Goal: Task Accomplishment & Management: Use online tool/utility

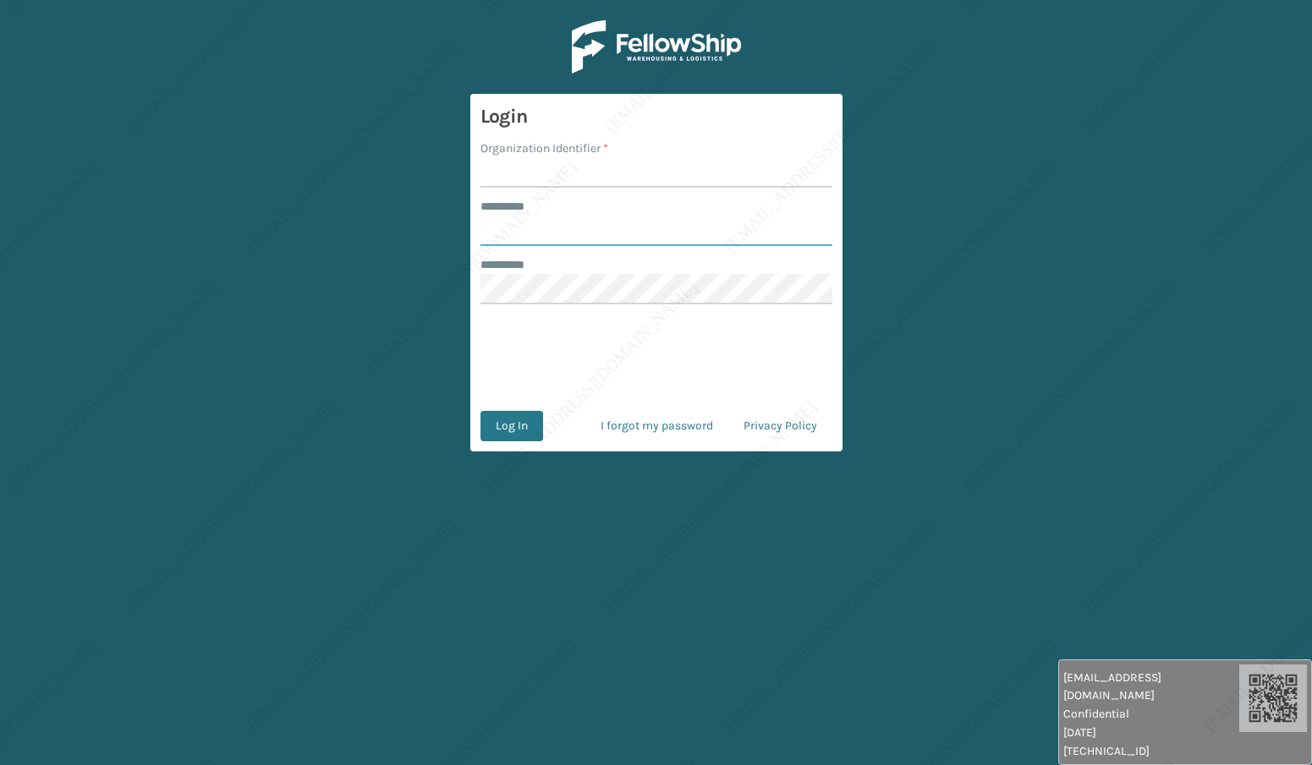
type input "*****"
type input "[PERSON_NAME]"
click at [508, 424] on button "Log In" at bounding box center [511, 426] width 63 height 30
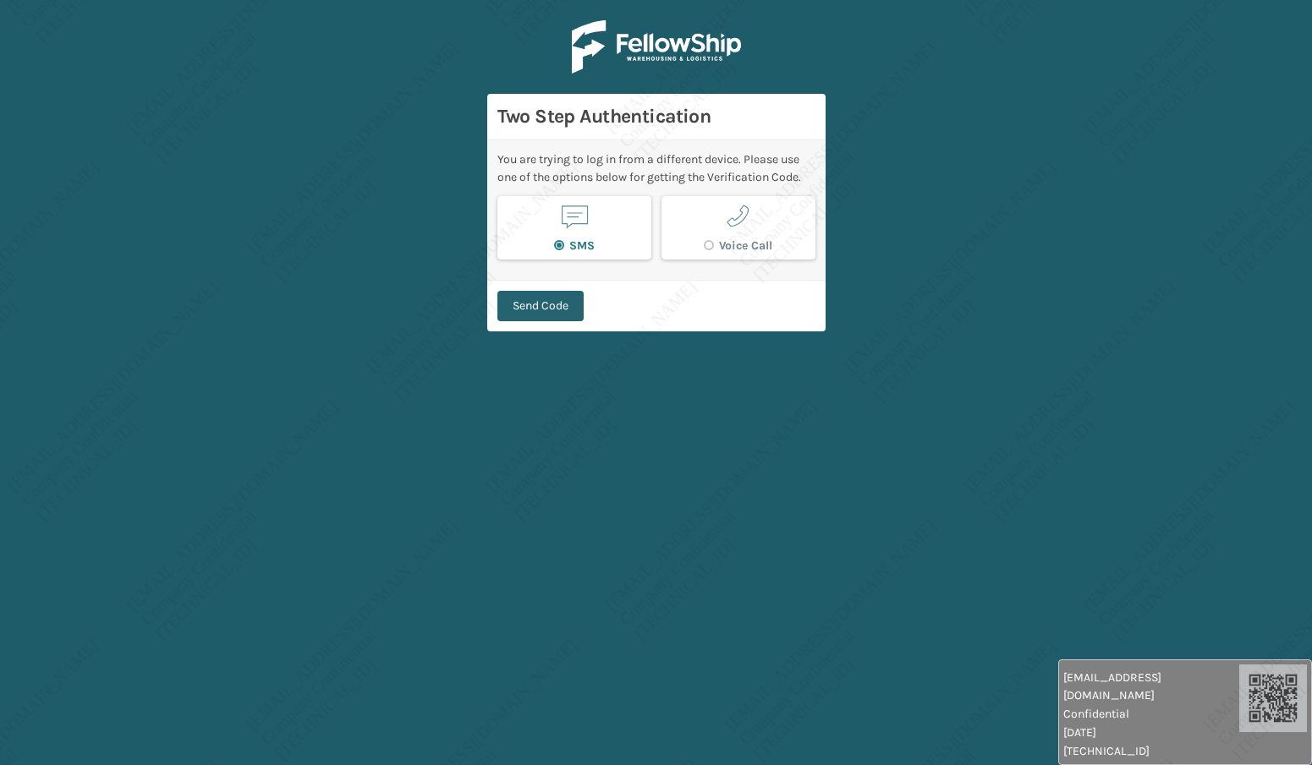
click at [540, 309] on button "Send Code" at bounding box center [540, 306] width 86 height 30
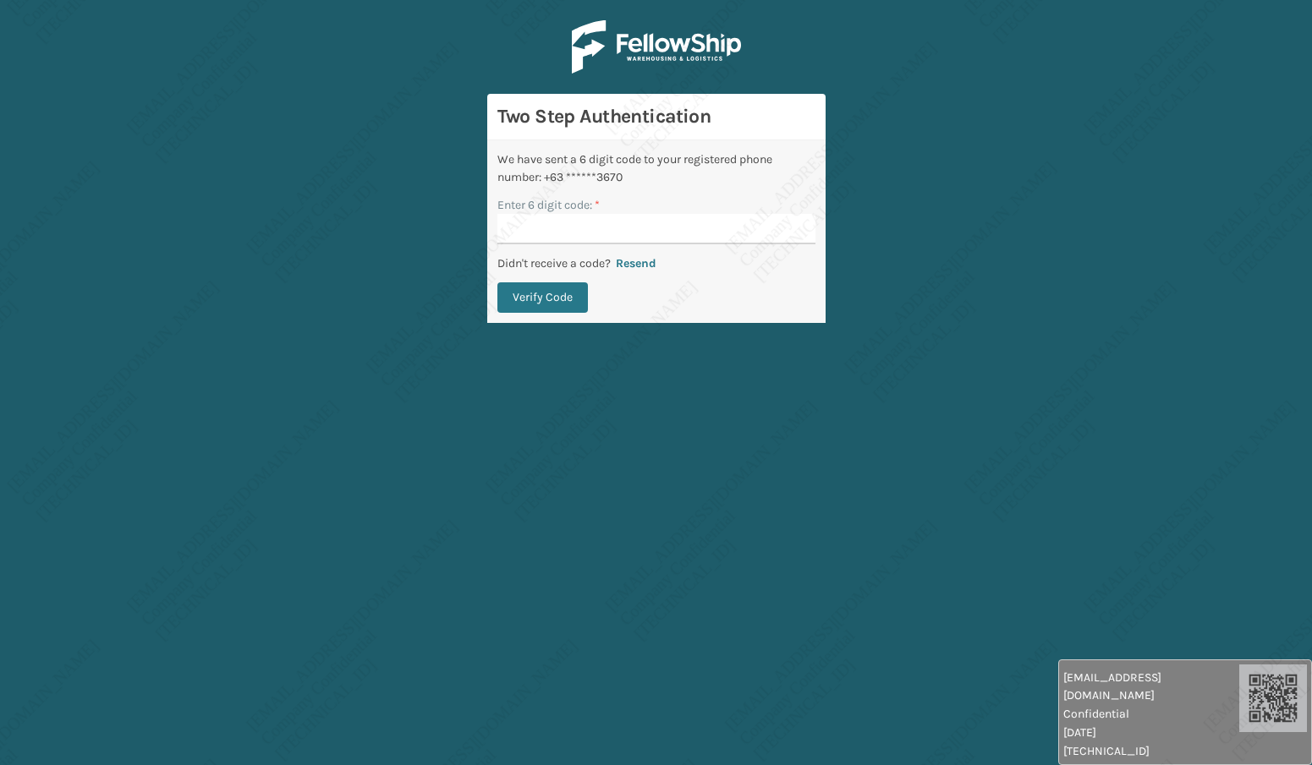
click at [555, 230] on input "Enter 6 digit code: *" at bounding box center [656, 229] width 318 height 30
type input "312501"
click at [516, 305] on button "Verify Code" at bounding box center [542, 297] width 90 height 30
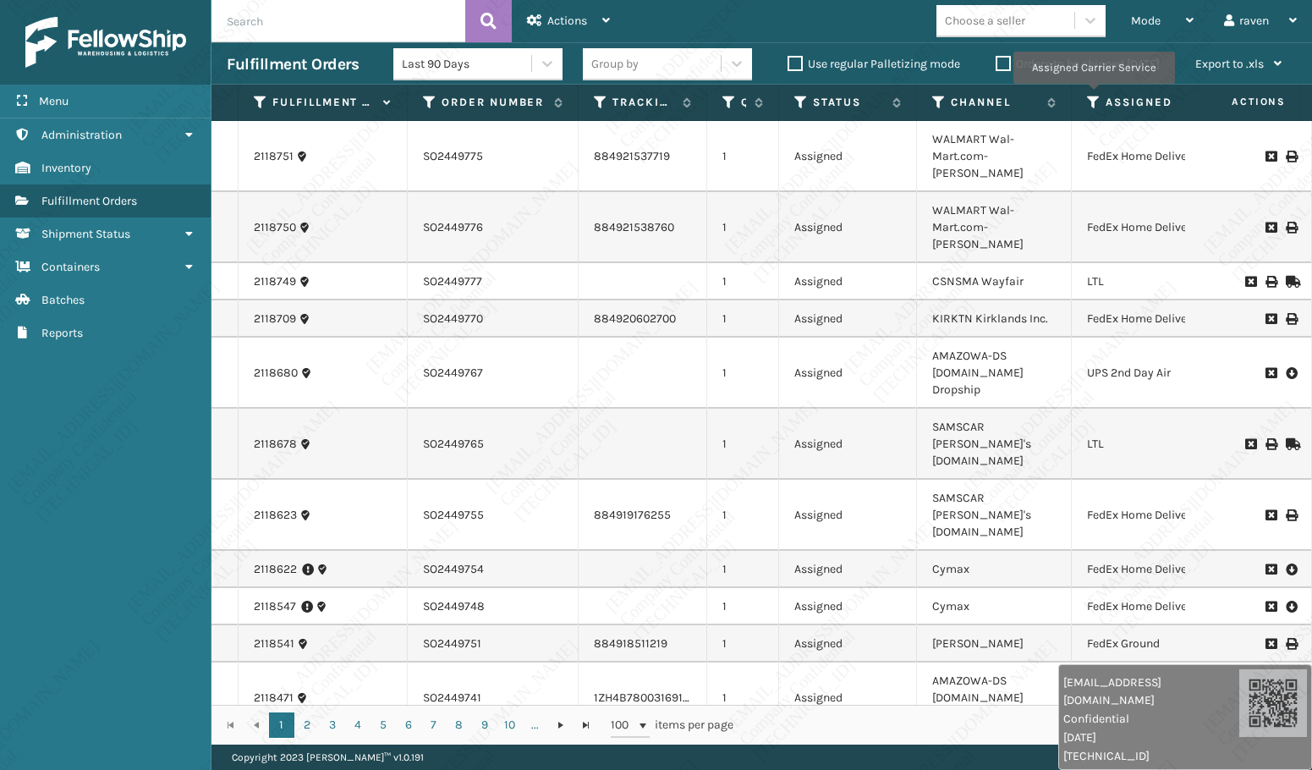
drag, startPoint x: 1093, startPoint y: 96, endPoint x: 1097, endPoint y: 112, distance: 16.6
click at [1093, 96] on icon at bounding box center [1094, 102] width 14 height 15
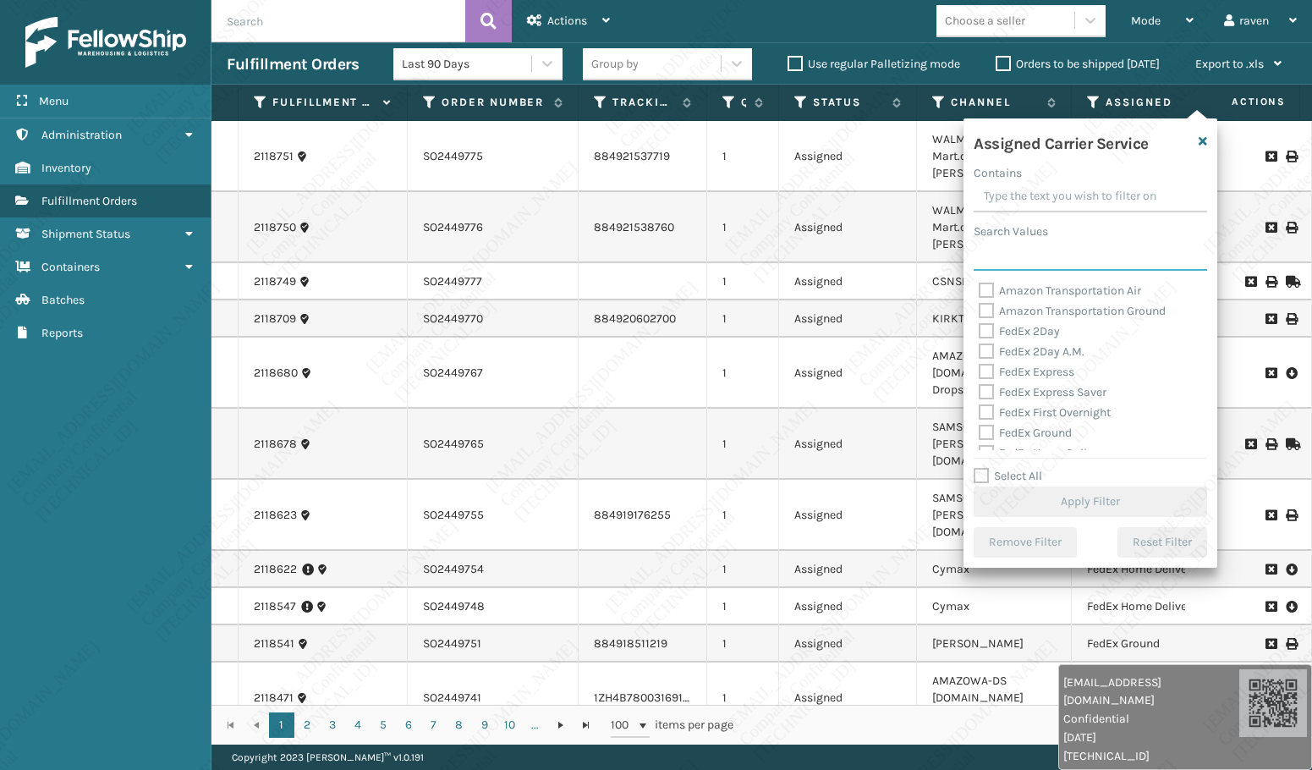
click at [1050, 267] on input "Search Values" at bounding box center [1089, 255] width 233 height 30
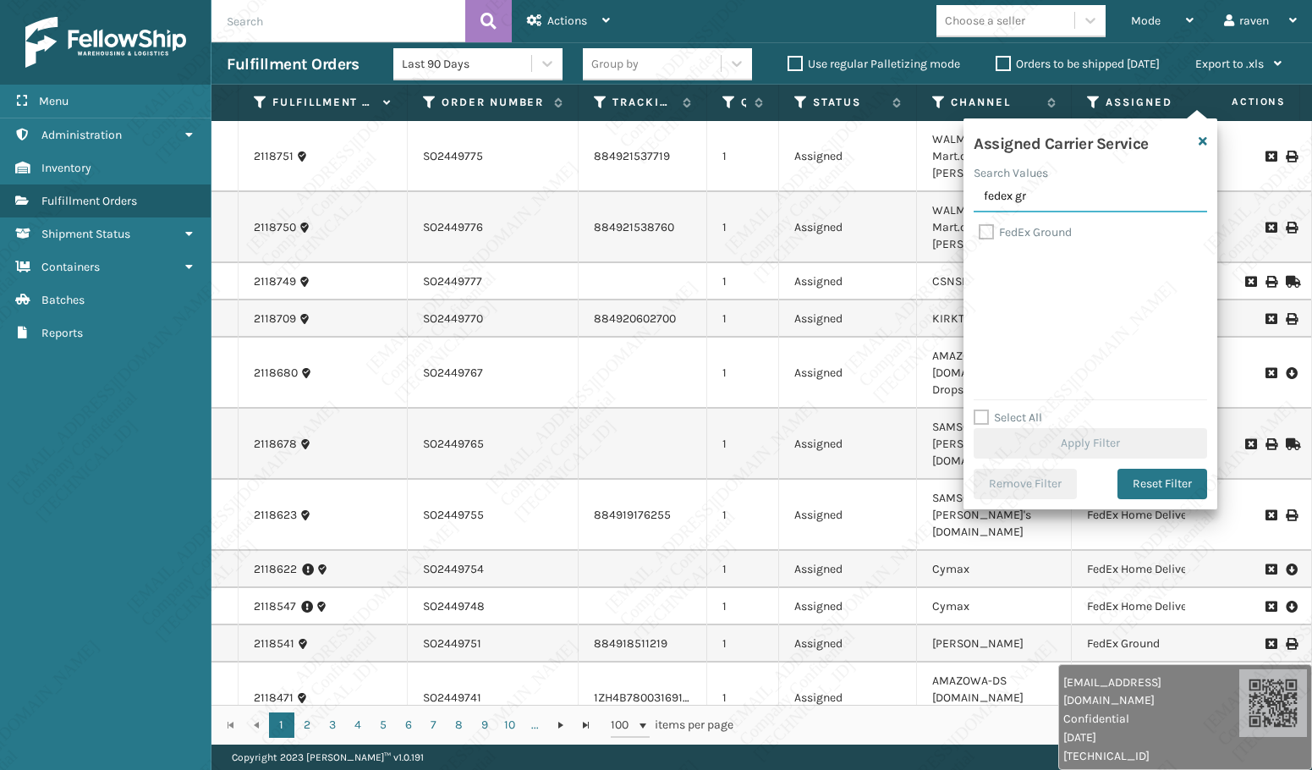
type input "fedex gr"
click at [981, 232] on label "FedEx Ground" at bounding box center [1024, 232] width 93 height 14
click at [979, 232] on input "FedEx Ground" at bounding box center [978, 227] width 1 height 11
checkbox input "true"
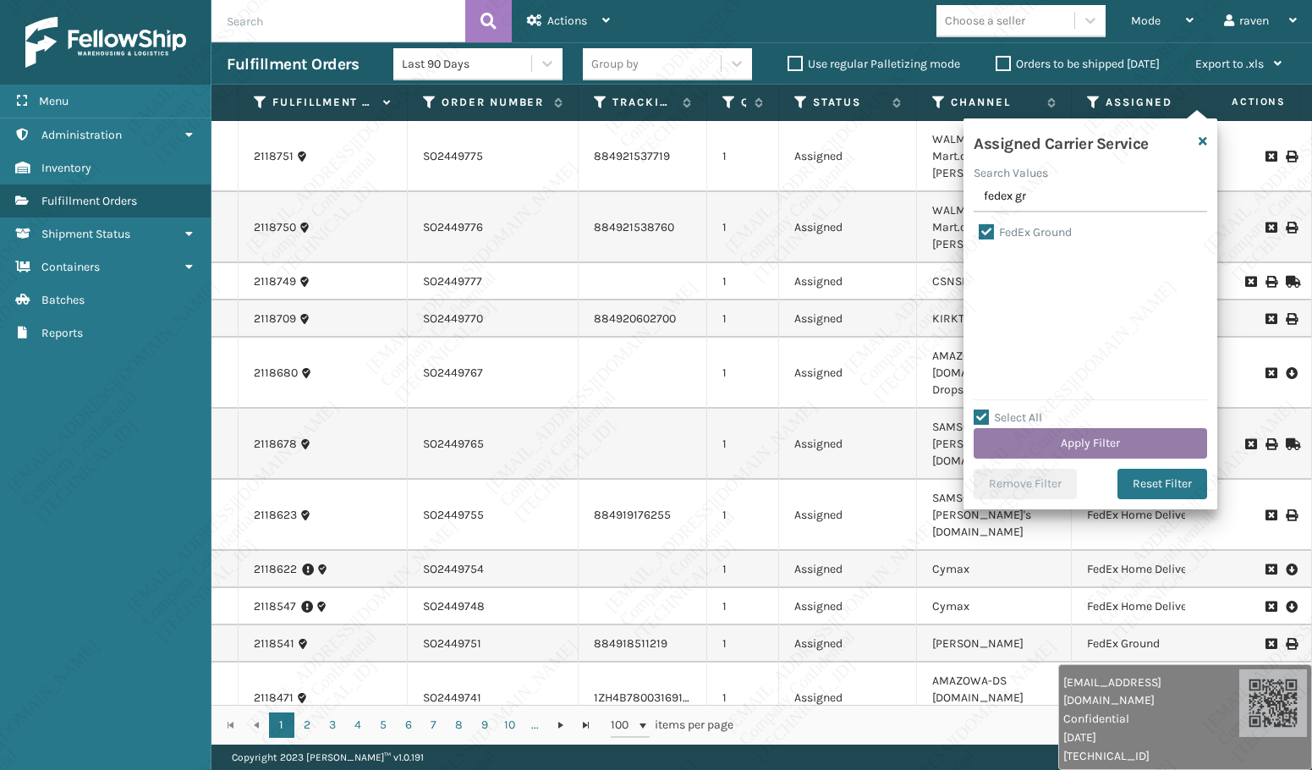
click at [1087, 446] on button "Apply Filter" at bounding box center [1089, 443] width 233 height 30
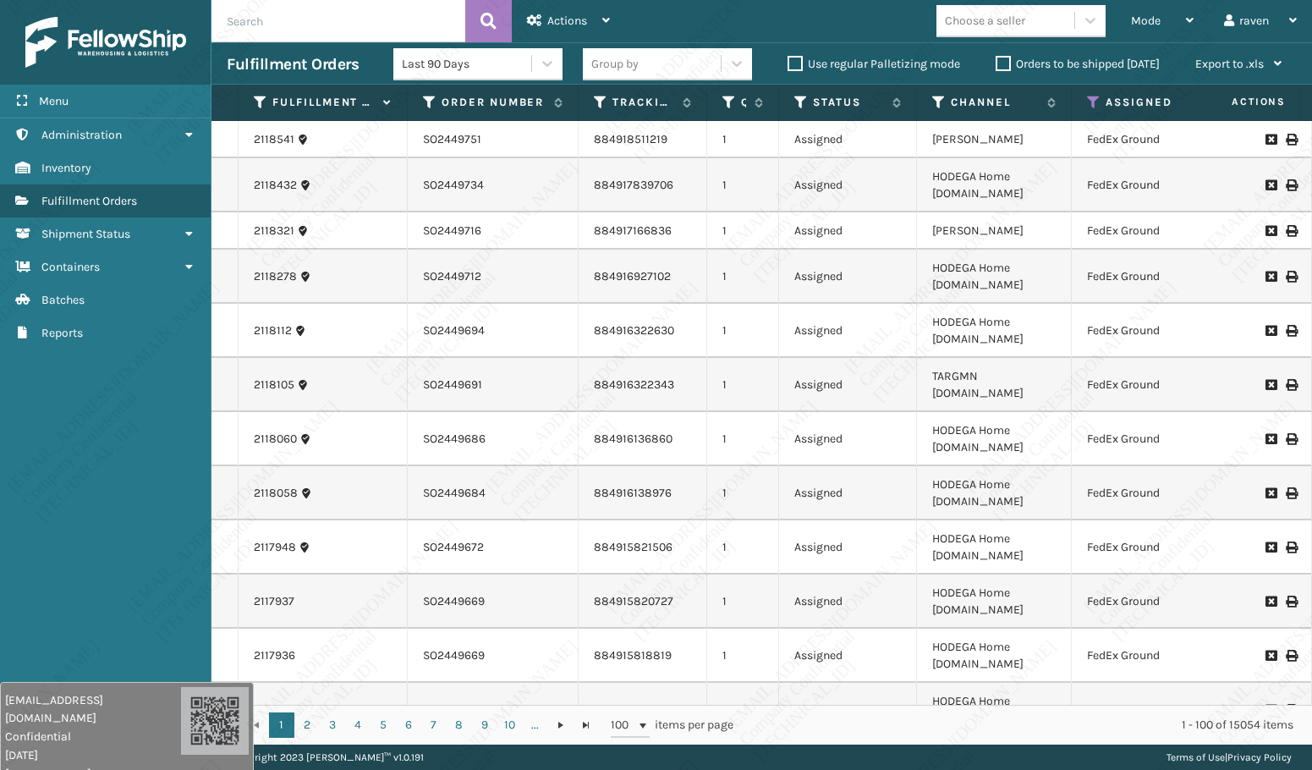
drag, startPoint x: 1141, startPoint y: 728, endPoint x: 78, endPoint y: 728, distance: 1062.9
click at [78, 730] on div "[EMAIL_ADDRESS][DOMAIN_NAME] Confidential [DATE] [TECHNICAL_ID]" at bounding box center [127, 735] width 254 height 106
click at [1148, 14] on span "Mode" at bounding box center [1146, 21] width 30 height 14
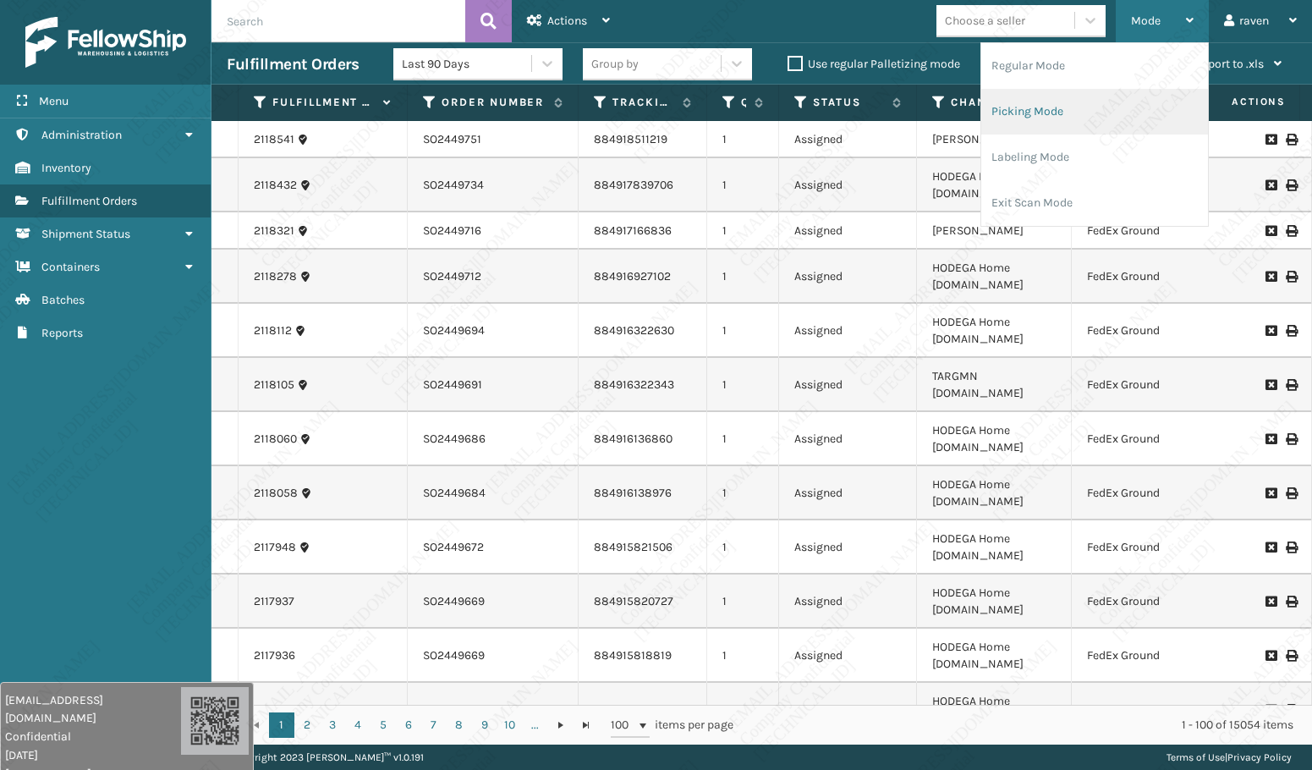
click at [1098, 105] on li "Picking Mode" at bounding box center [1094, 112] width 227 height 46
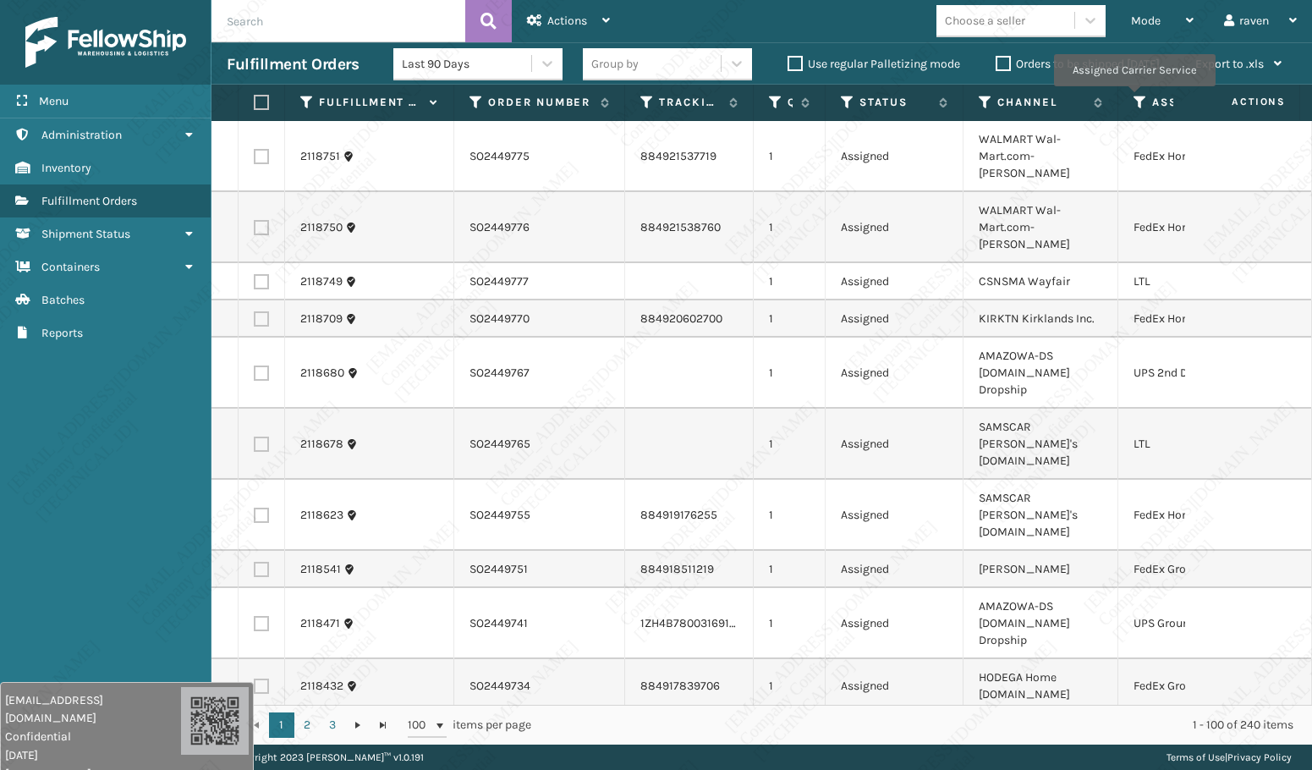
click at [1133, 98] on icon at bounding box center [1140, 102] width 14 height 15
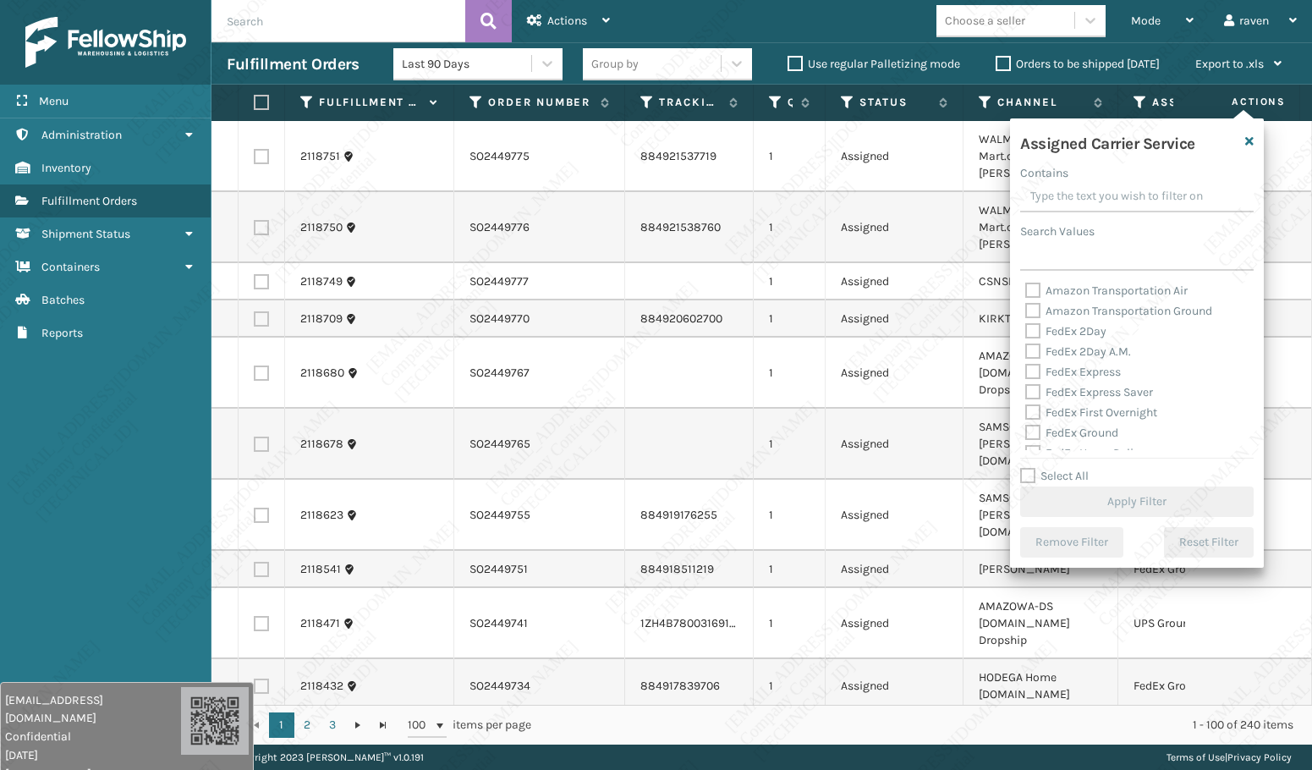
click at [1037, 271] on div "Assigned Carrier Service Contains Search Values Amazon Transportation Air Amazo…" at bounding box center [1137, 342] width 254 height 449
click at [1038, 256] on input "Search Values" at bounding box center [1136, 255] width 233 height 30
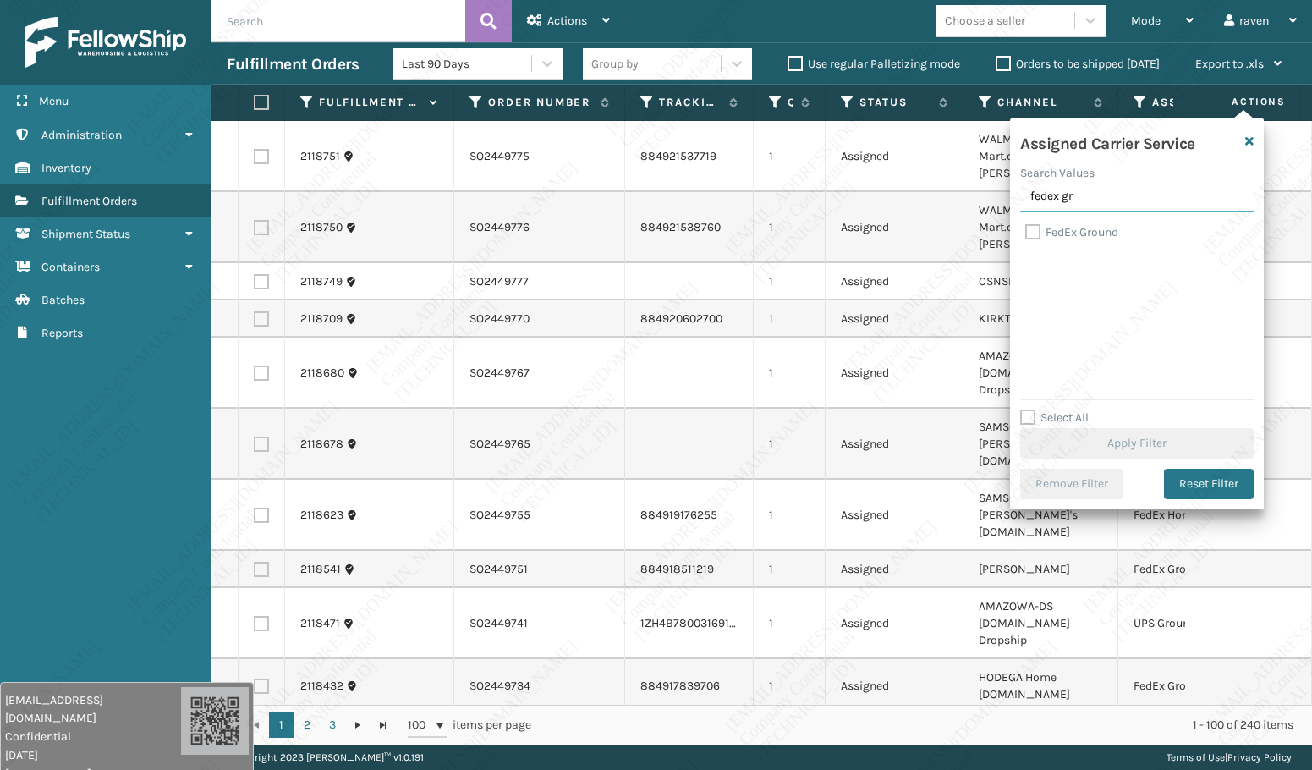
type input "fedex gr"
click at [1078, 232] on label "FedEx Ground" at bounding box center [1071, 232] width 93 height 14
click at [1026, 232] on input "FedEx Ground" at bounding box center [1025, 227] width 1 height 11
checkbox input "true"
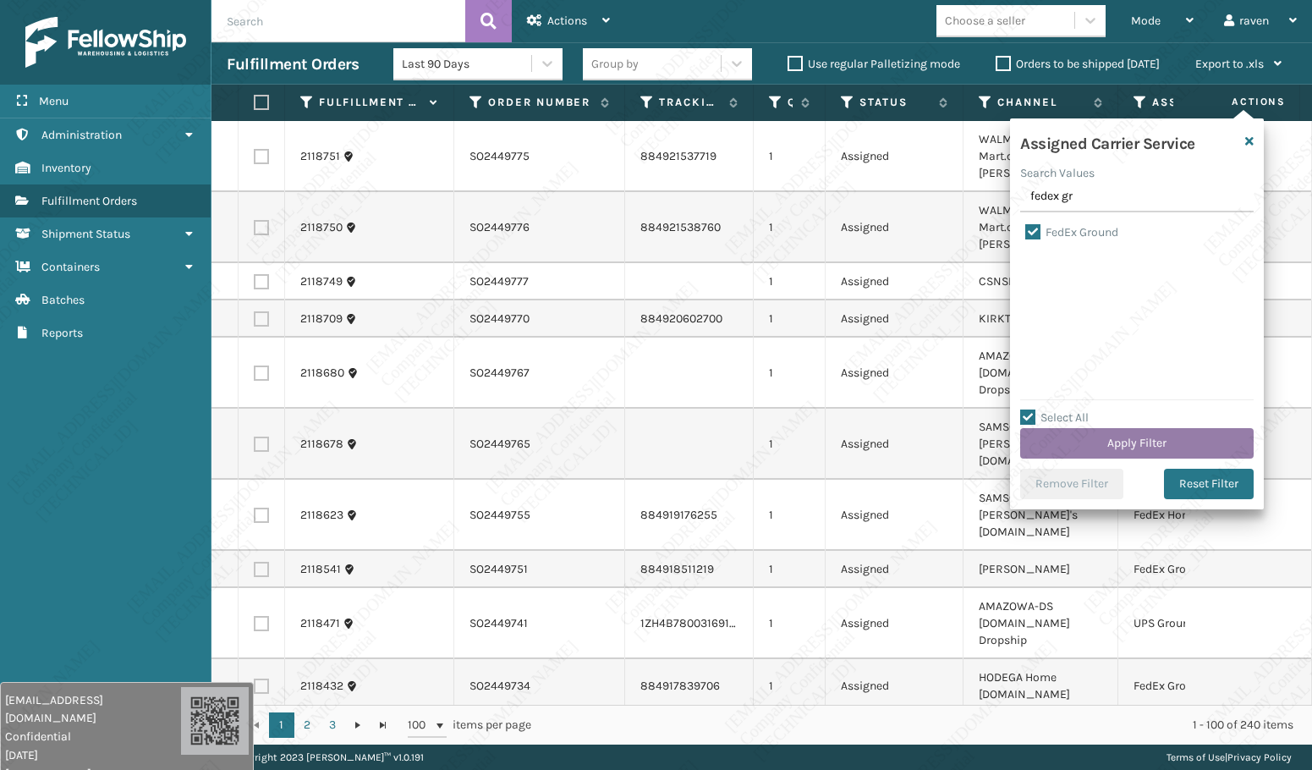
click at [1115, 436] on button "Apply Filter" at bounding box center [1136, 443] width 233 height 30
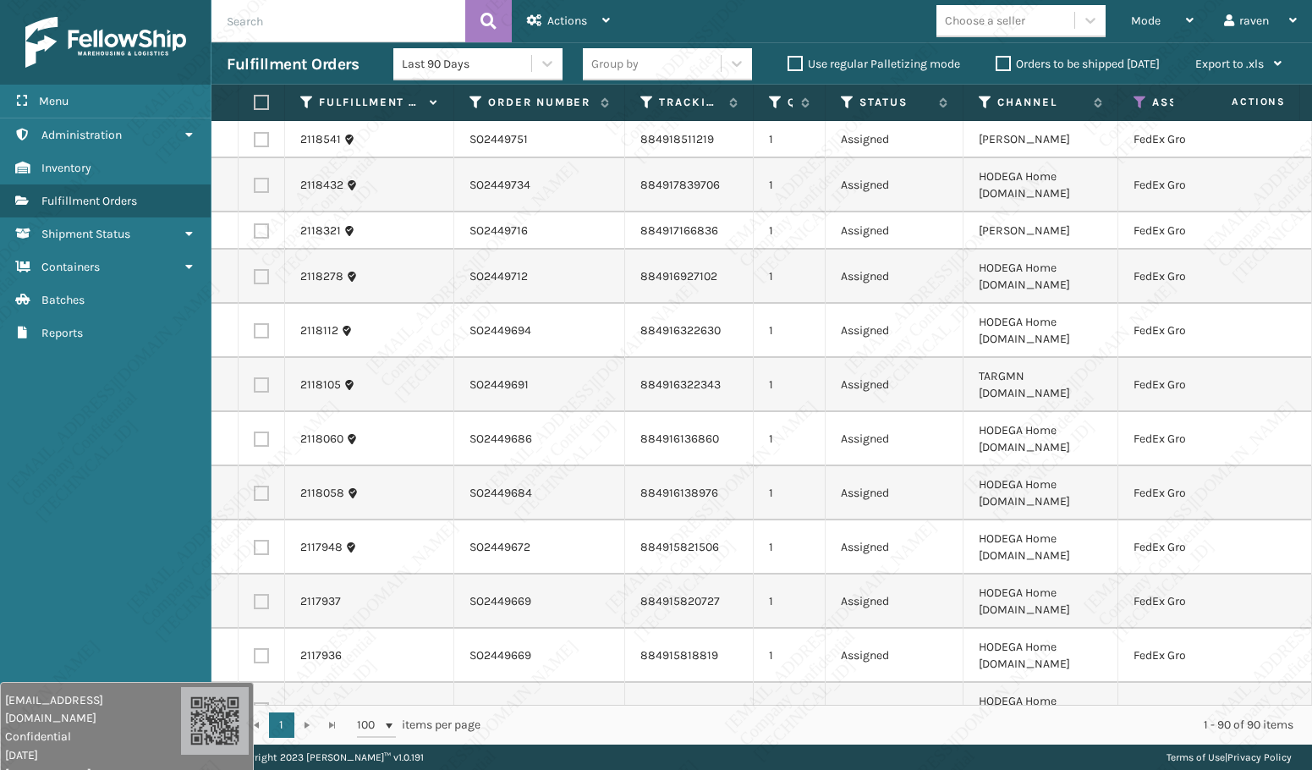
click at [249, 103] on th at bounding box center [261, 103] width 47 height 36
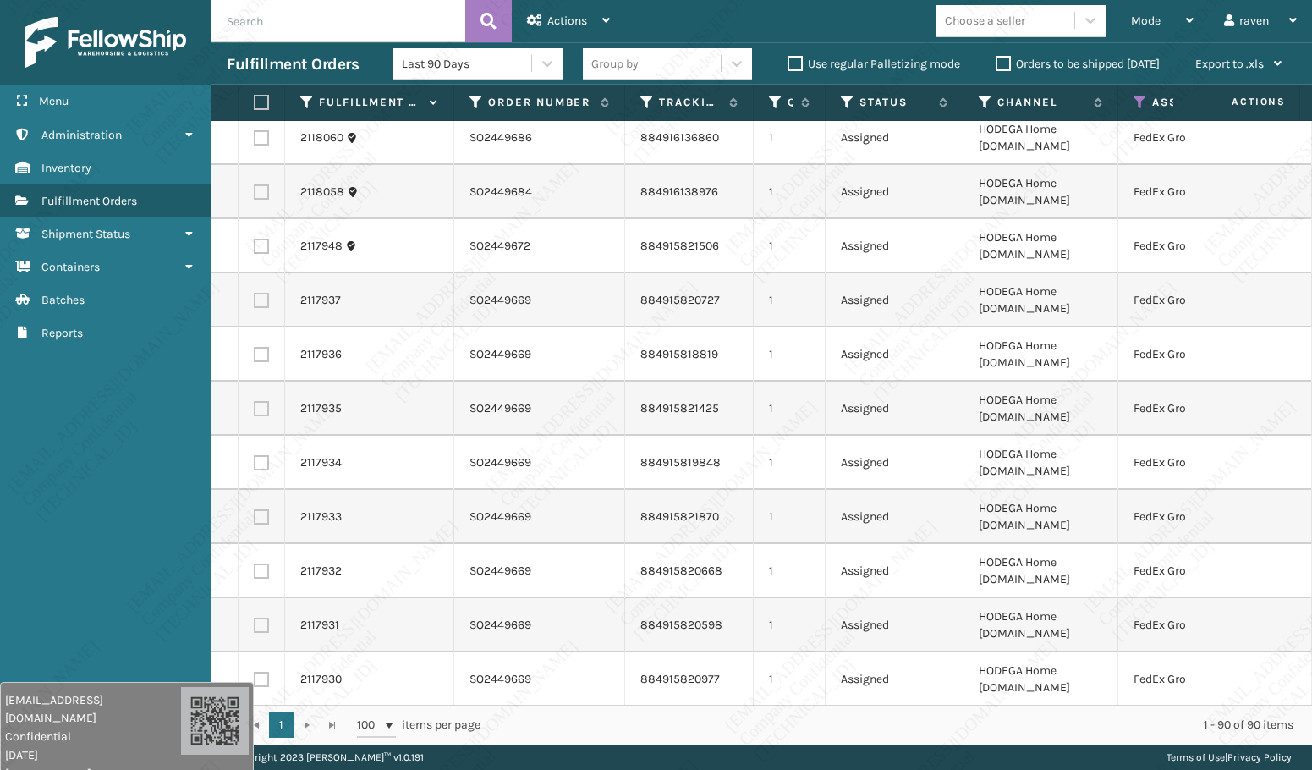
scroll to position [338, 0]
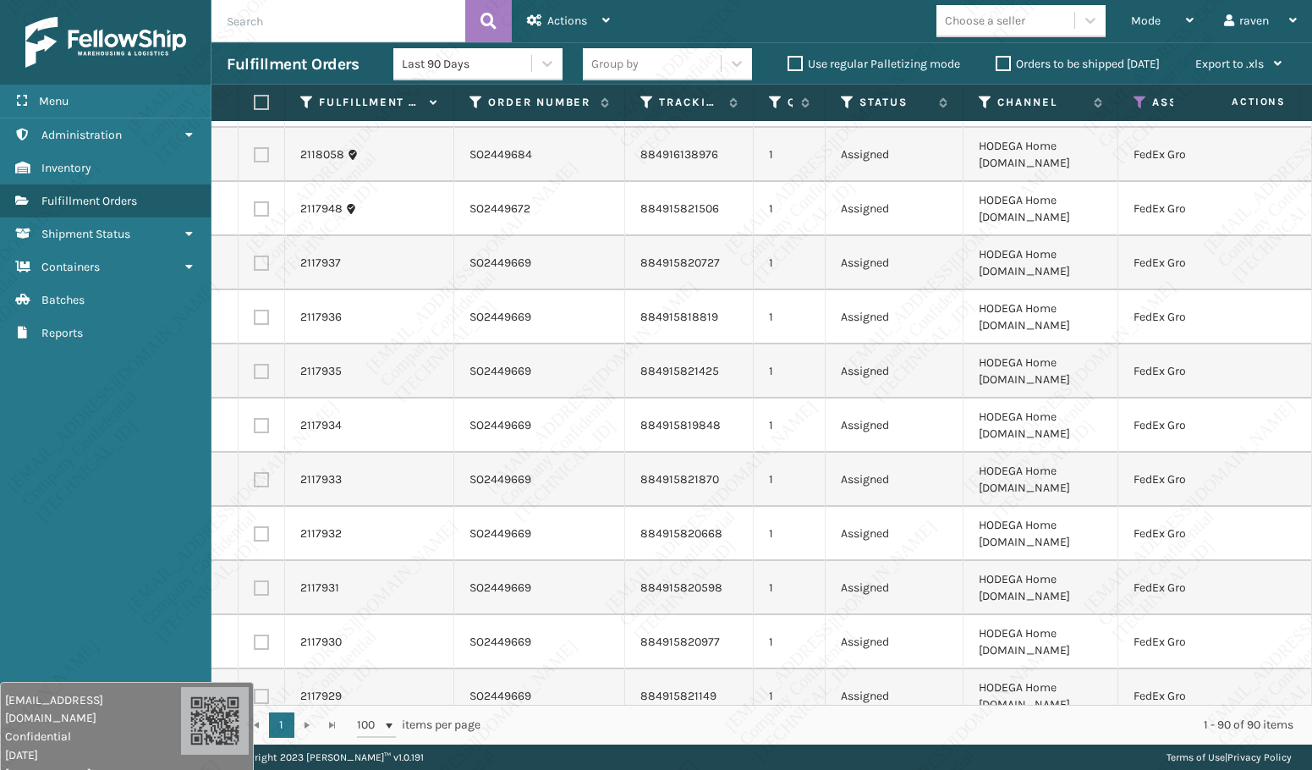
click at [257, 101] on label at bounding box center [259, 102] width 10 height 15
click at [255, 101] on input "checkbox" at bounding box center [254, 102] width 1 height 11
checkbox input "true"
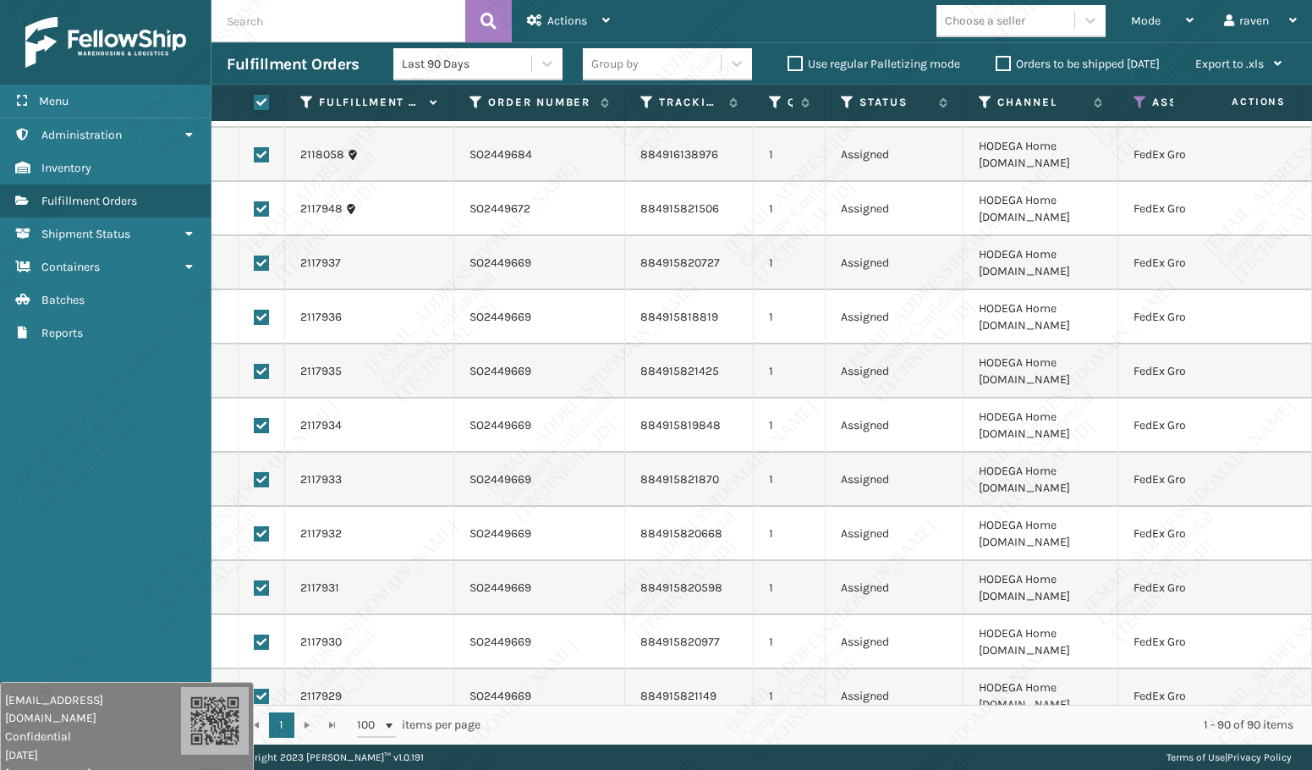
checkbox input "true"
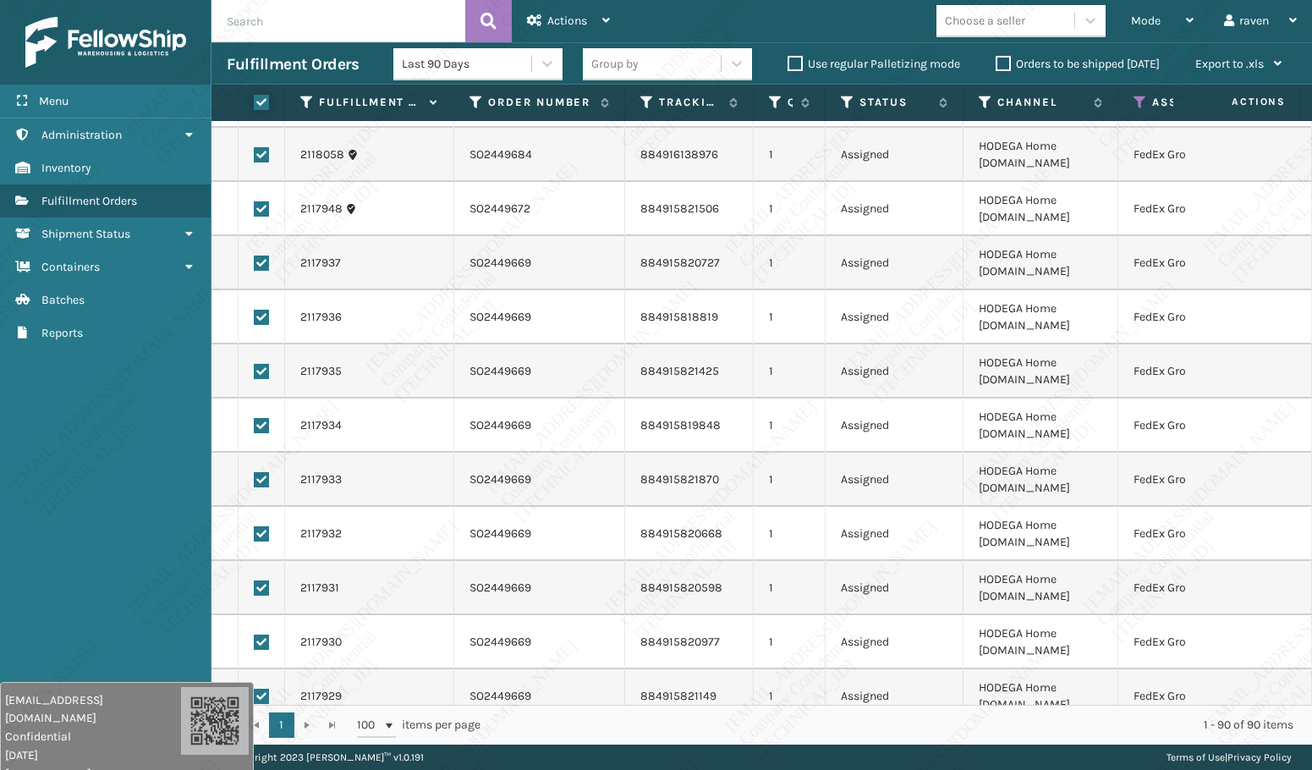
checkbox input "true"
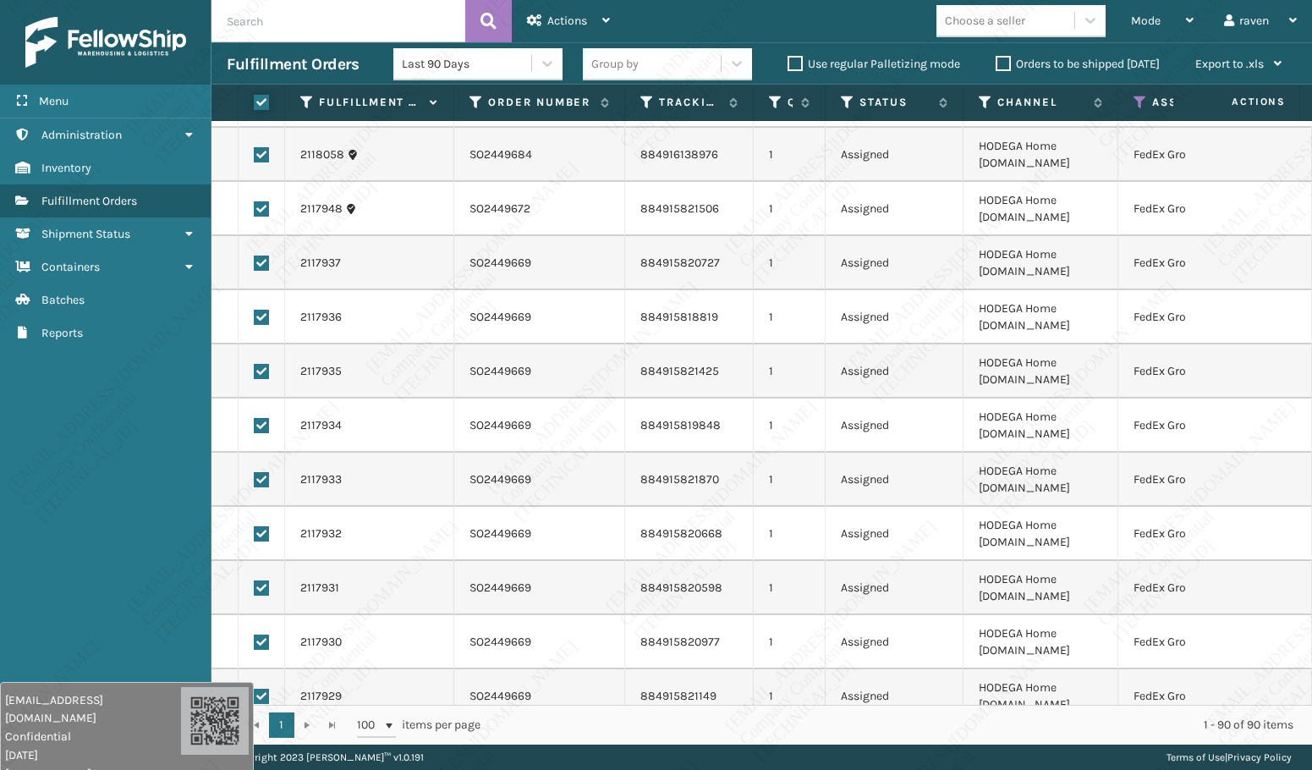
checkbox input "true"
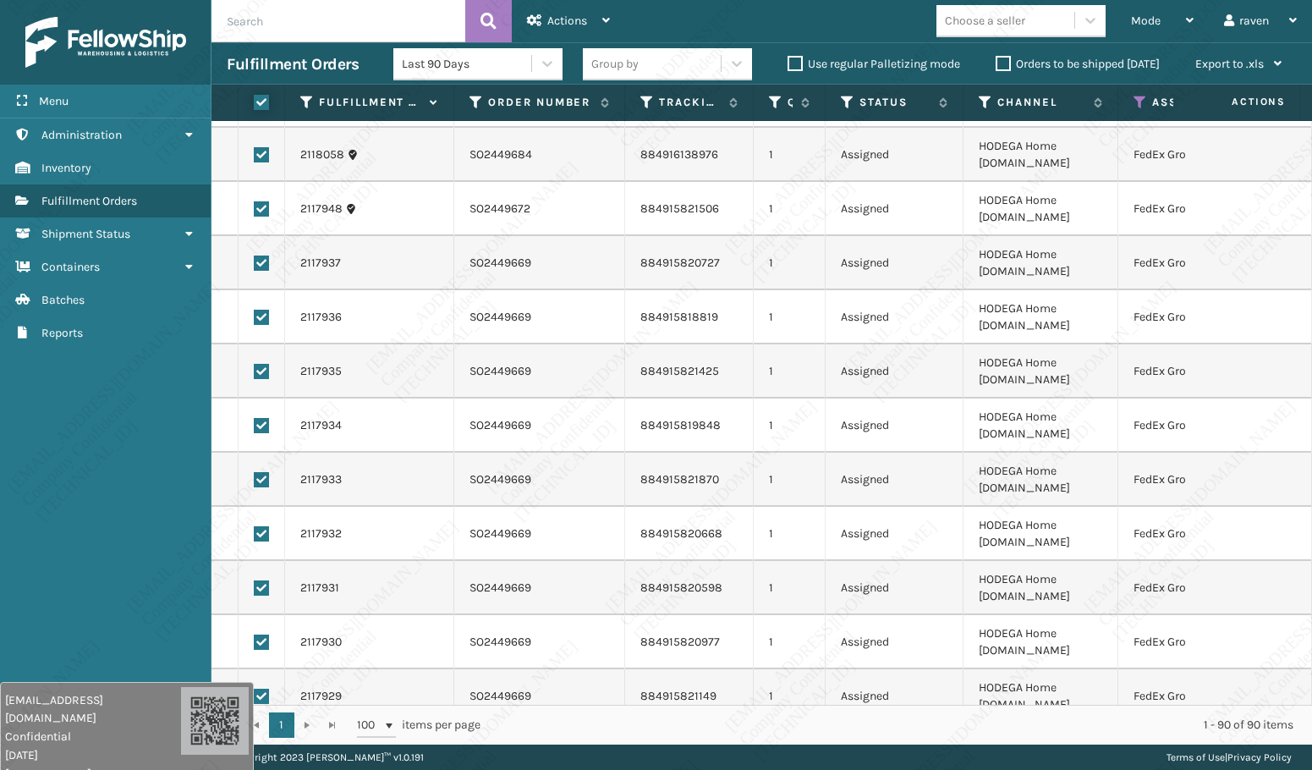
checkbox input "true"
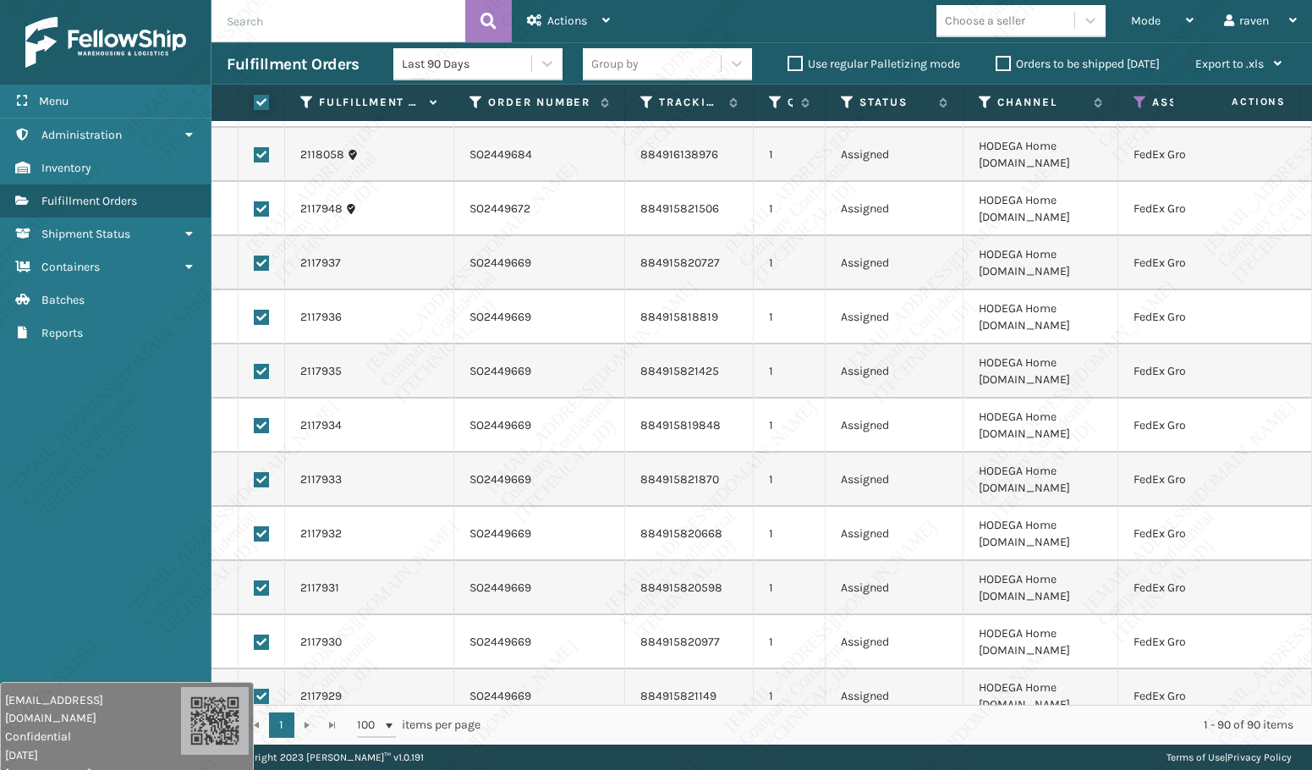
checkbox input "true"
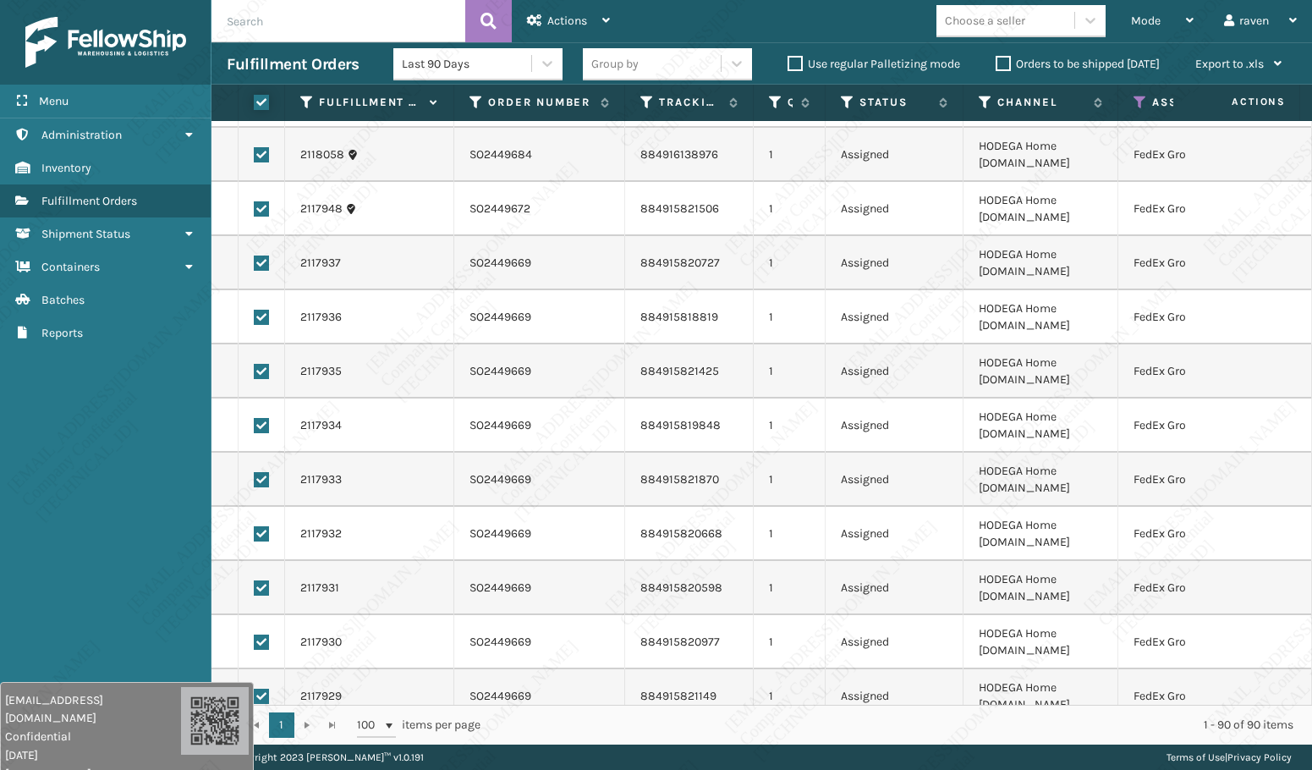
checkbox input "true"
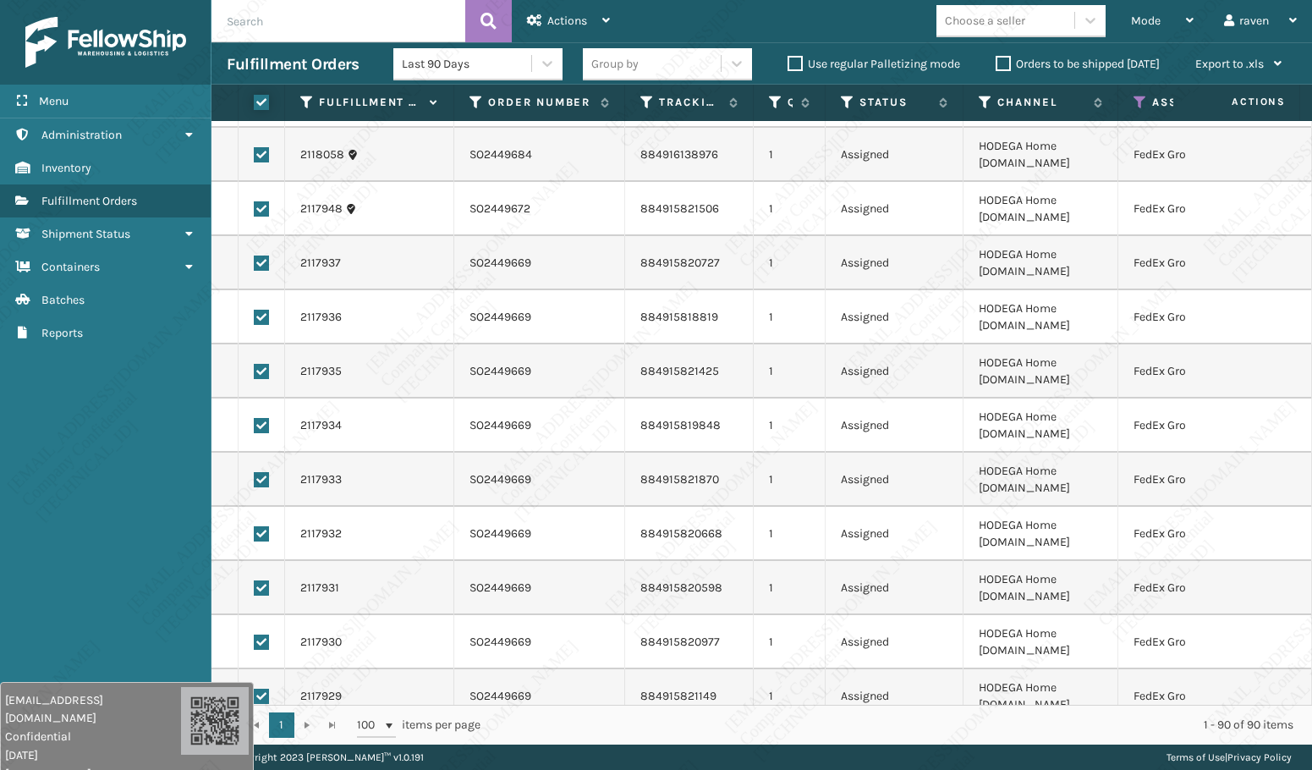
checkbox input "true"
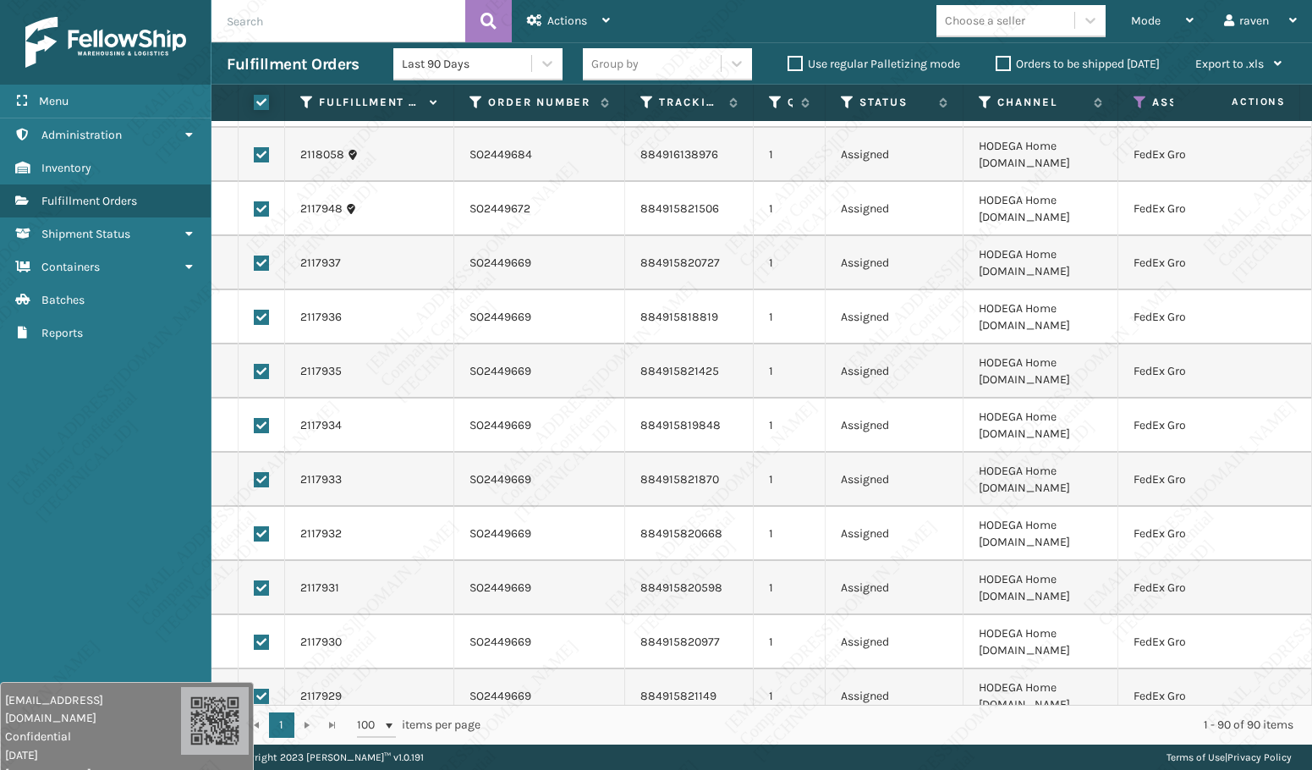
checkbox input "true"
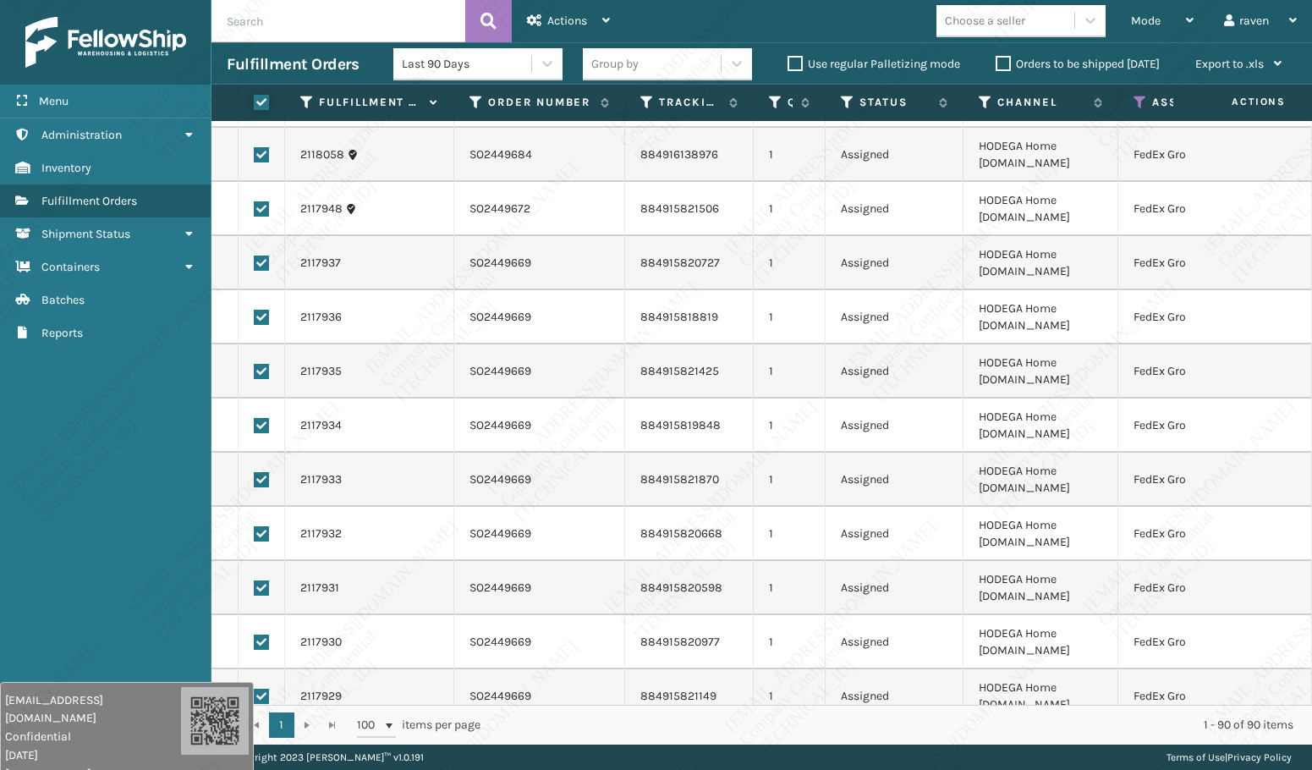
checkbox input "true"
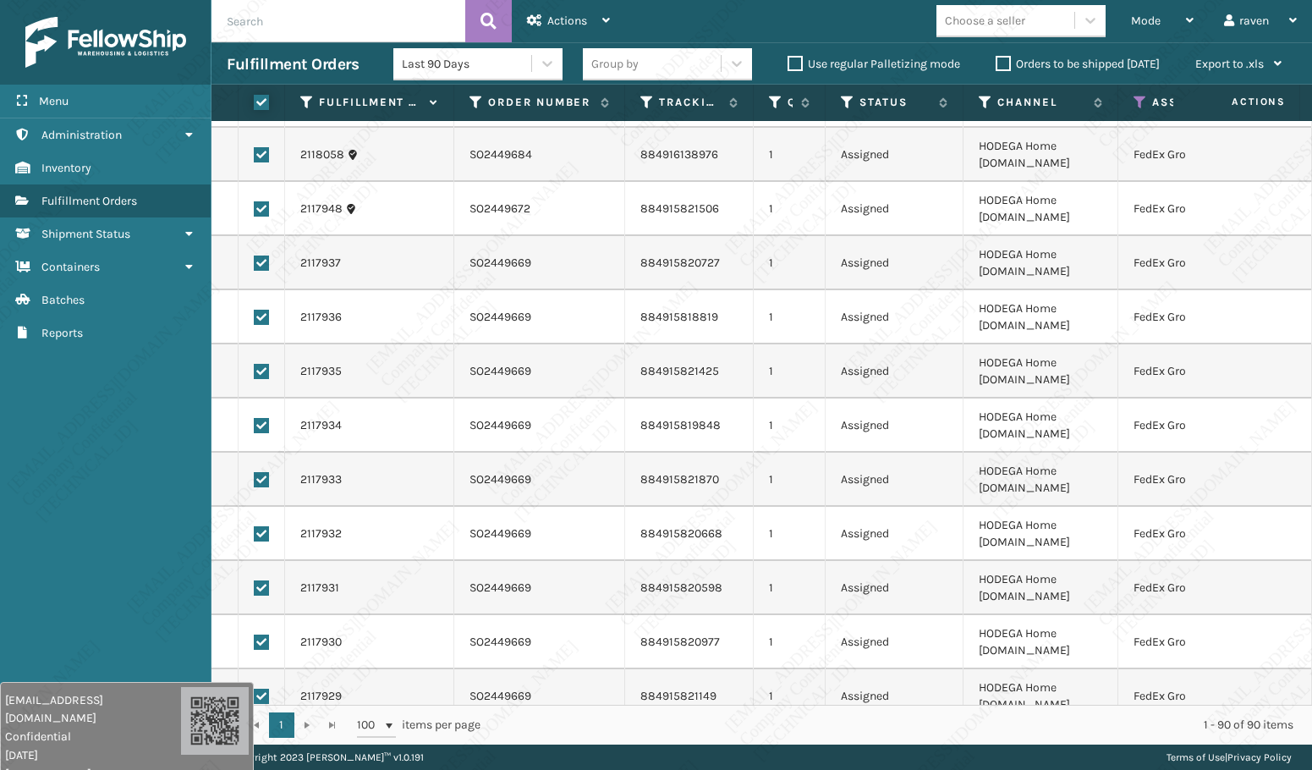
checkbox input "true"
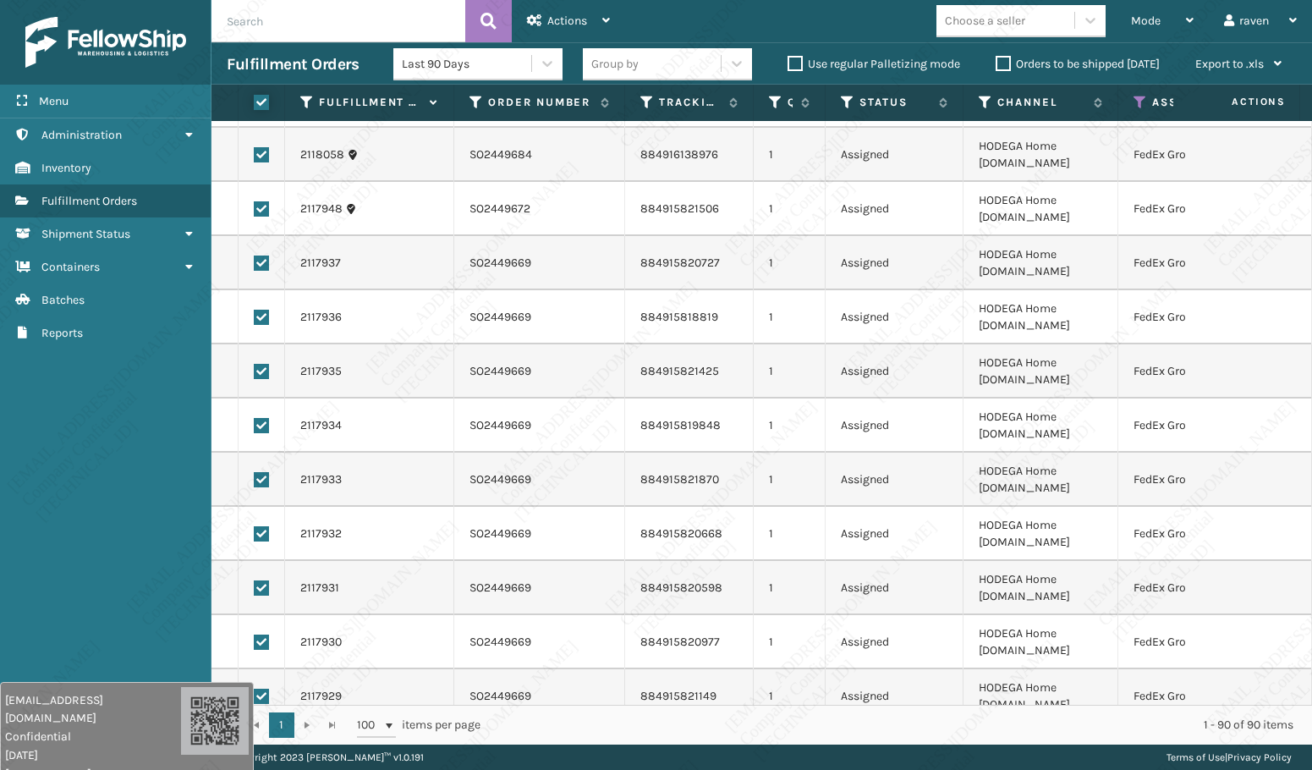
checkbox input "true"
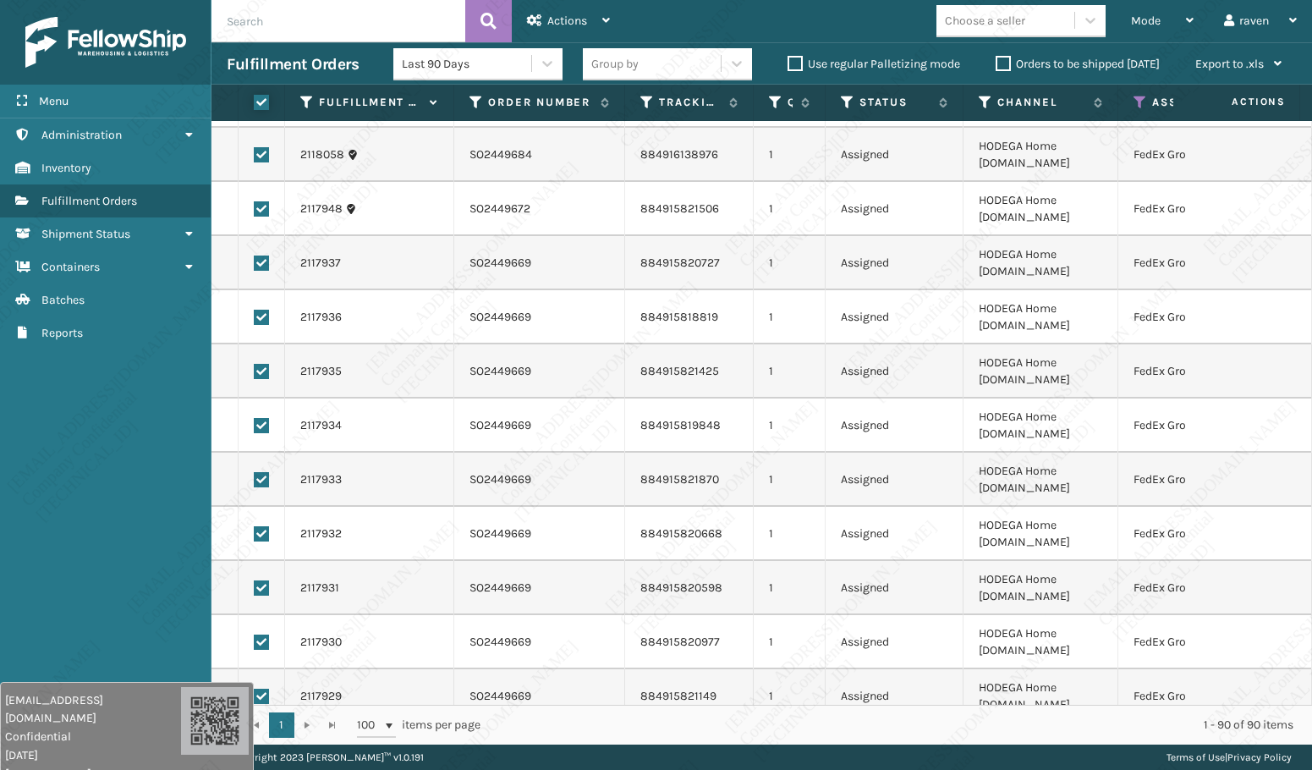
checkbox input "true"
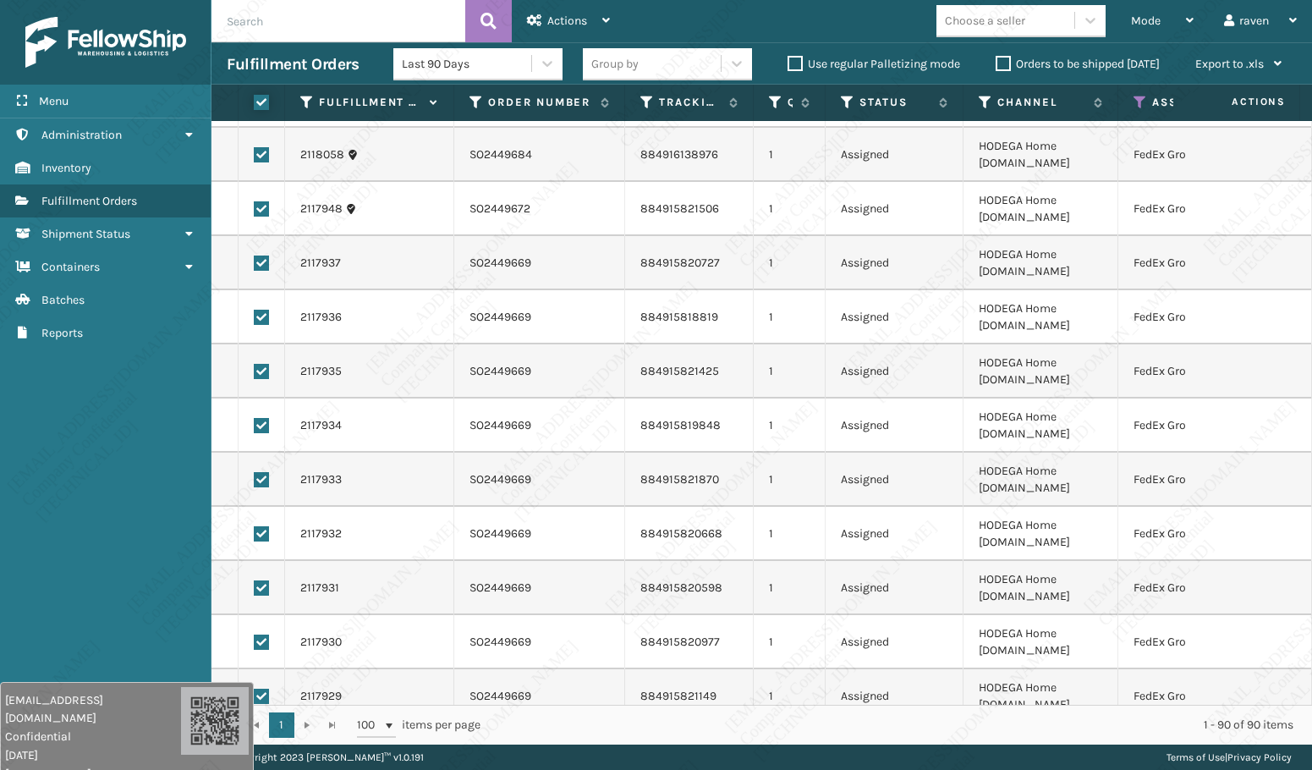
checkbox input "true"
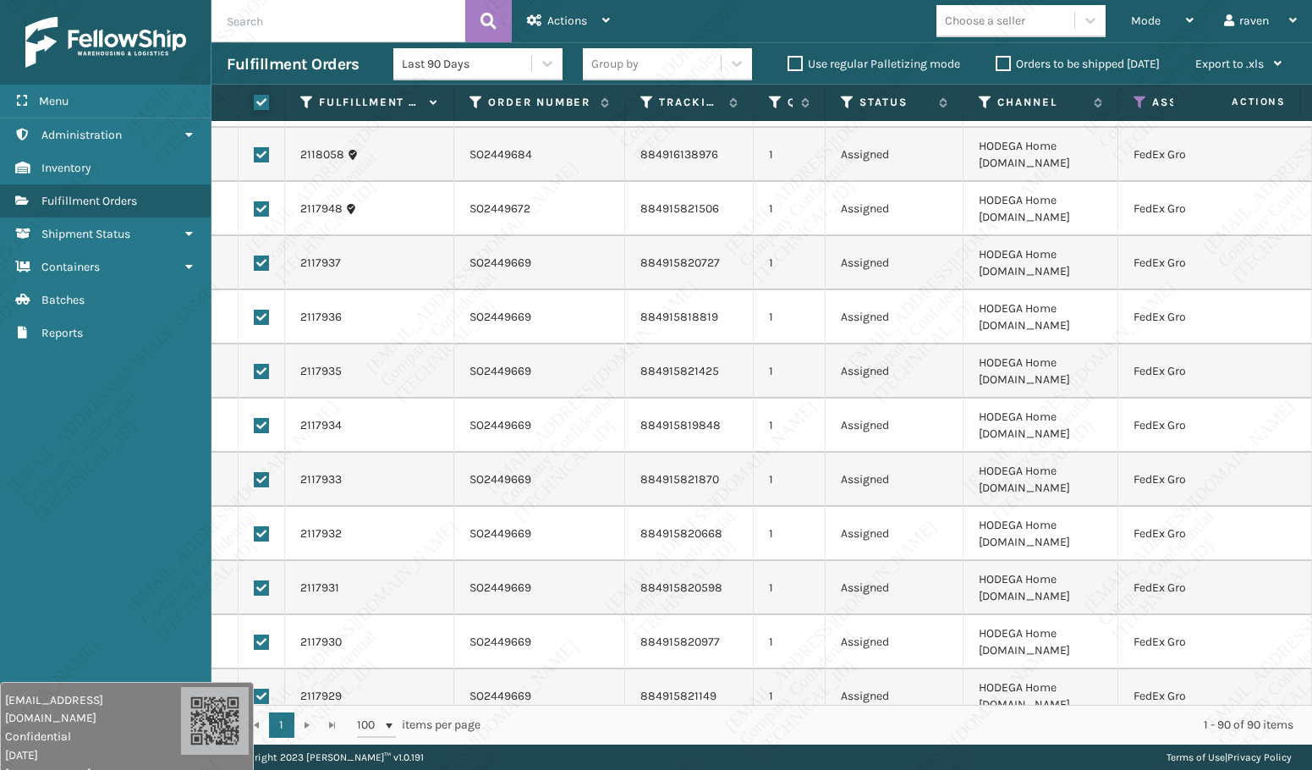
checkbox input "true"
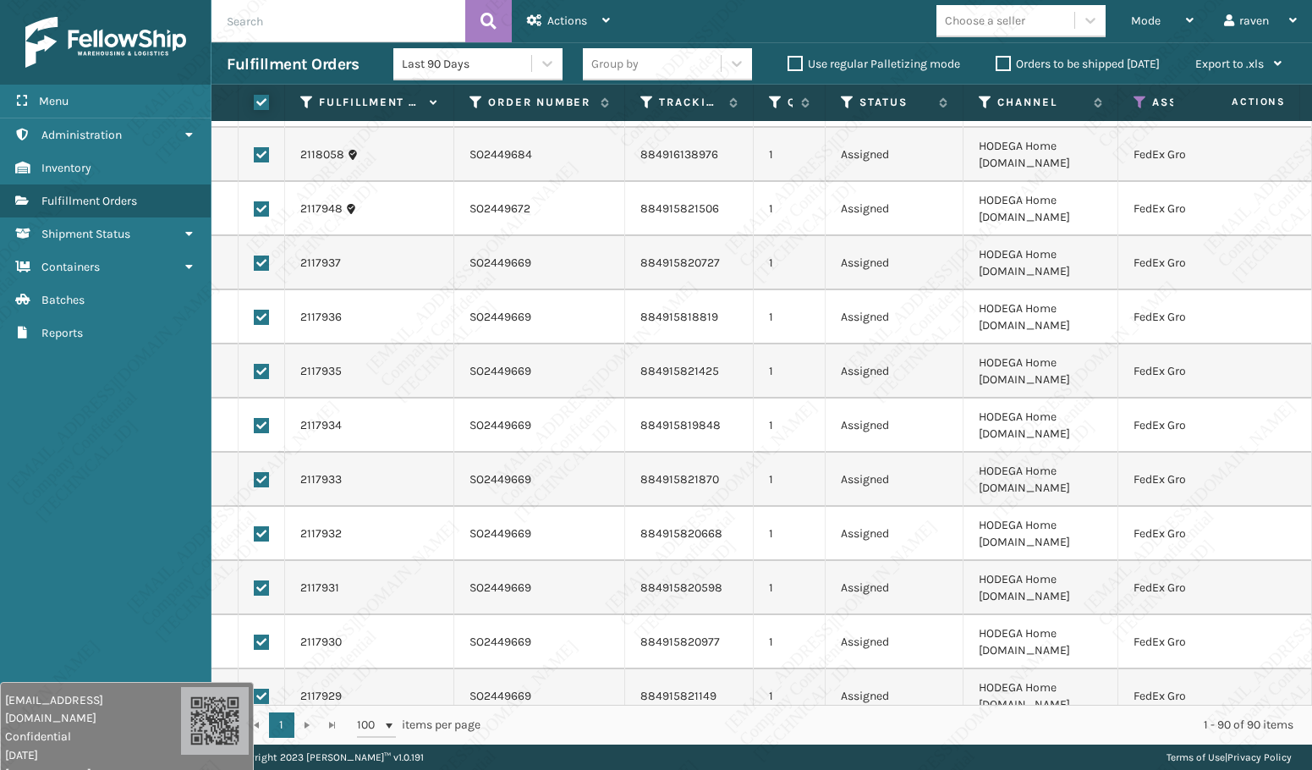
checkbox input "true"
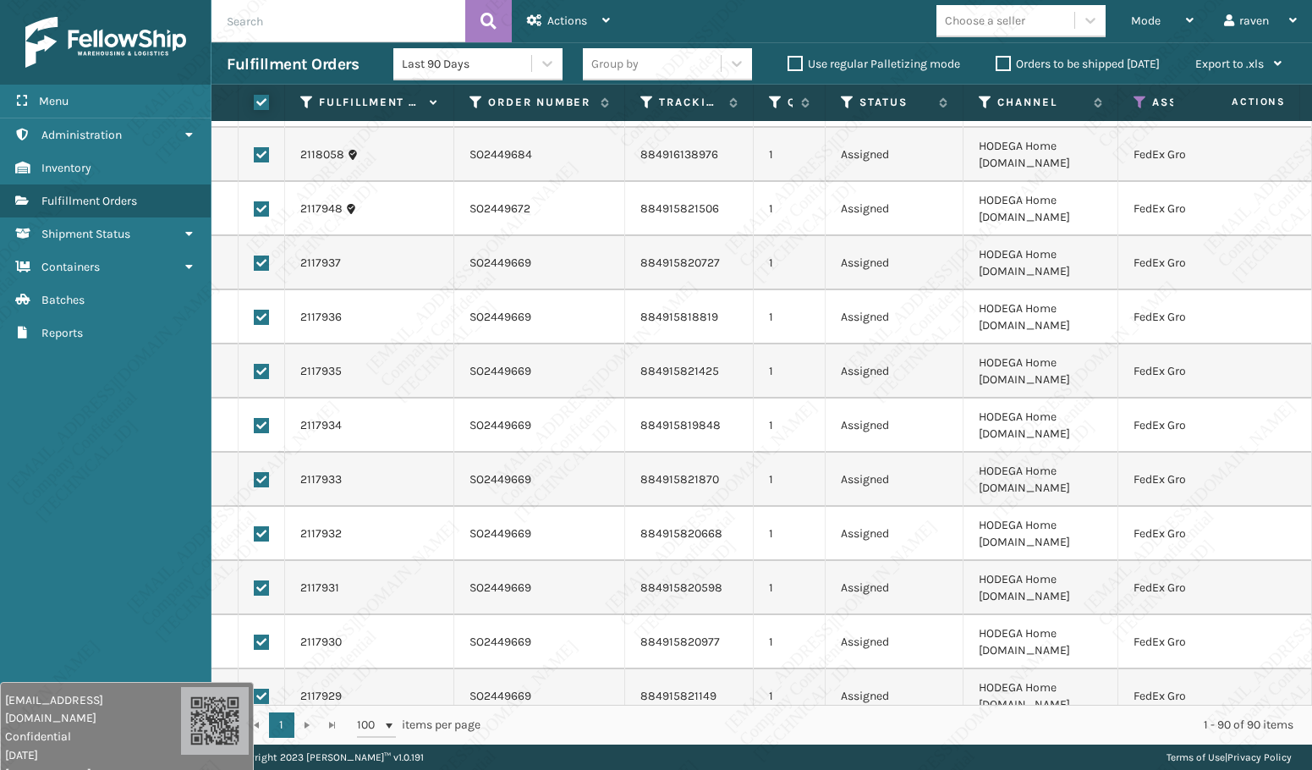
checkbox input "true"
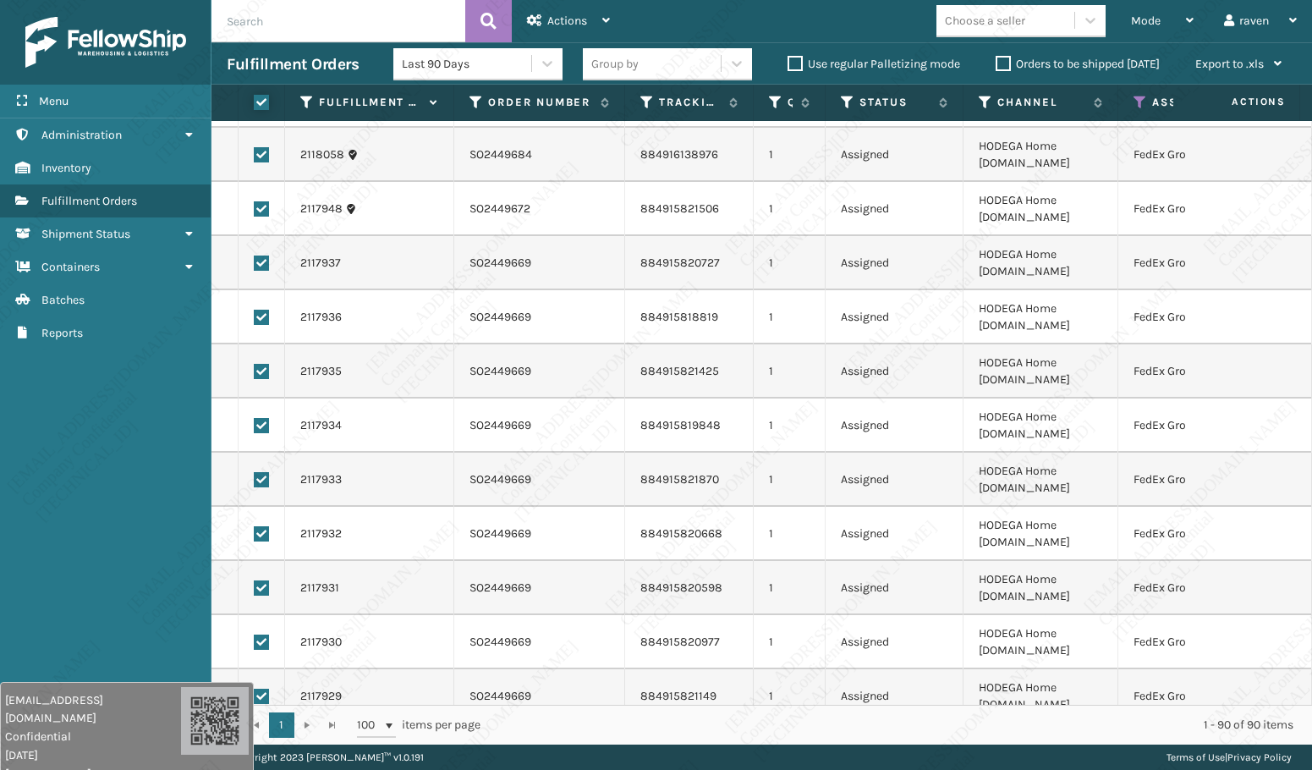
checkbox input "true"
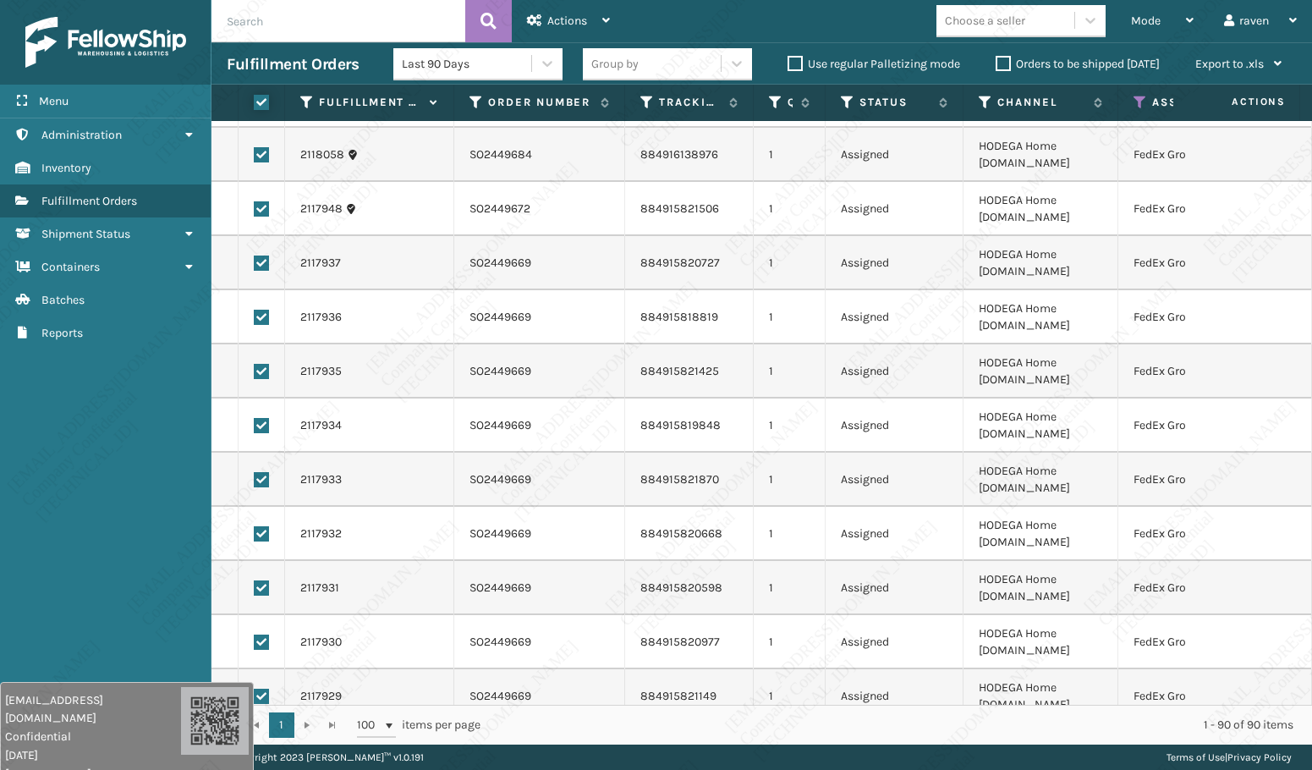
checkbox input "true"
click at [577, 24] on span "Actions" at bounding box center [567, 21] width 40 height 14
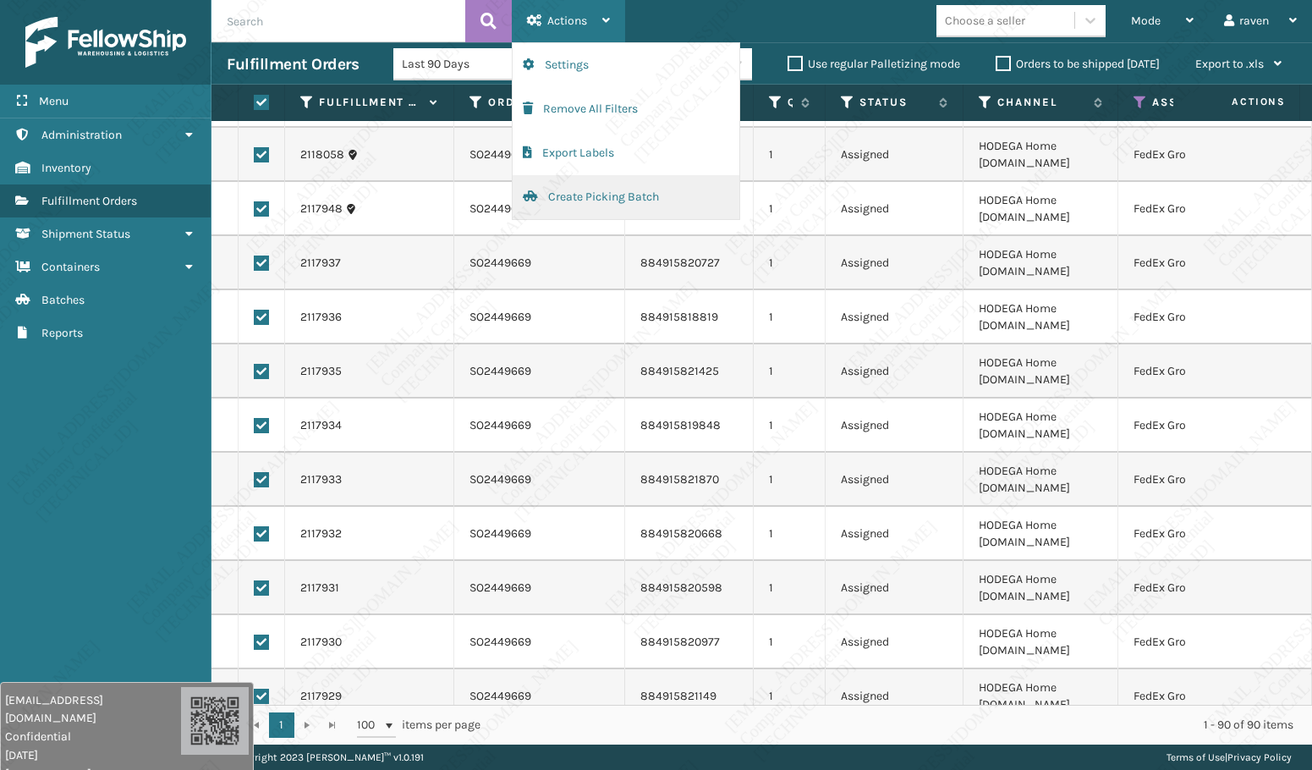
click at [557, 189] on button "Create Picking Batch" at bounding box center [625, 197] width 227 height 44
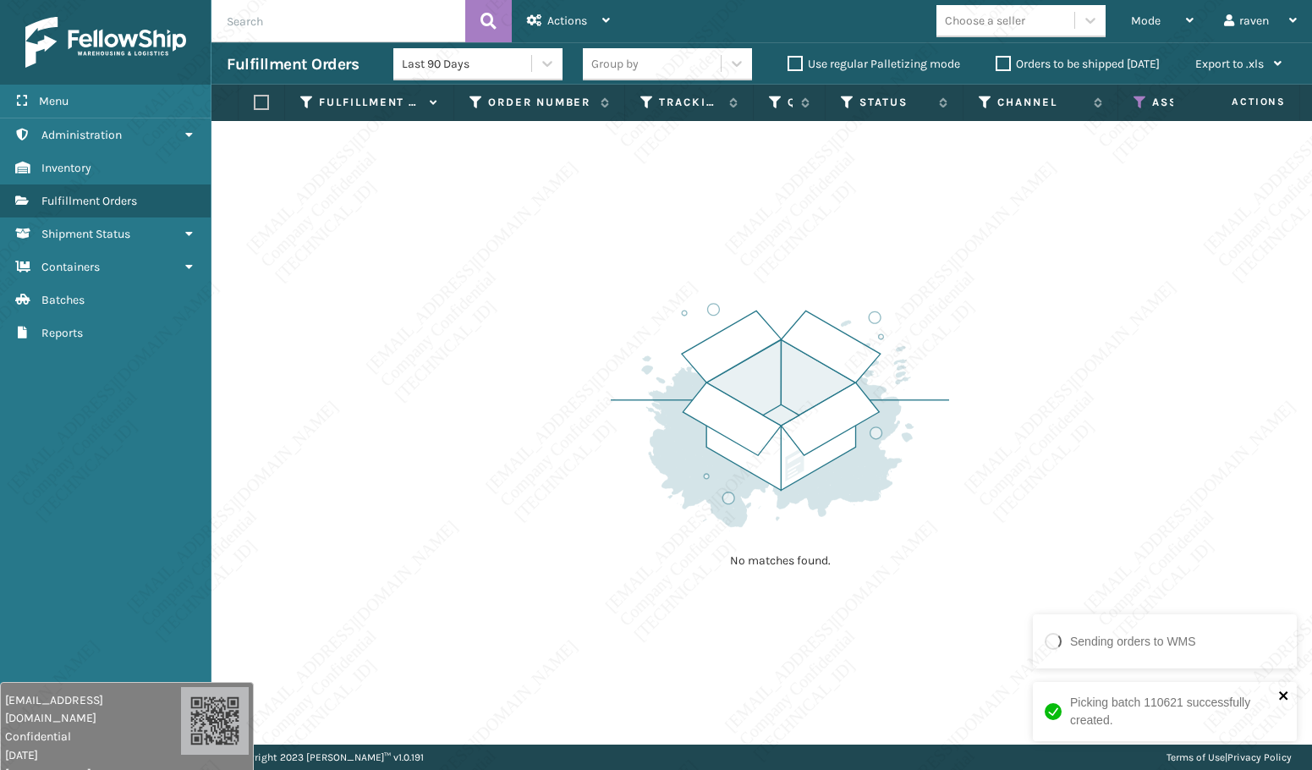
click at [1284, 695] on icon "close" at bounding box center [1284, 695] width 12 height 14
click at [856, 456] on img at bounding box center [780, 415] width 338 height 234
click at [1142, 112] on th "Assigned Carrier Service" at bounding box center [1199, 103] width 162 height 36
click at [1135, 99] on icon at bounding box center [1140, 102] width 14 height 15
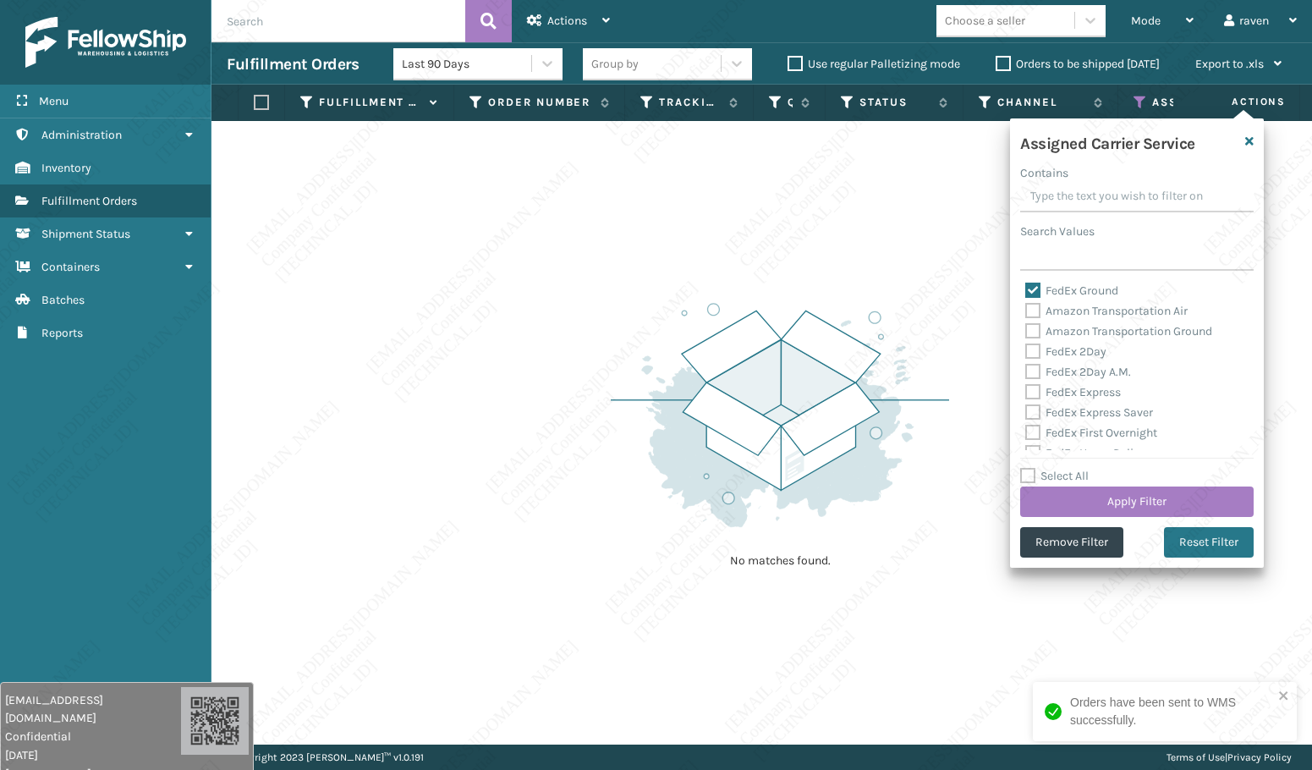
click at [1054, 292] on label "FedEx Ground" at bounding box center [1071, 290] width 93 height 14
click at [1026, 292] on input "FedEx Ground" at bounding box center [1025, 286] width 1 height 11
checkbox input "false"
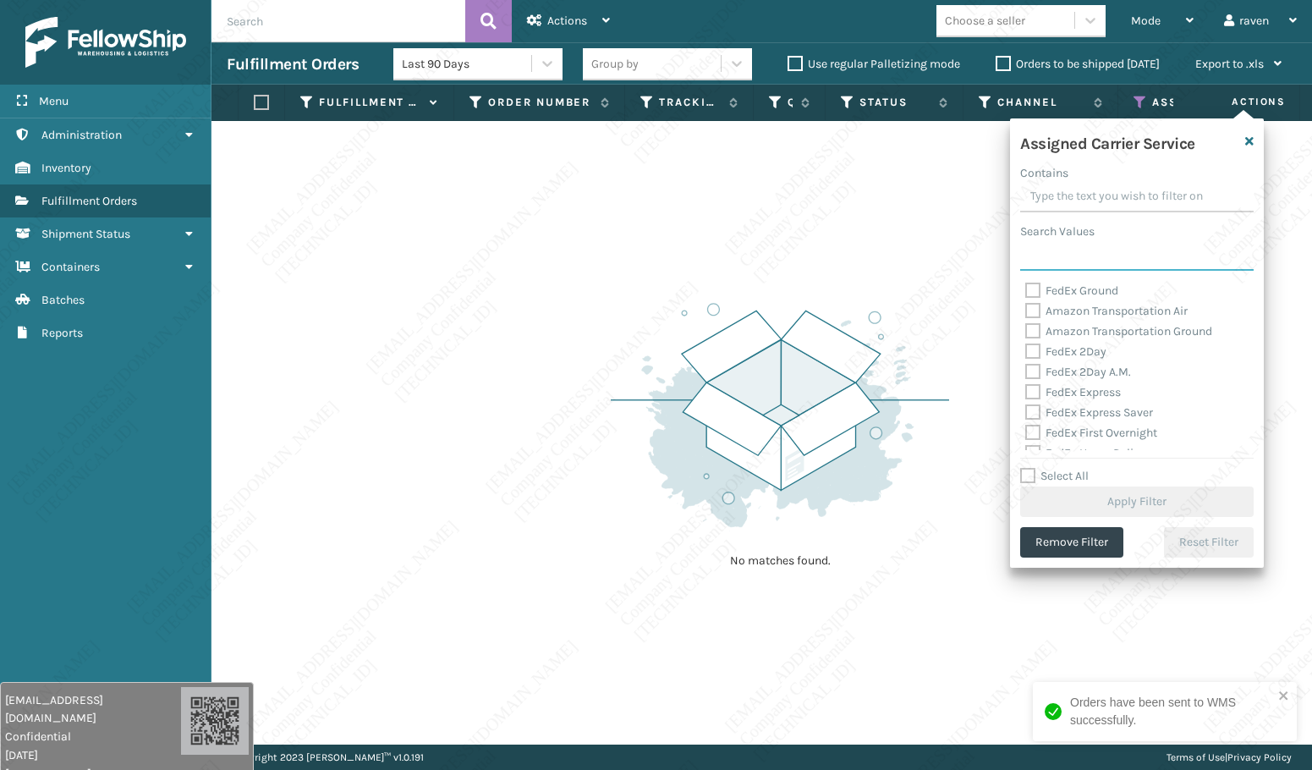
click at [1055, 249] on input "Search Values" at bounding box center [1136, 255] width 233 height 30
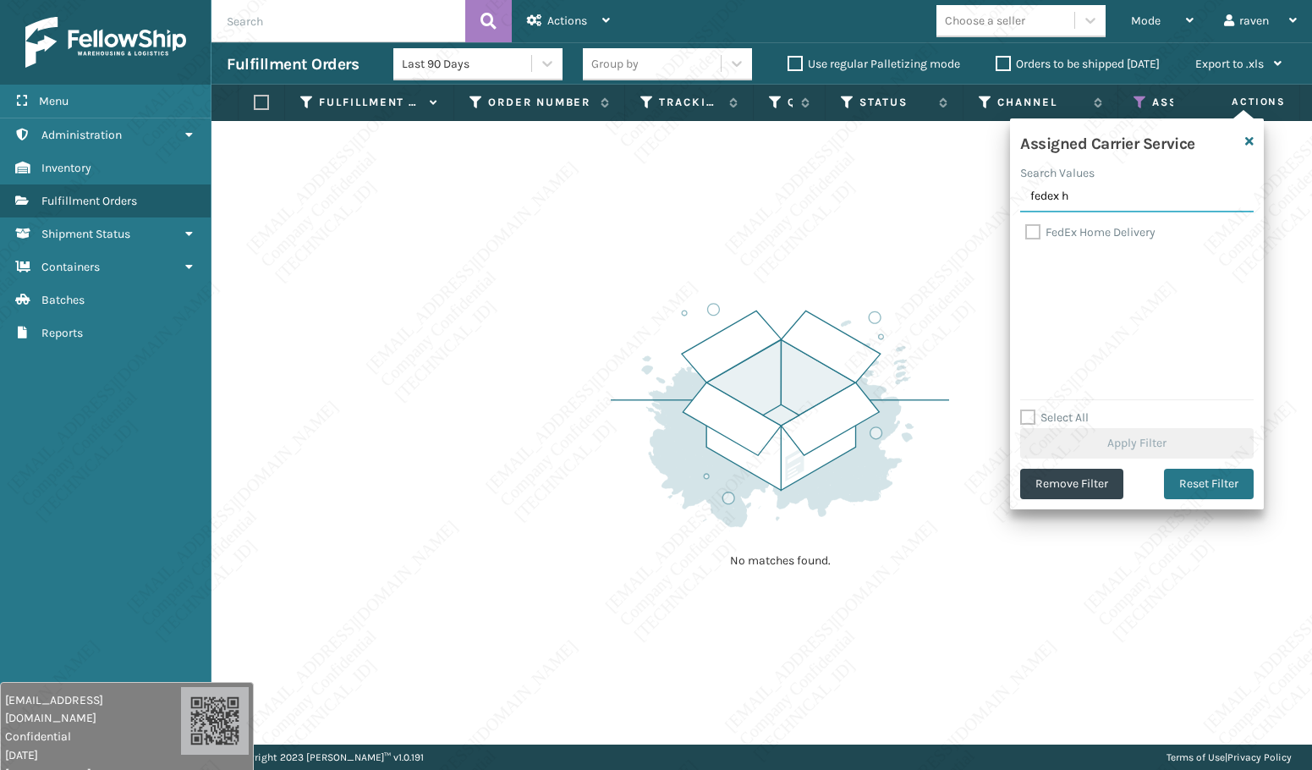
type input "fedex h"
click at [1091, 227] on label "FedEx Home Delivery" at bounding box center [1090, 232] width 130 height 14
click at [1026, 227] on input "FedEx Home Delivery" at bounding box center [1025, 227] width 1 height 11
checkbox input "true"
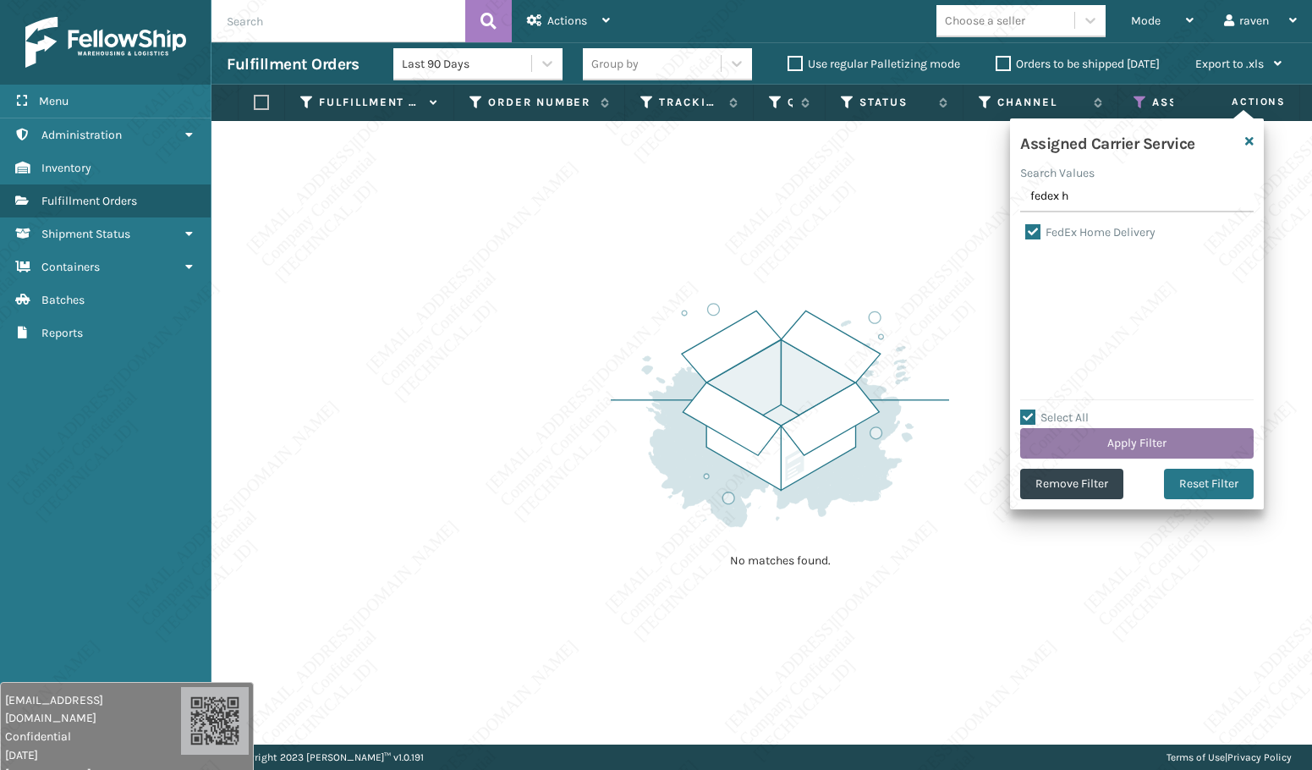
click at [1147, 438] on button "Apply Filter" at bounding box center [1136, 443] width 233 height 30
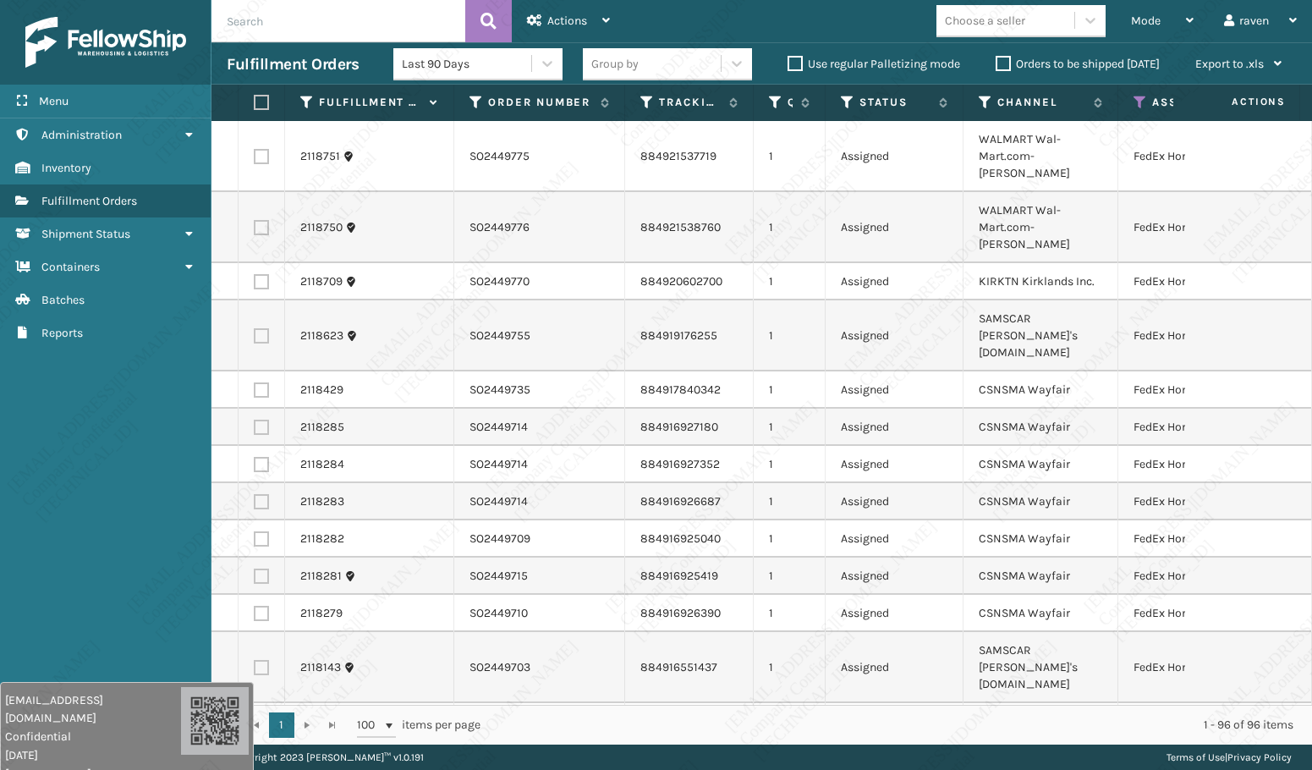
click at [257, 98] on label at bounding box center [259, 102] width 10 height 15
click at [255, 98] on input "checkbox" at bounding box center [254, 102] width 1 height 11
checkbox input "true"
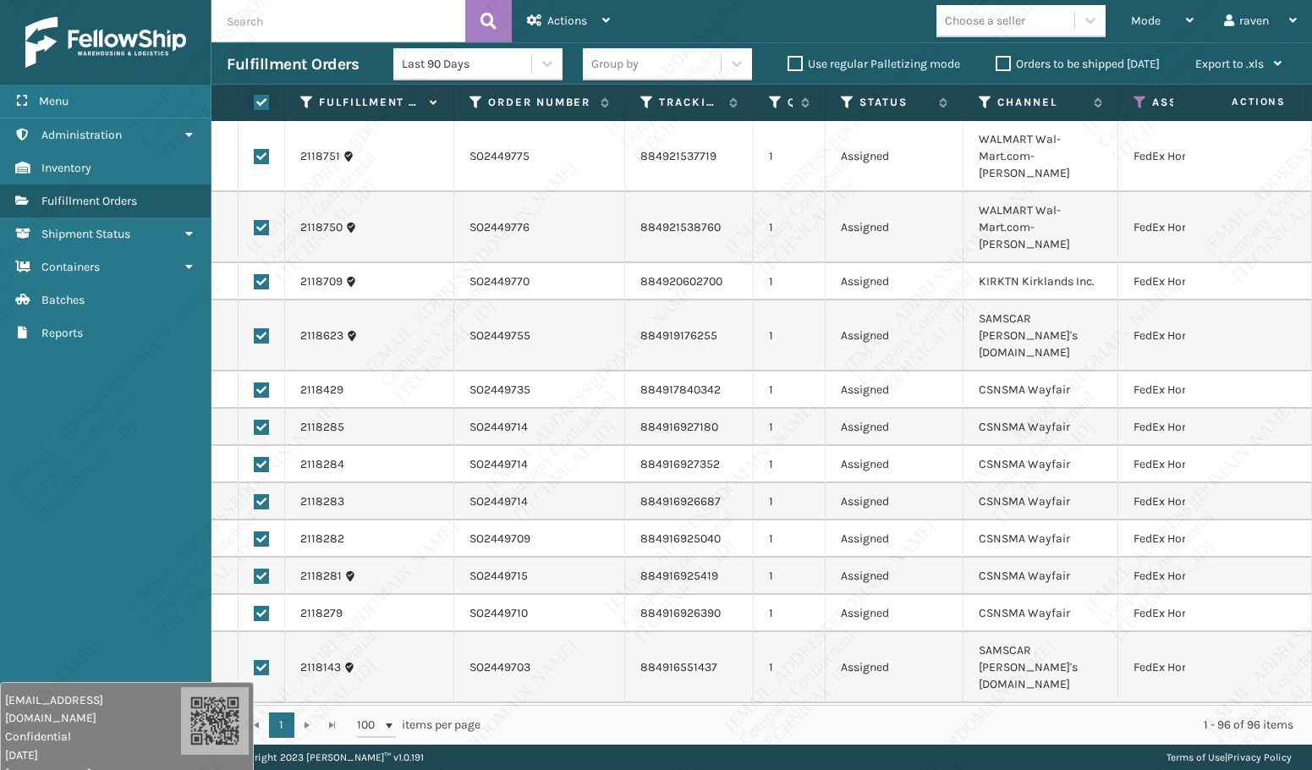
checkbox input "true"
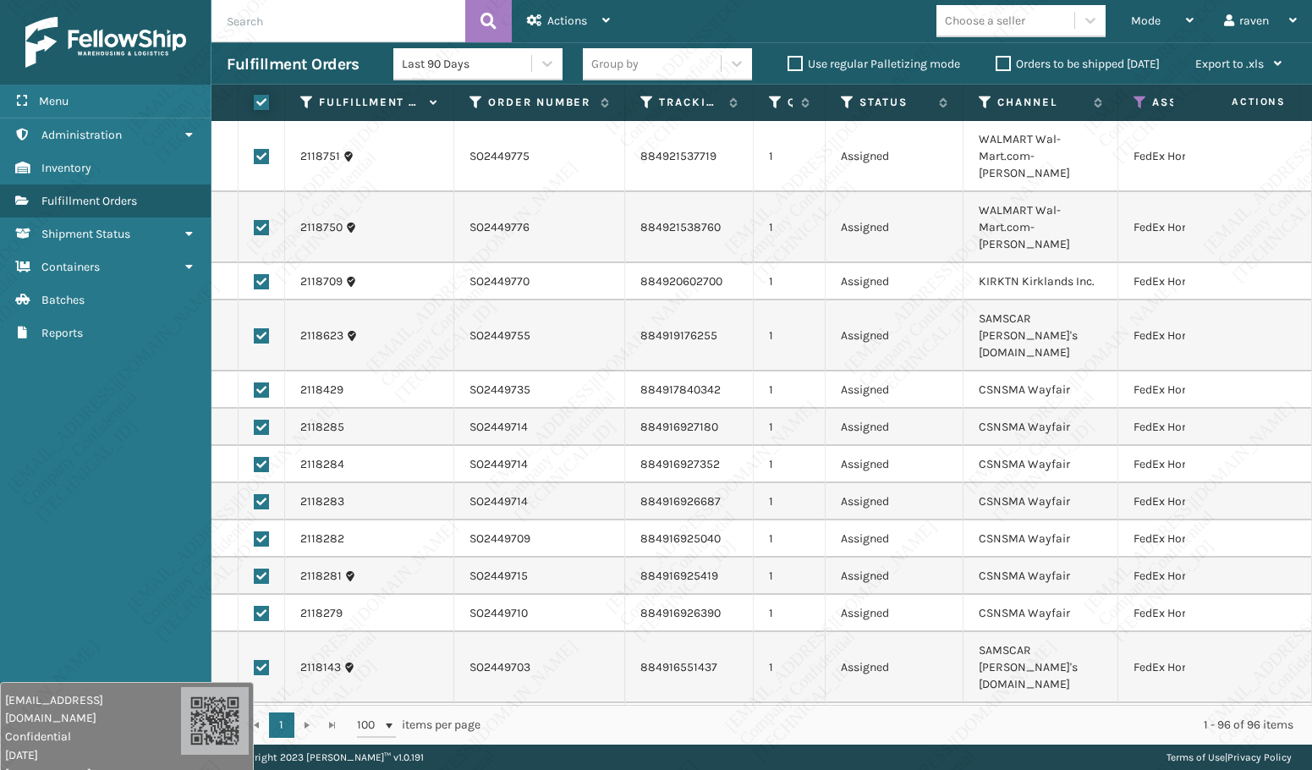
checkbox input "true"
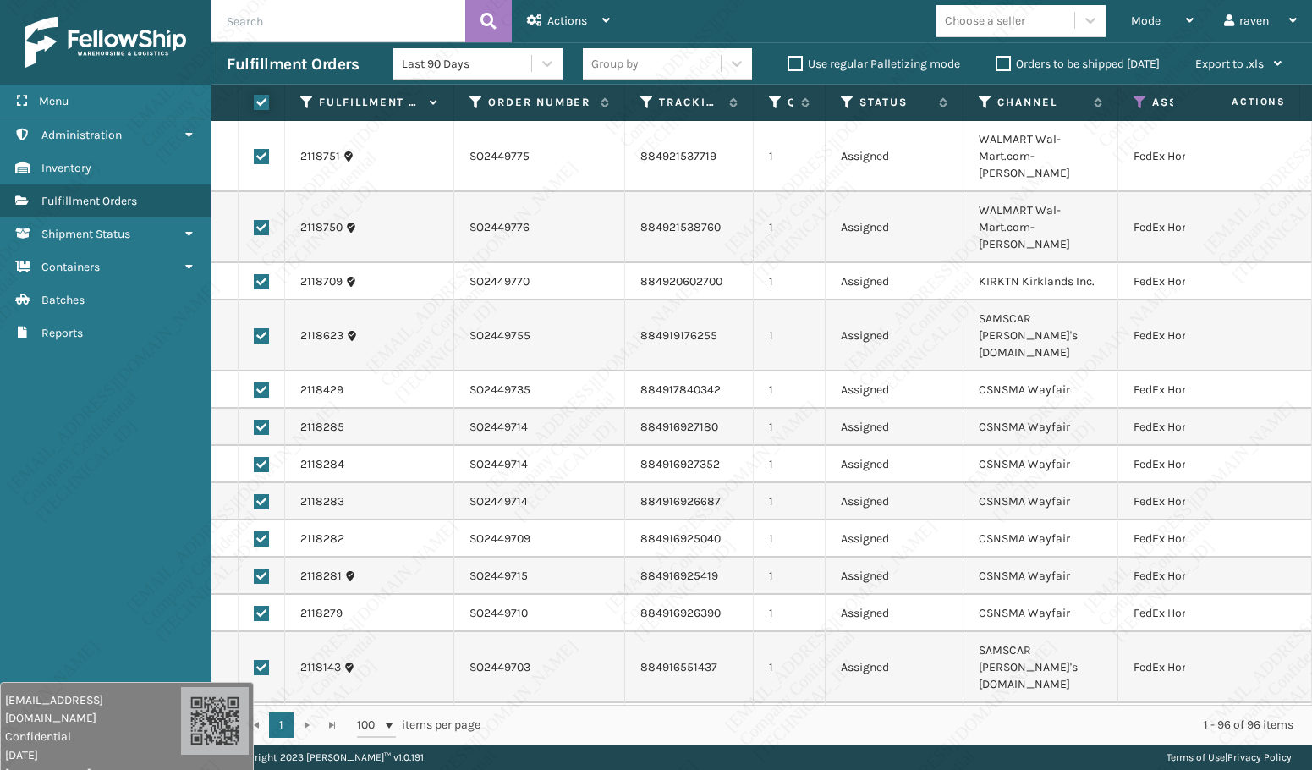
checkbox input "true"
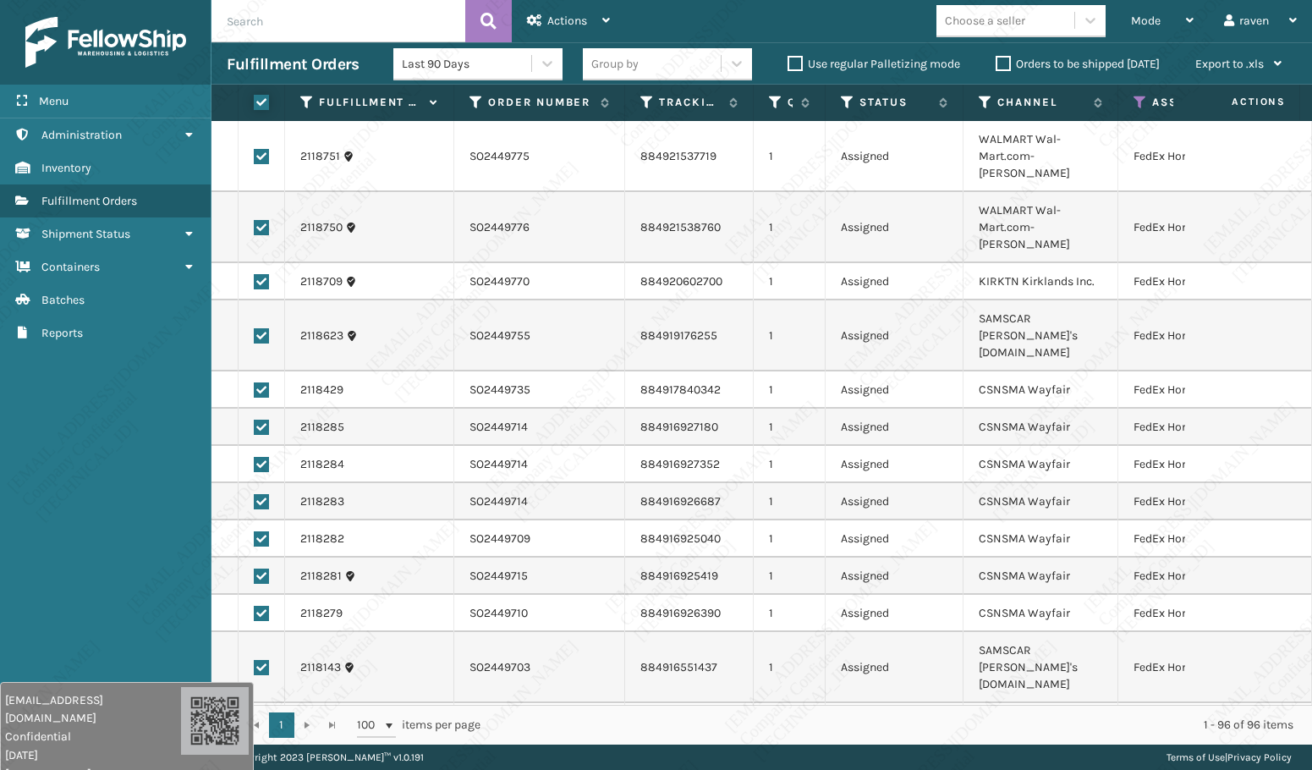
checkbox input "true"
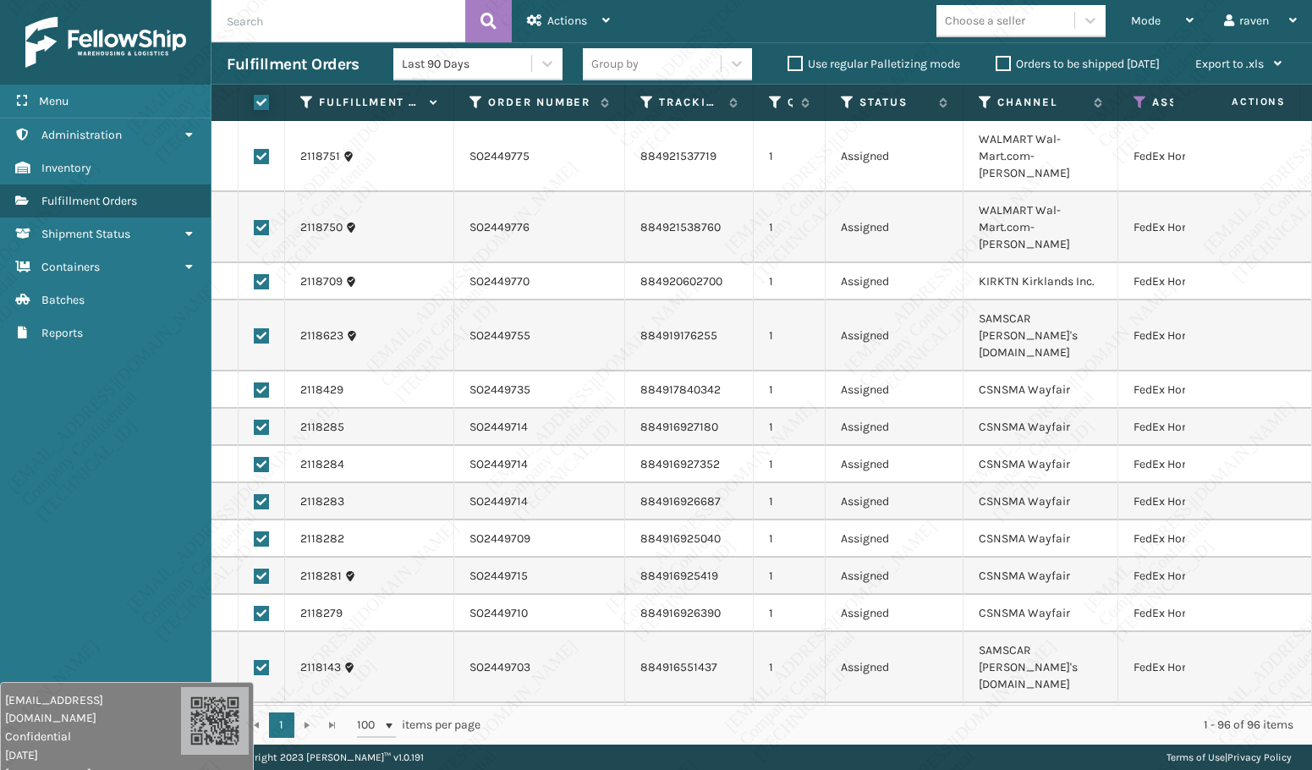
checkbox input "true"
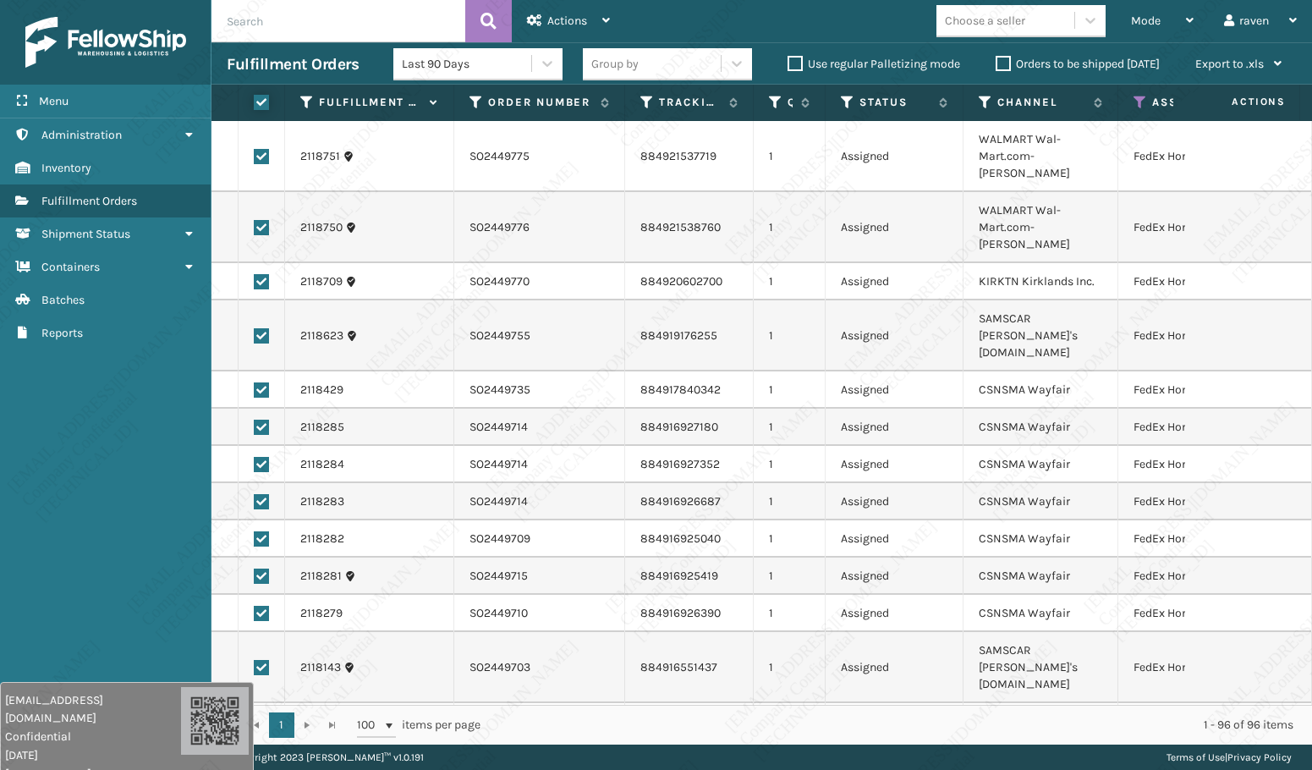
checkbox input "true"
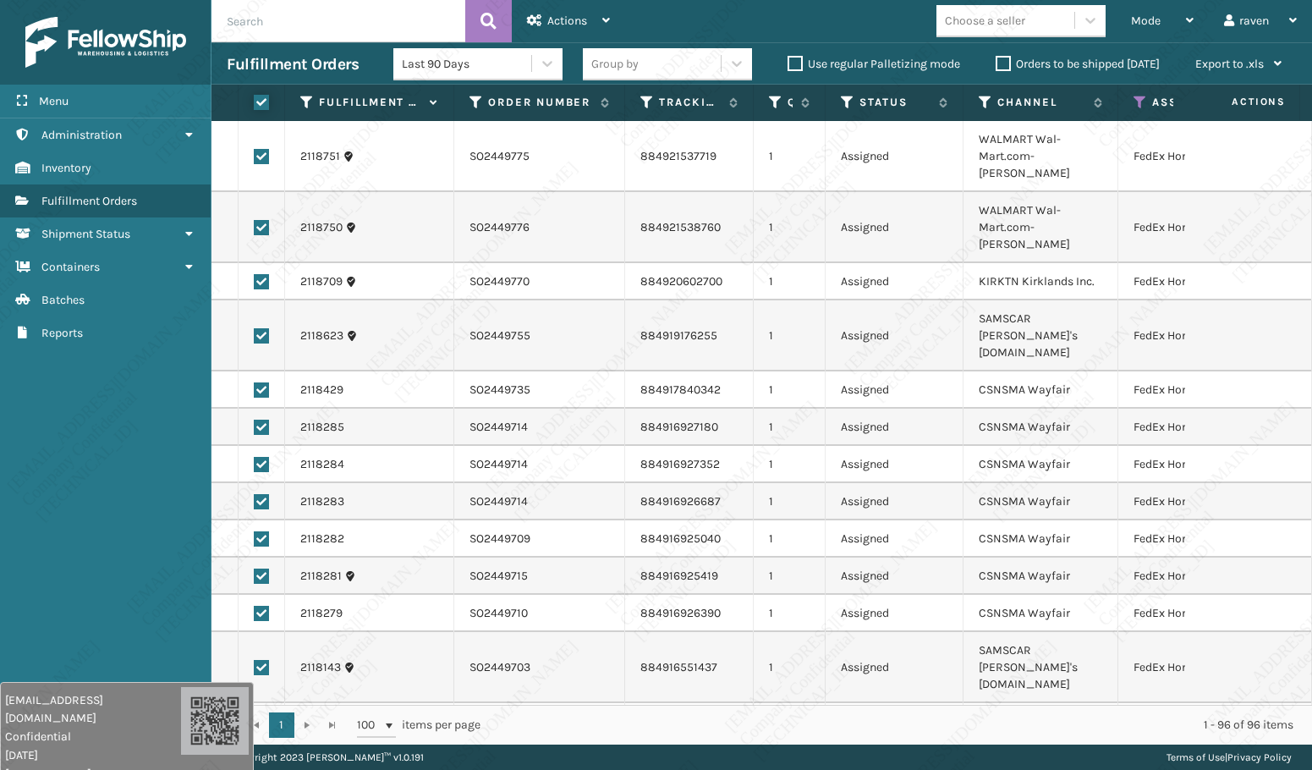
checkbox input "true"
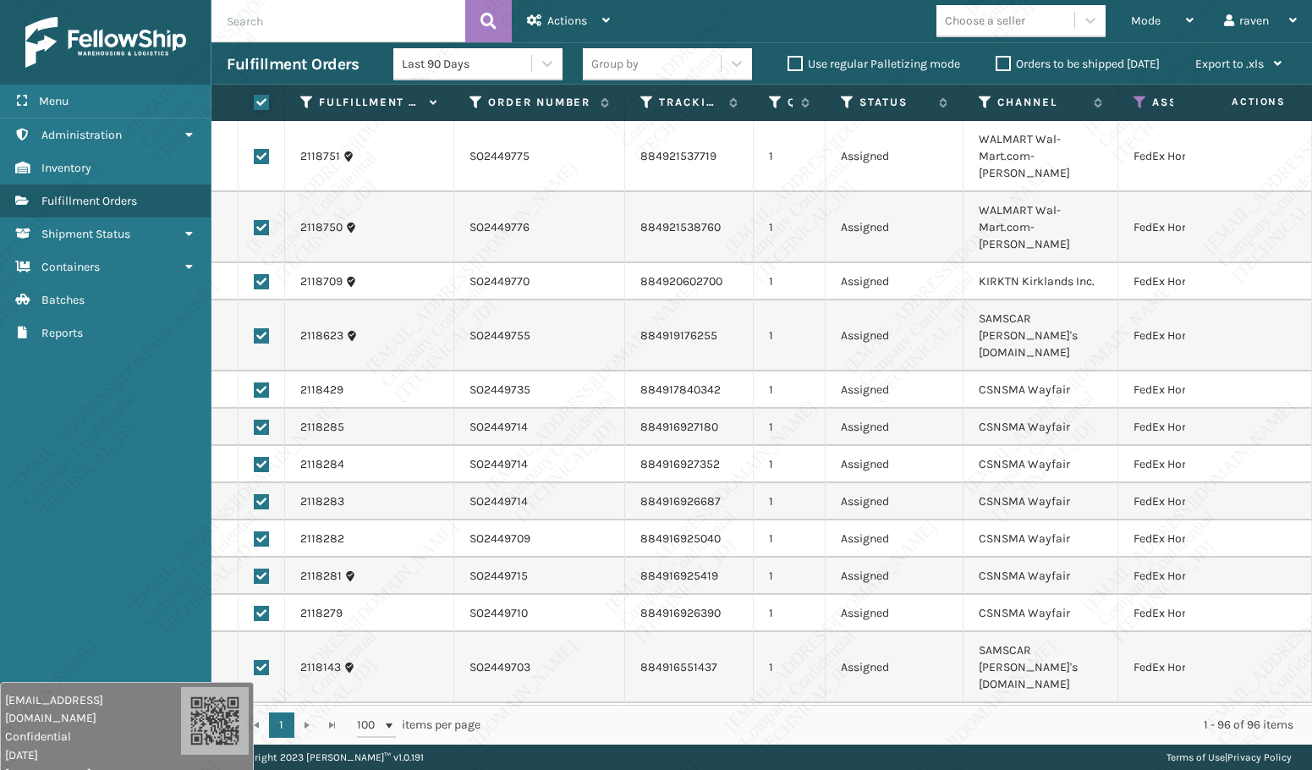
checkbox input "true"
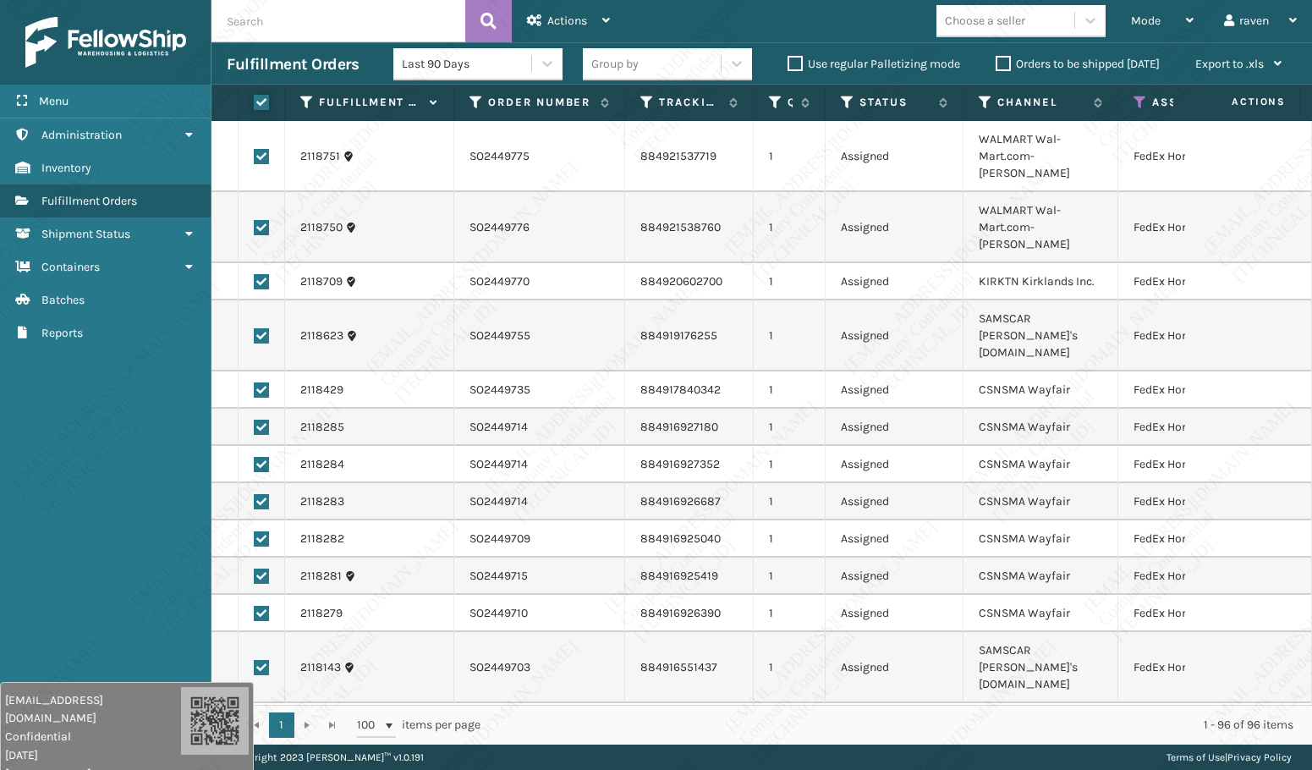
checkbox input "true"
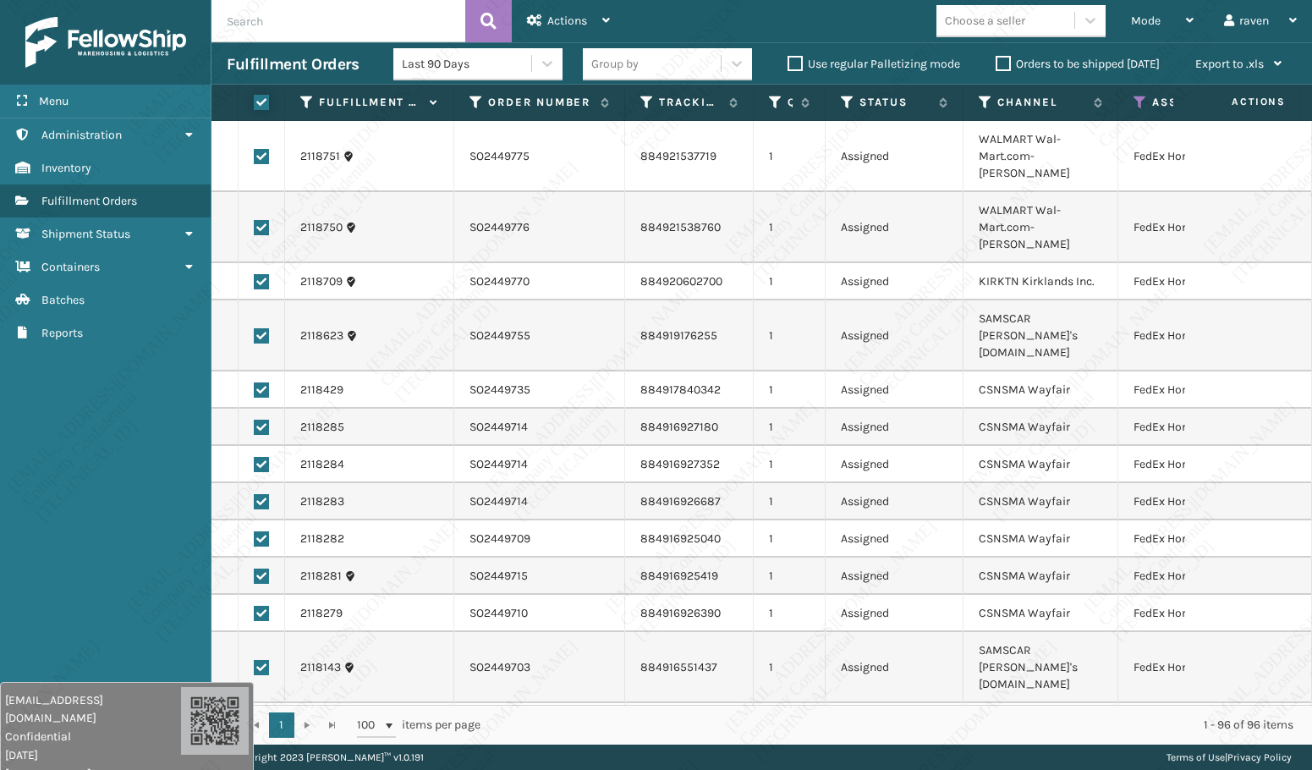
checkbox input "true"
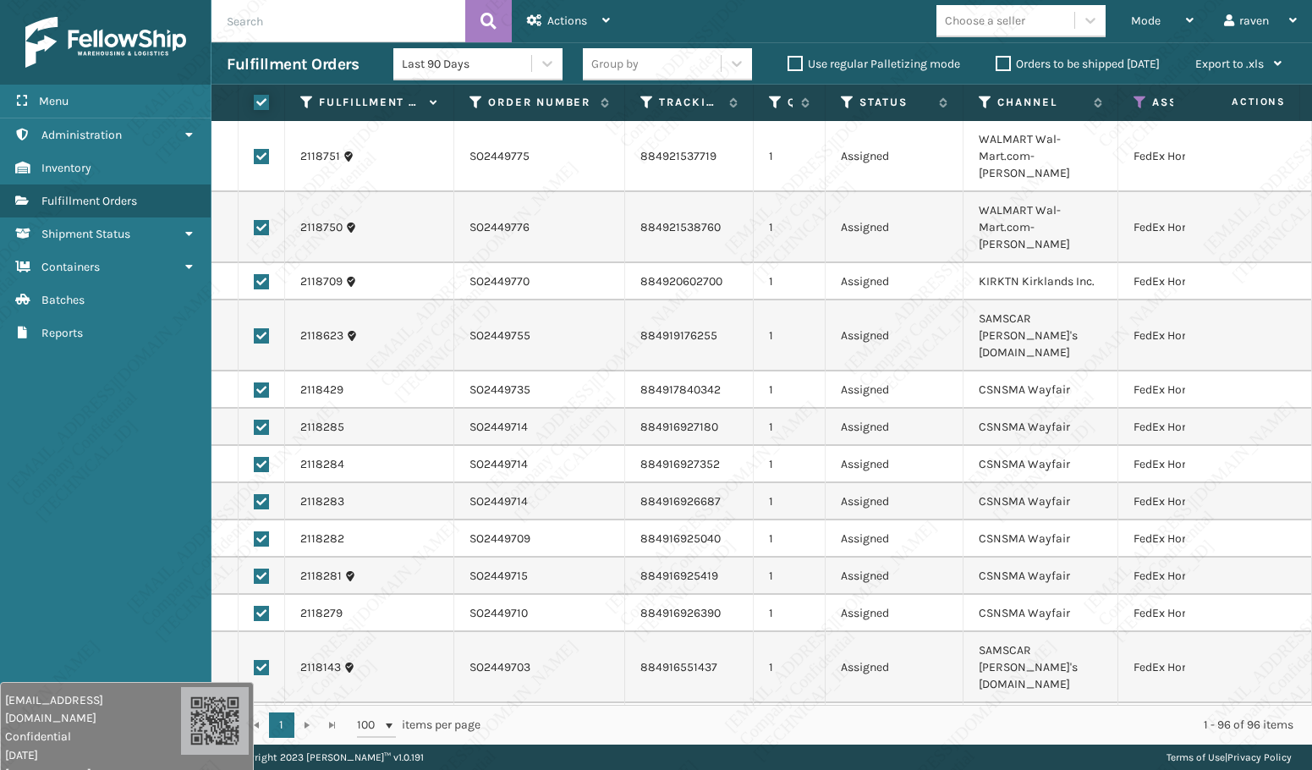
checkbox input "true"
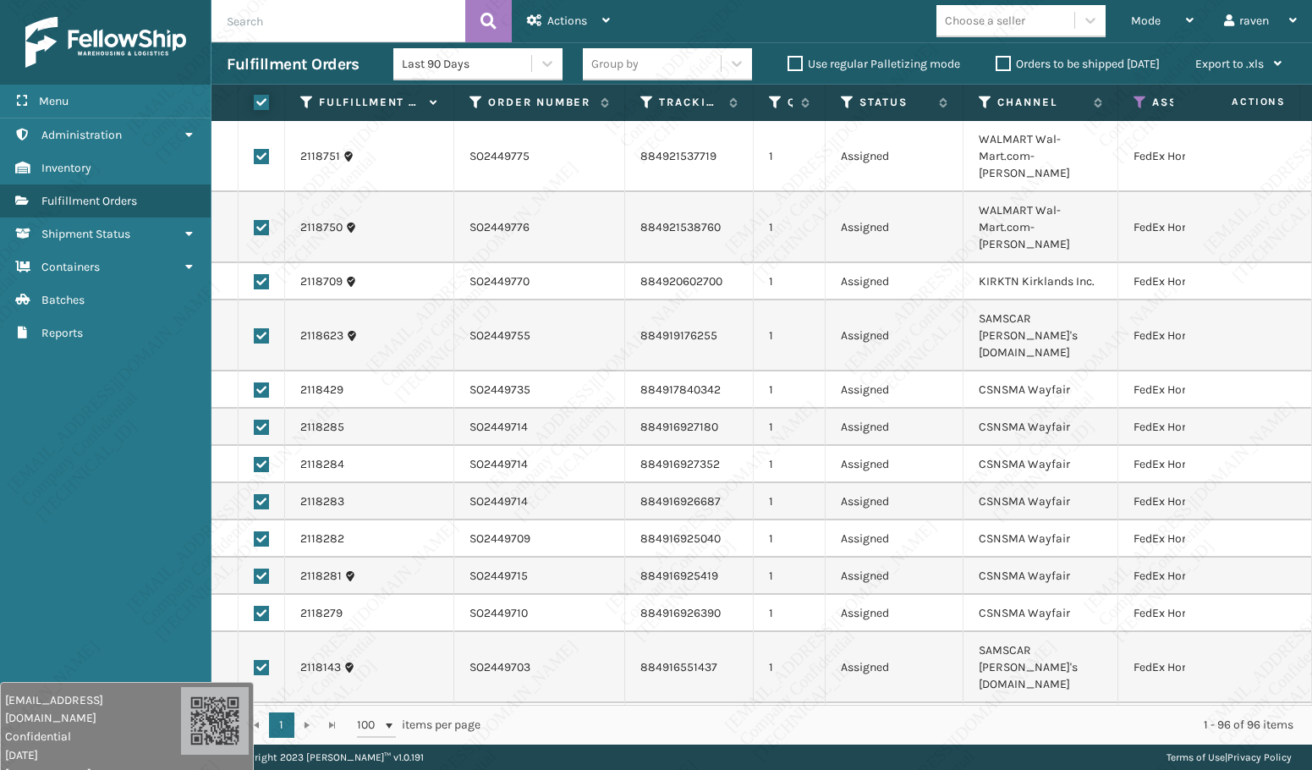
checkbox input "true"
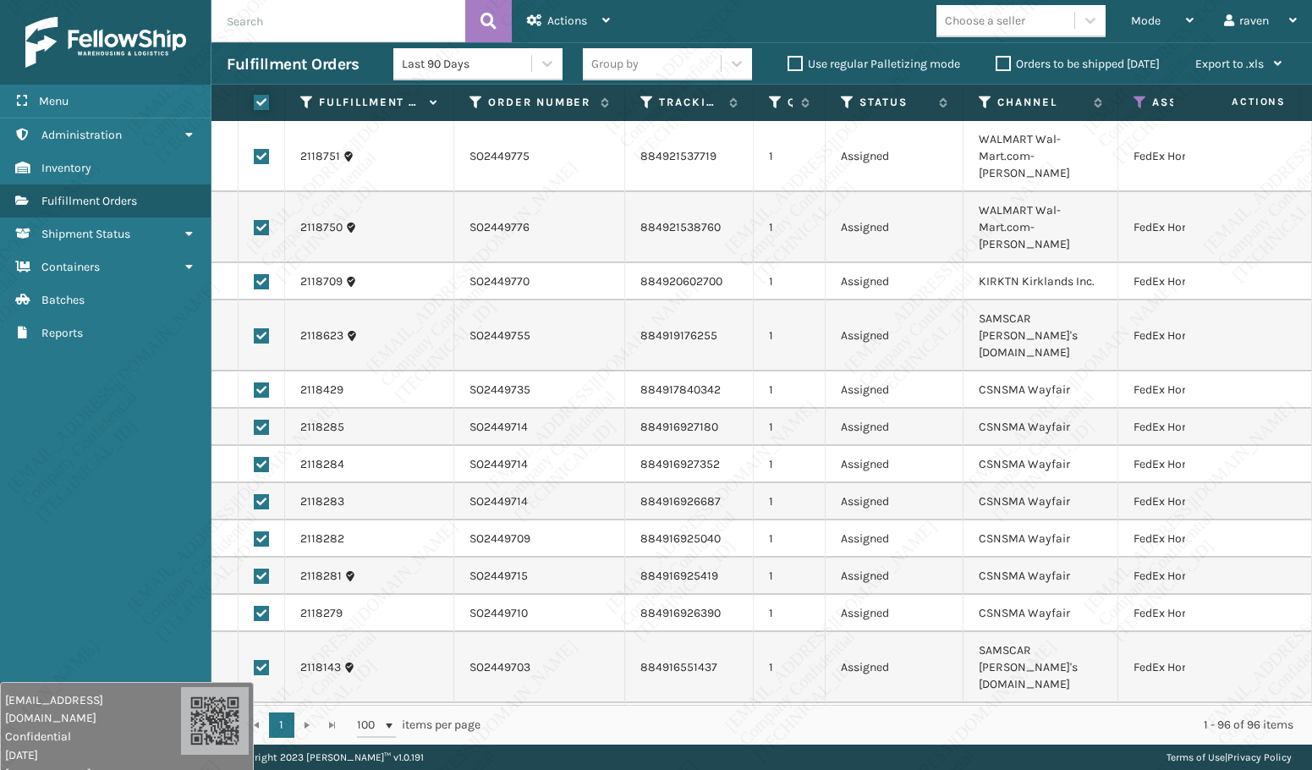
checkbox input "true"
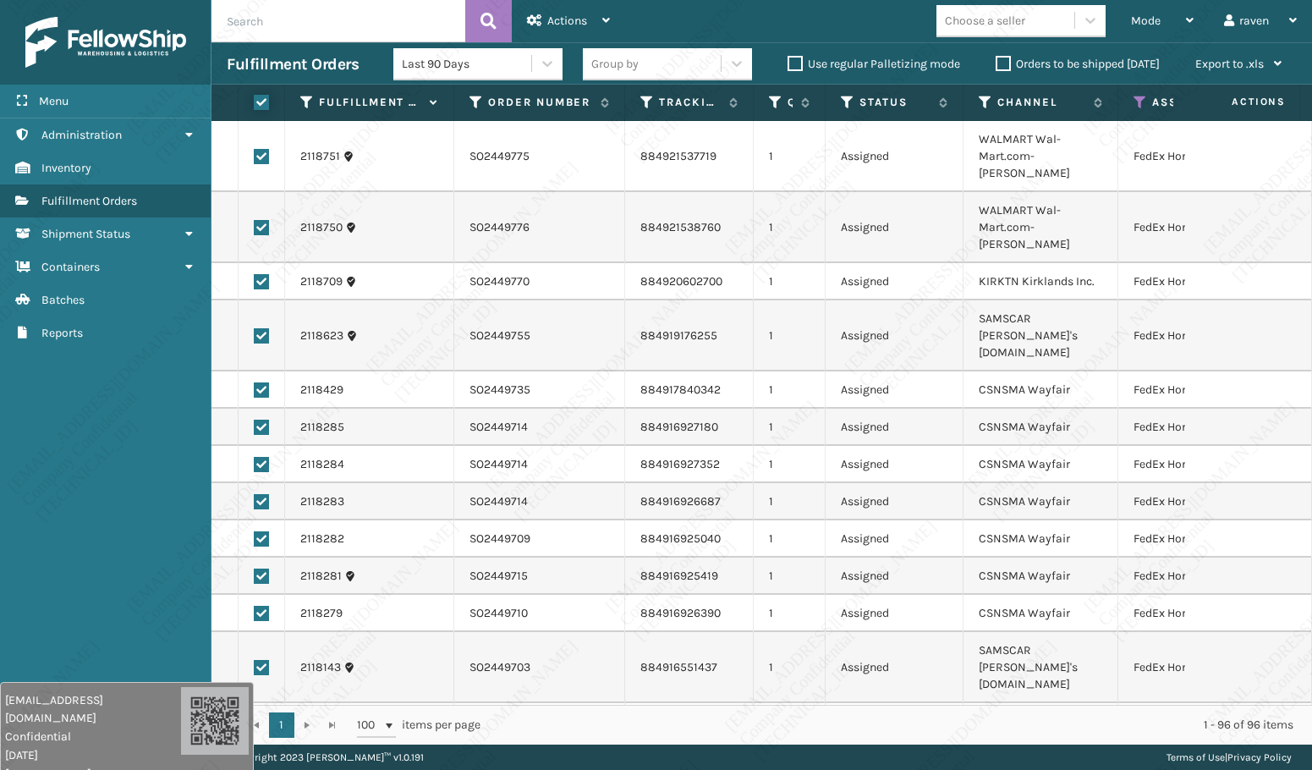
checkbox input "true"
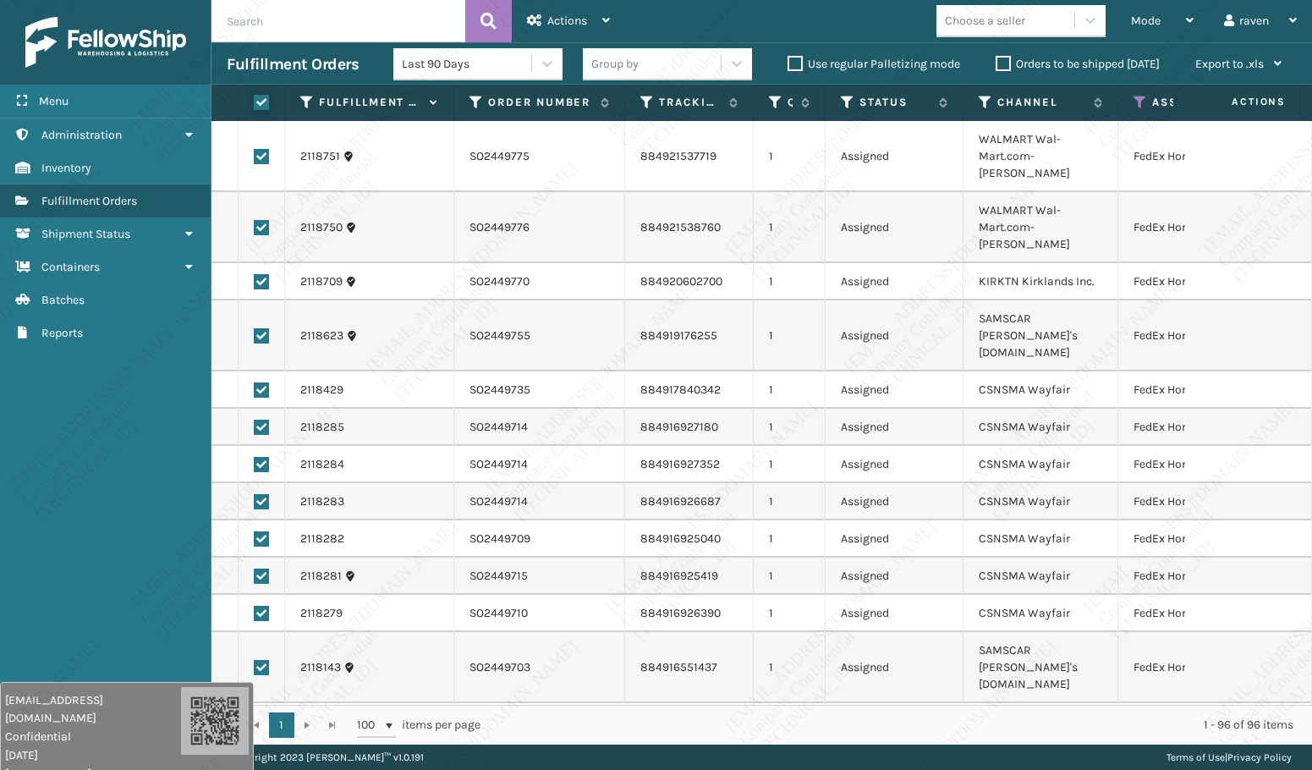
checkbox input "true"
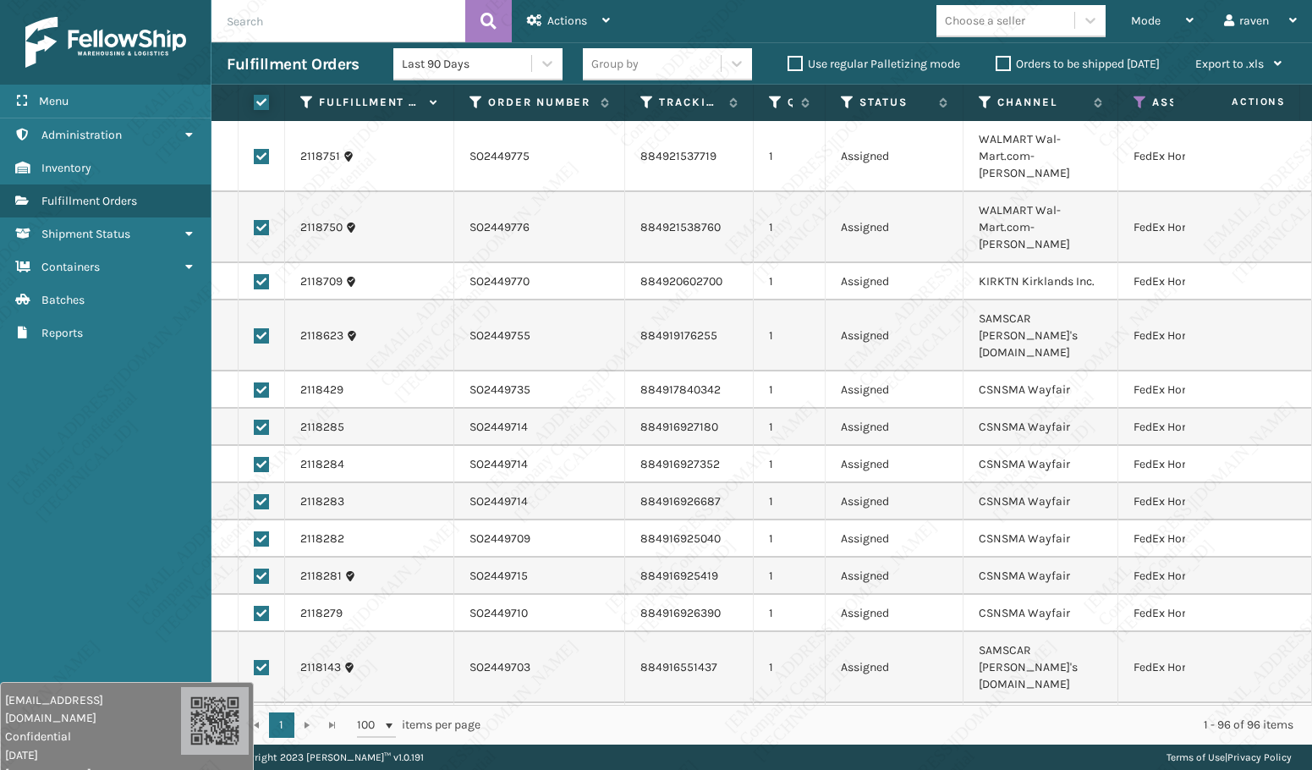
checkbox input "true"
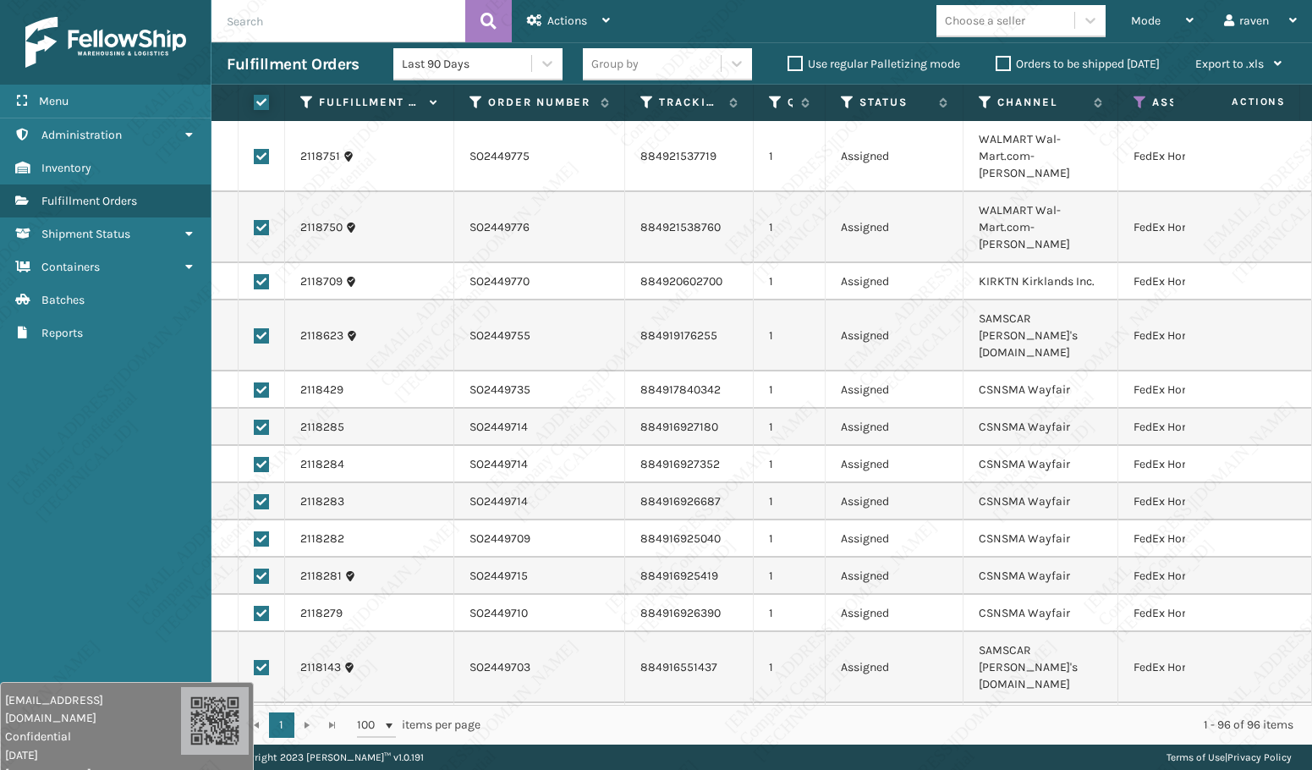
checkbox input "true"
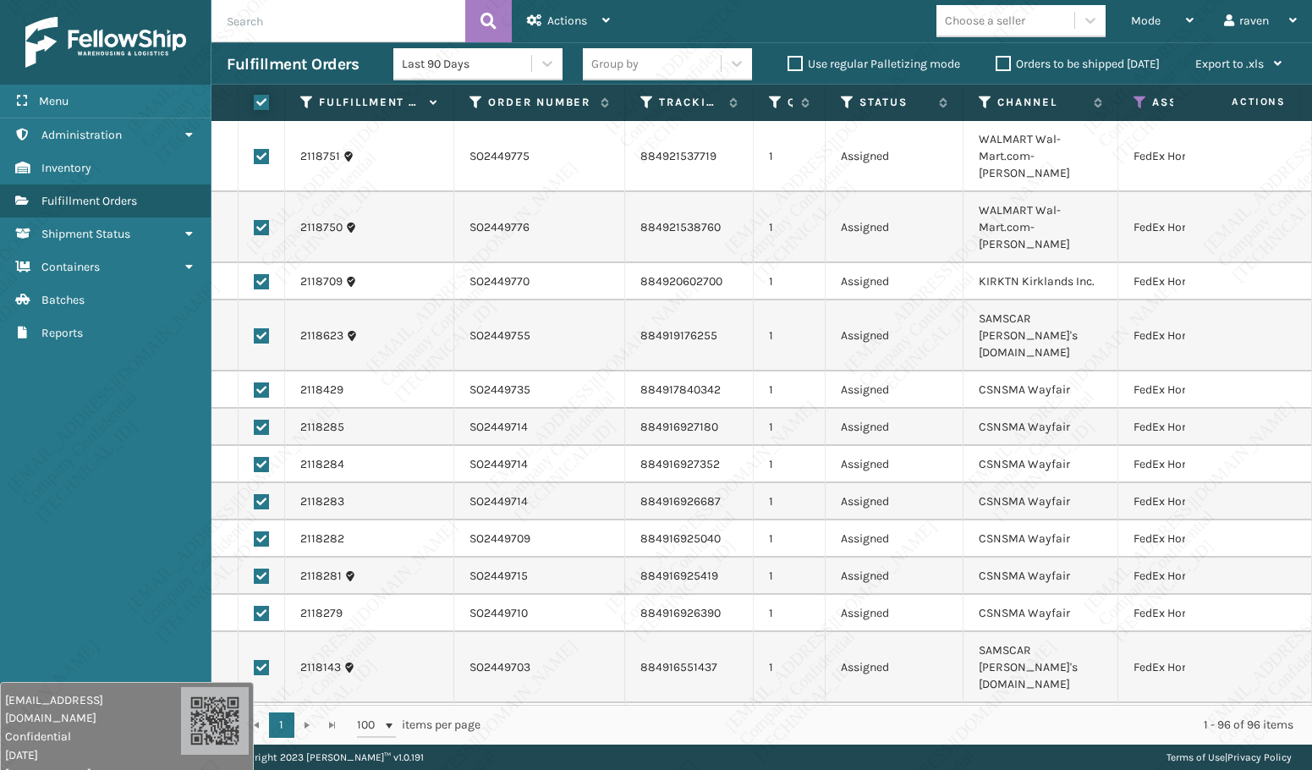
checkbox input "true"
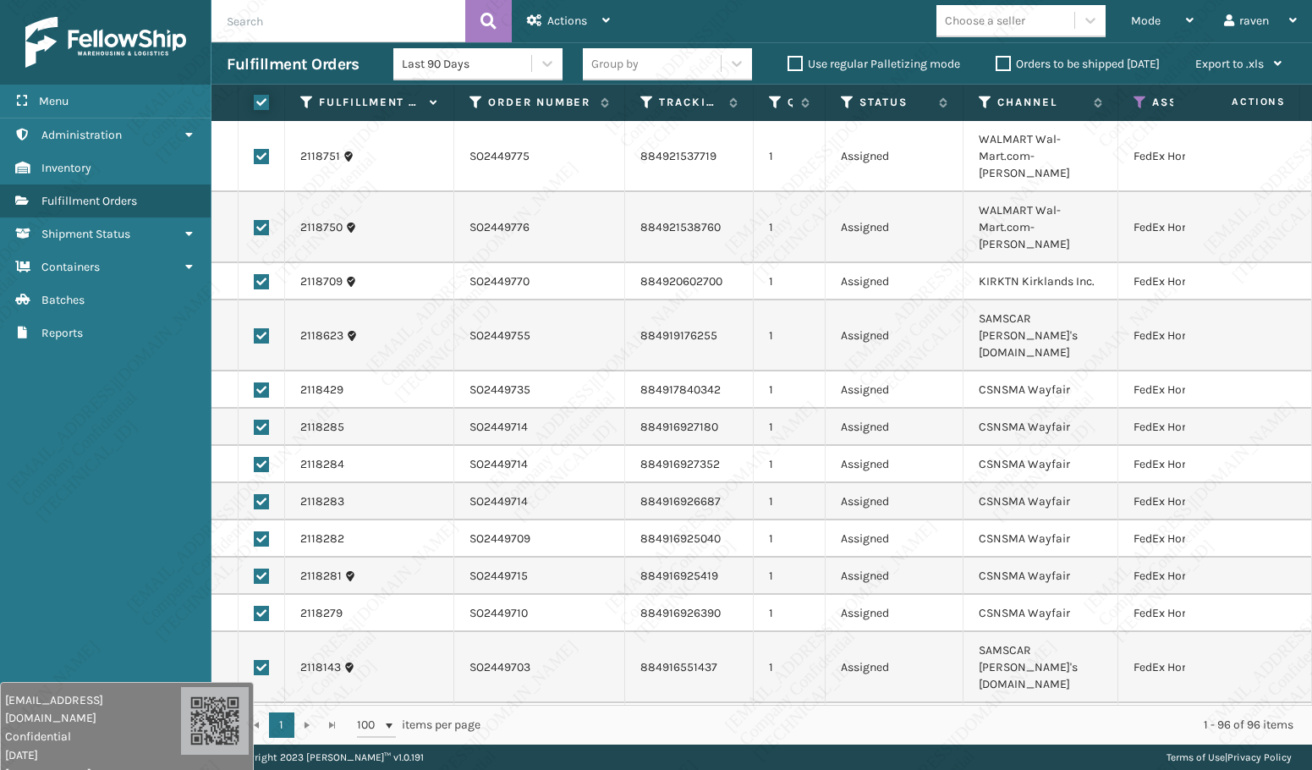
checkbox input "true"
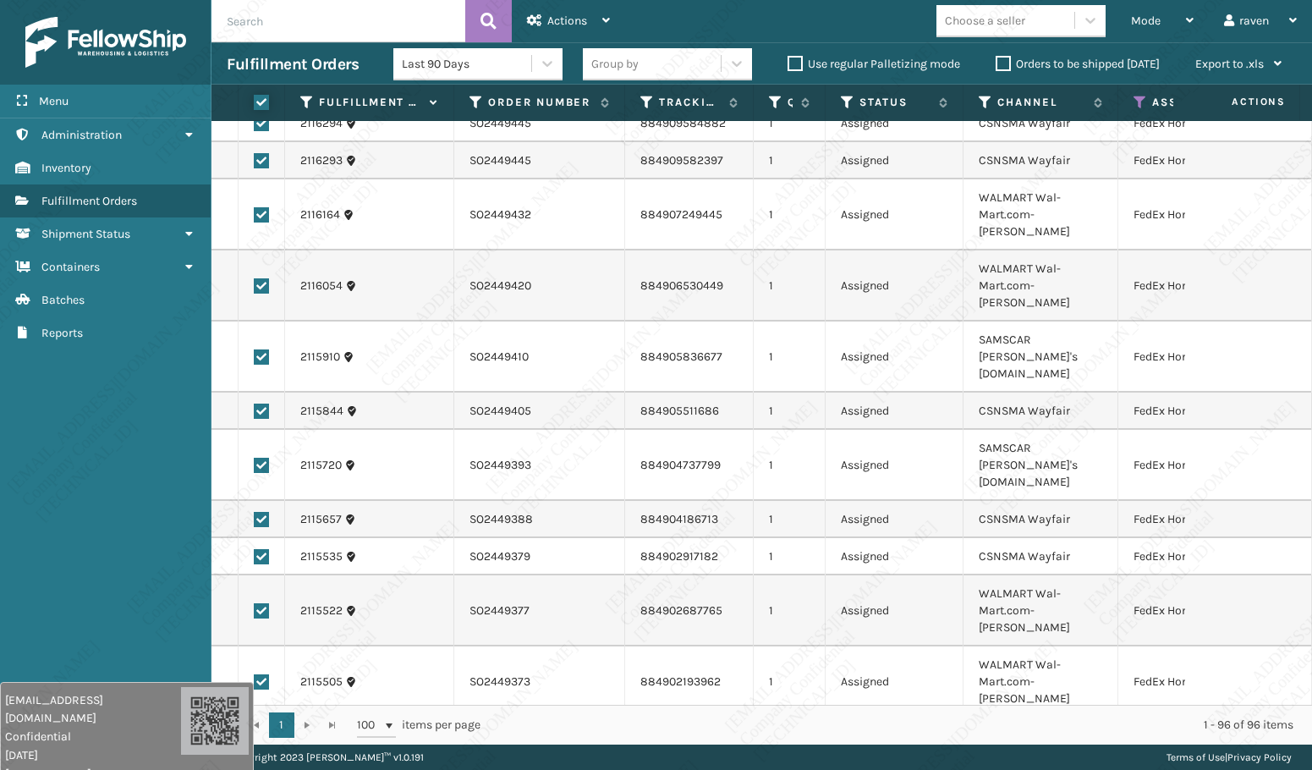
scroll to position [3813, 0]
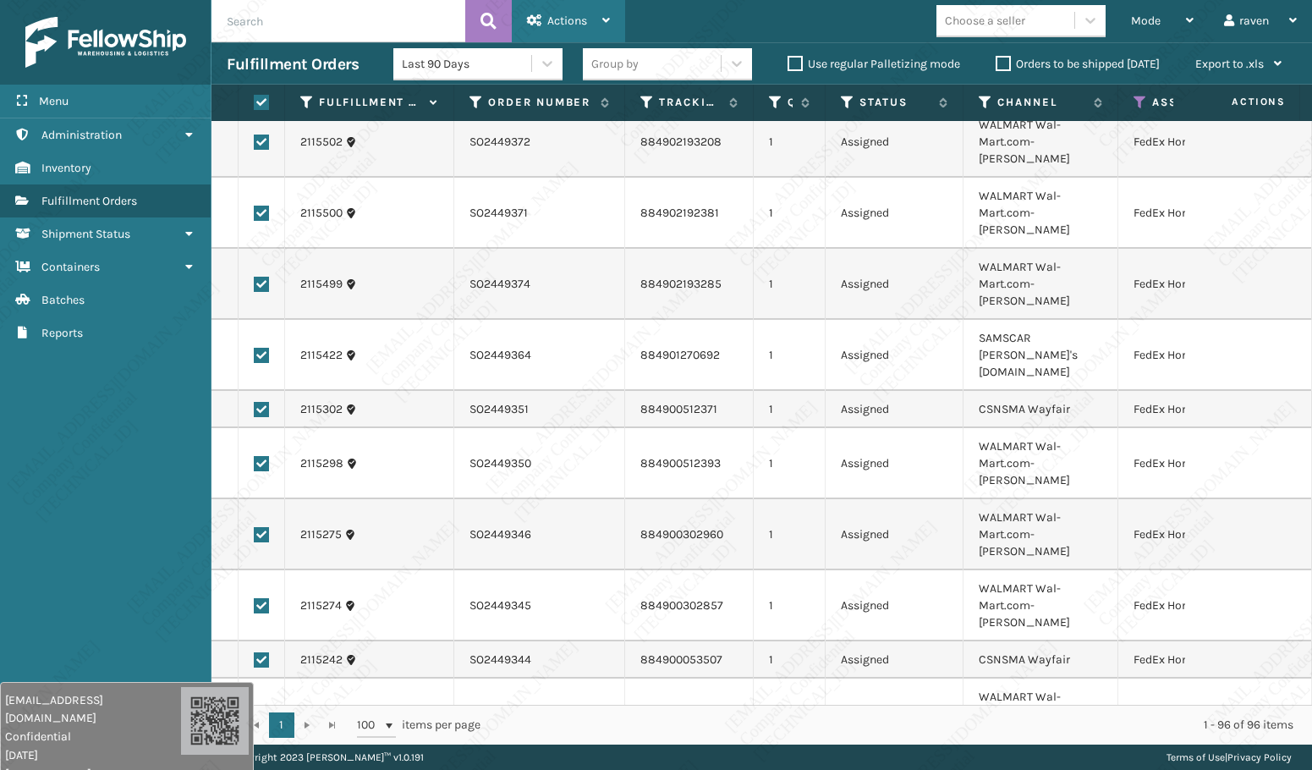
click at [589, 27] on div "Actions" at bounding box center [568, 21] width 83 height 42
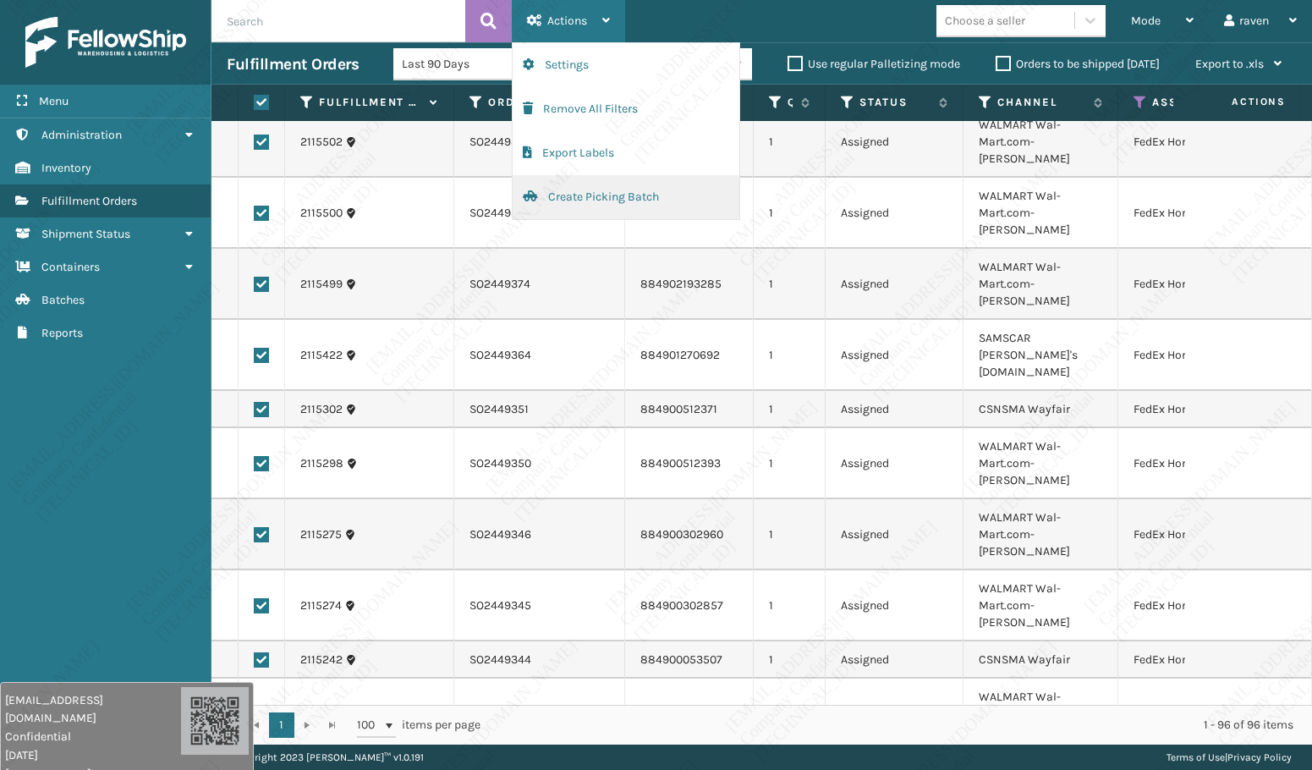
click at [575, 195] on button "Create Picking Batch" at bounding box center [625, 197] width 227 height 44
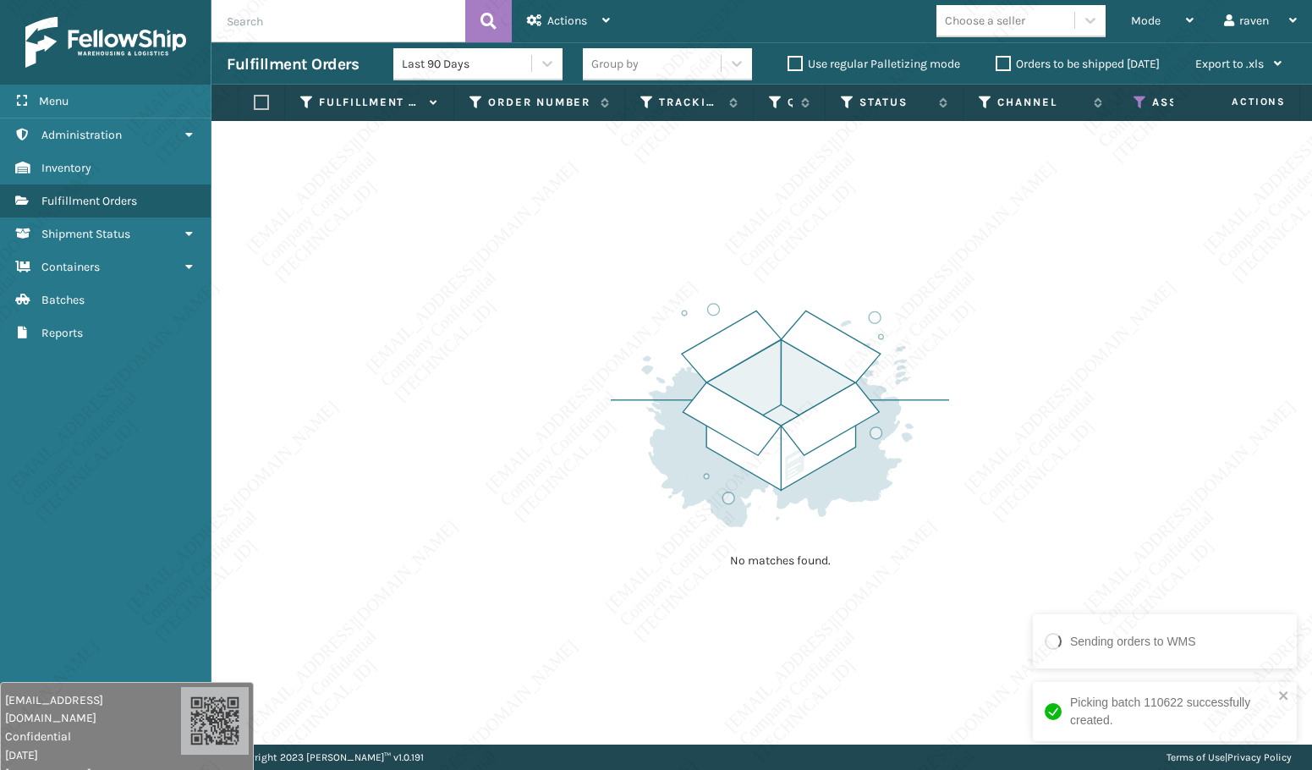
click at [1138, 102] on icon at bounding box center [1140, 102] width 14 height 15
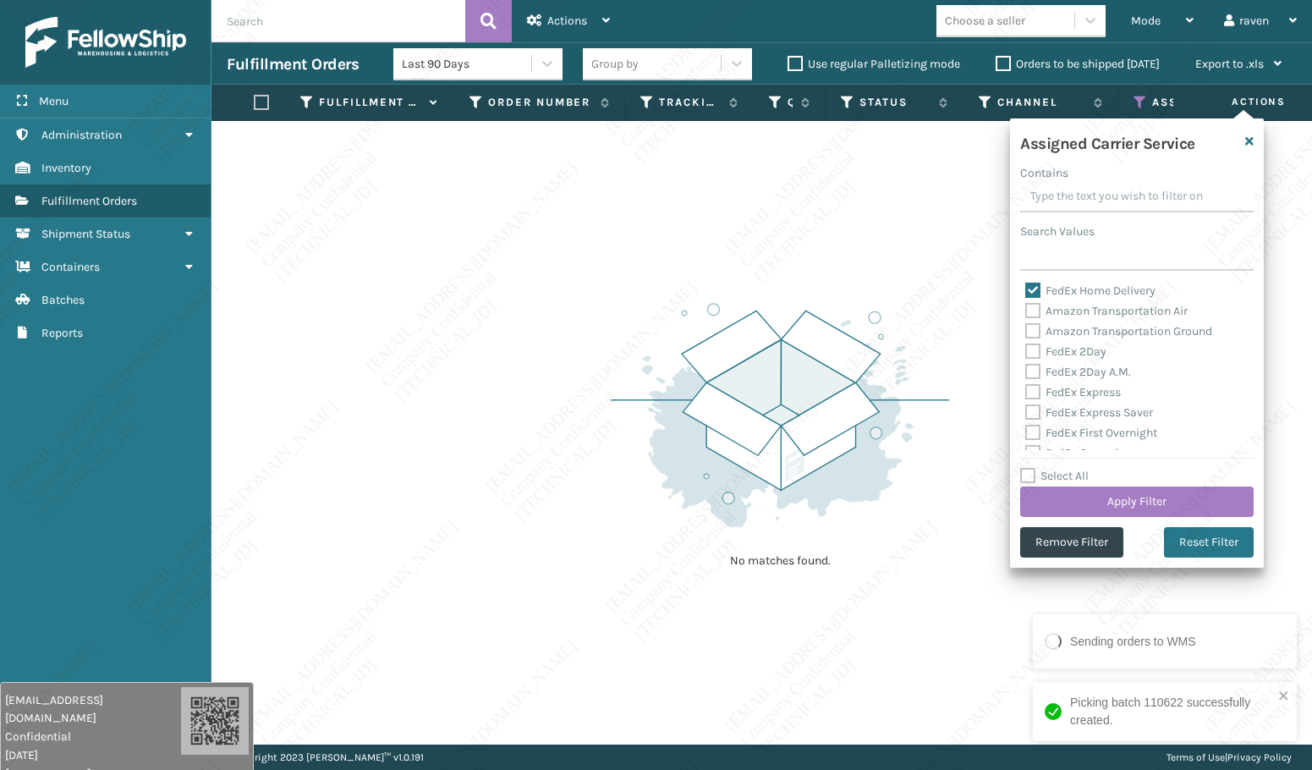
click at [1029, 293] on label "FedEx Home Delivery" at bounding box center [1090, 290] width 130 height 14
click at [1026, 292] on input "FedEx Home Delivery" at bounding box center [1025, 286] width 1 height 11
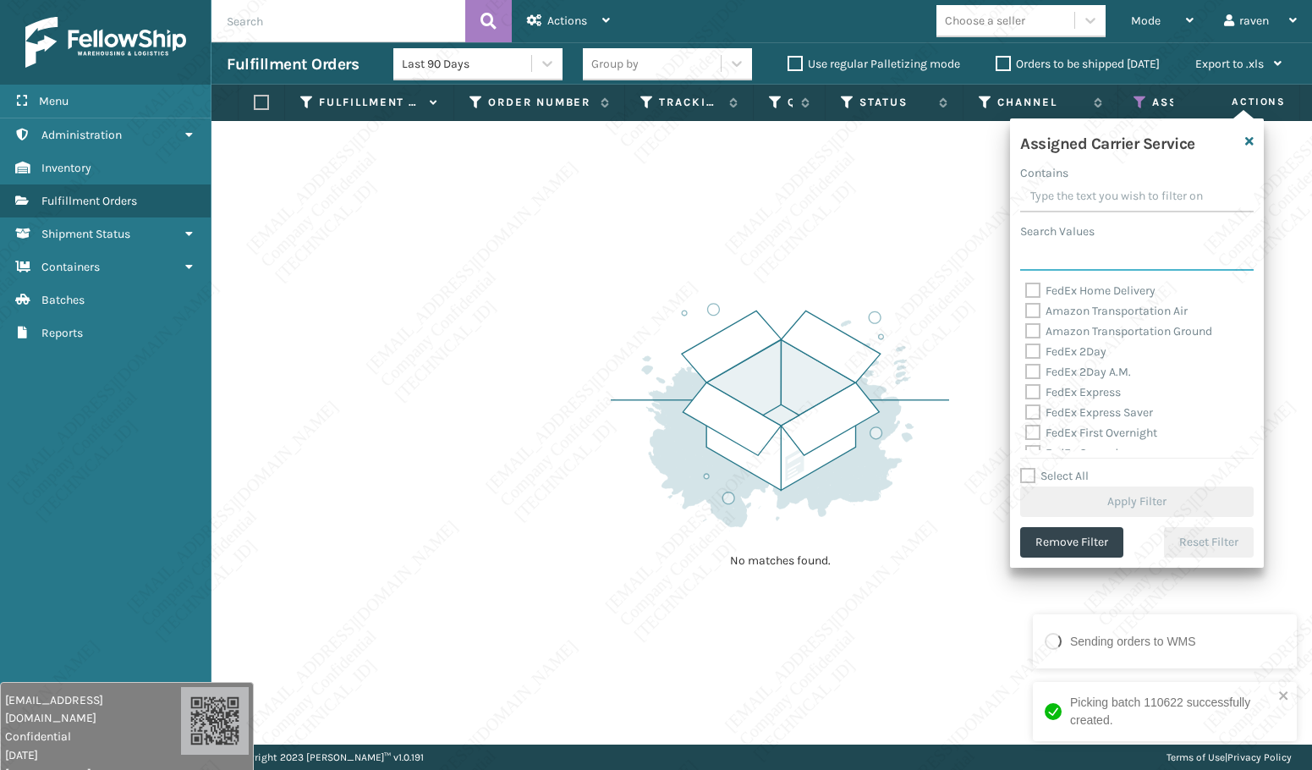
click at [1041, 255] on input "Search Values" at bounding box center [1136, 255] width 233 height 30
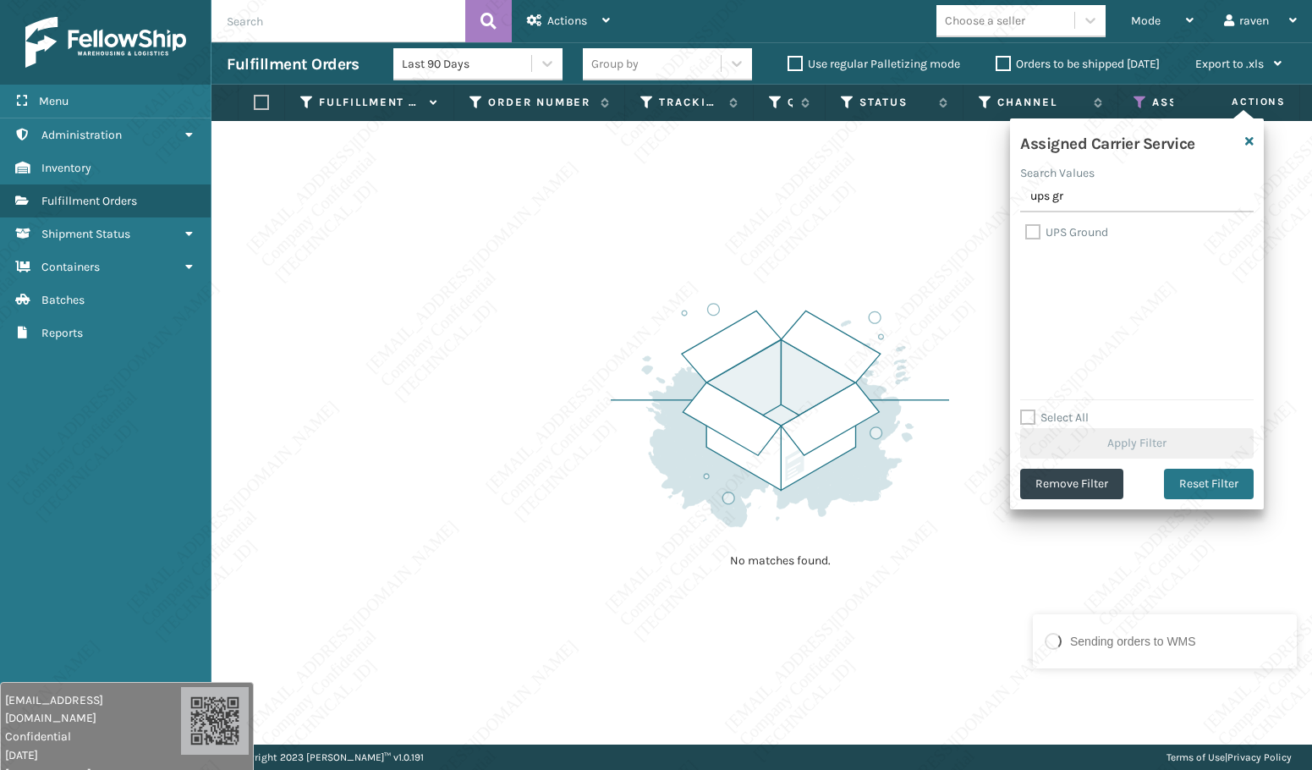
click at [1063, 219] on div "Assigned Carrier Service Search Values ups gr UPS Ground Select All Apply Filte…" at bounding box center [1137, 313] width 254 height 391
click at [1062, 233] on label "UPS Ground" at bounding box center [1066, 232] width 83 height 14
click at [1026, 233] on input "UPS Ground" at bounding box center [1025, 227] width 1 height 11
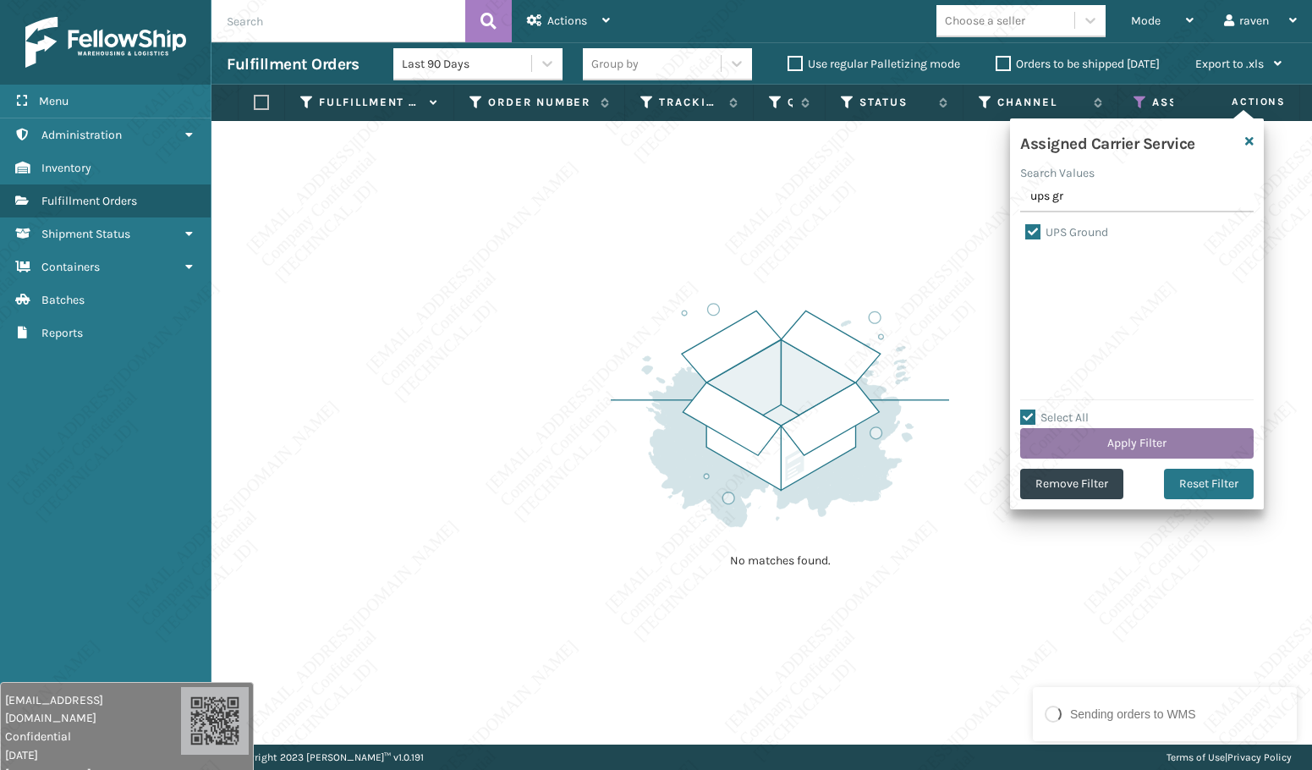
click at [1125, 435] on button "Apply Filter" at bounding box center [1136, 443] width 233 height 30
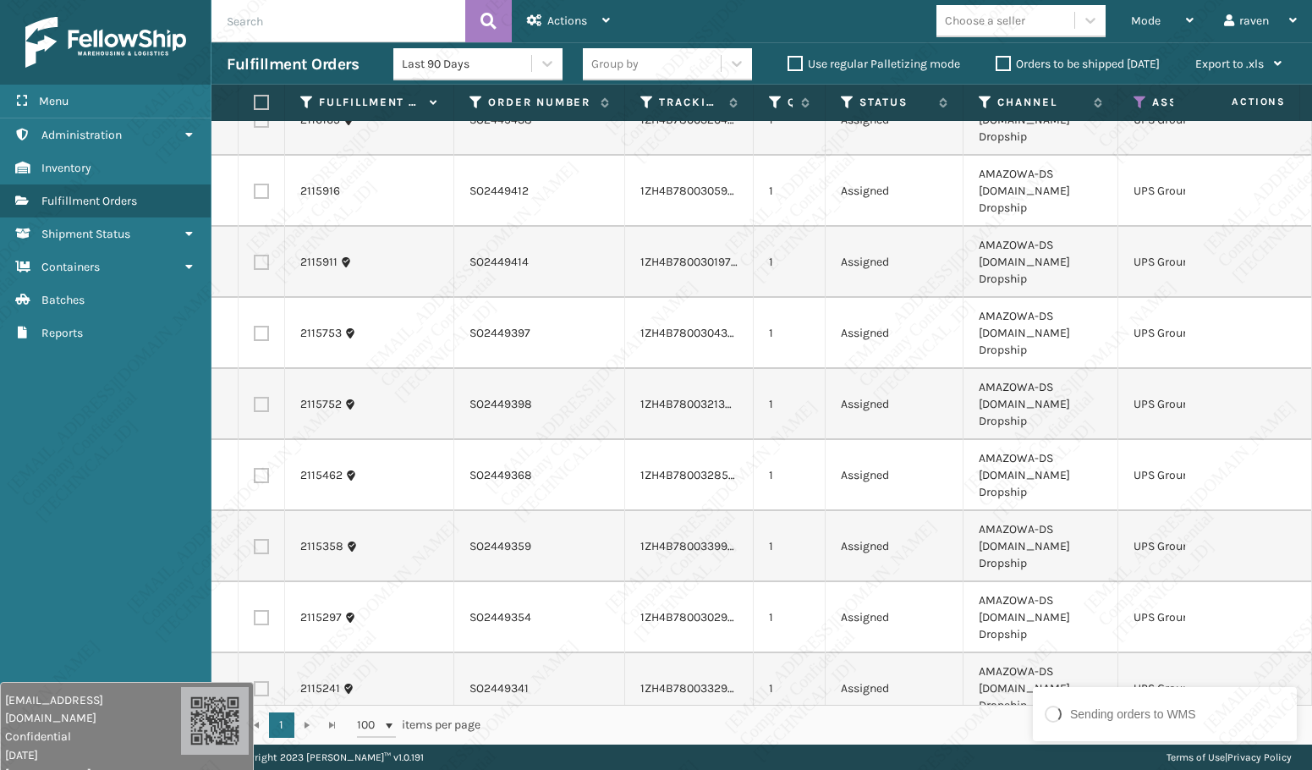
scroll to position [1506, 0]
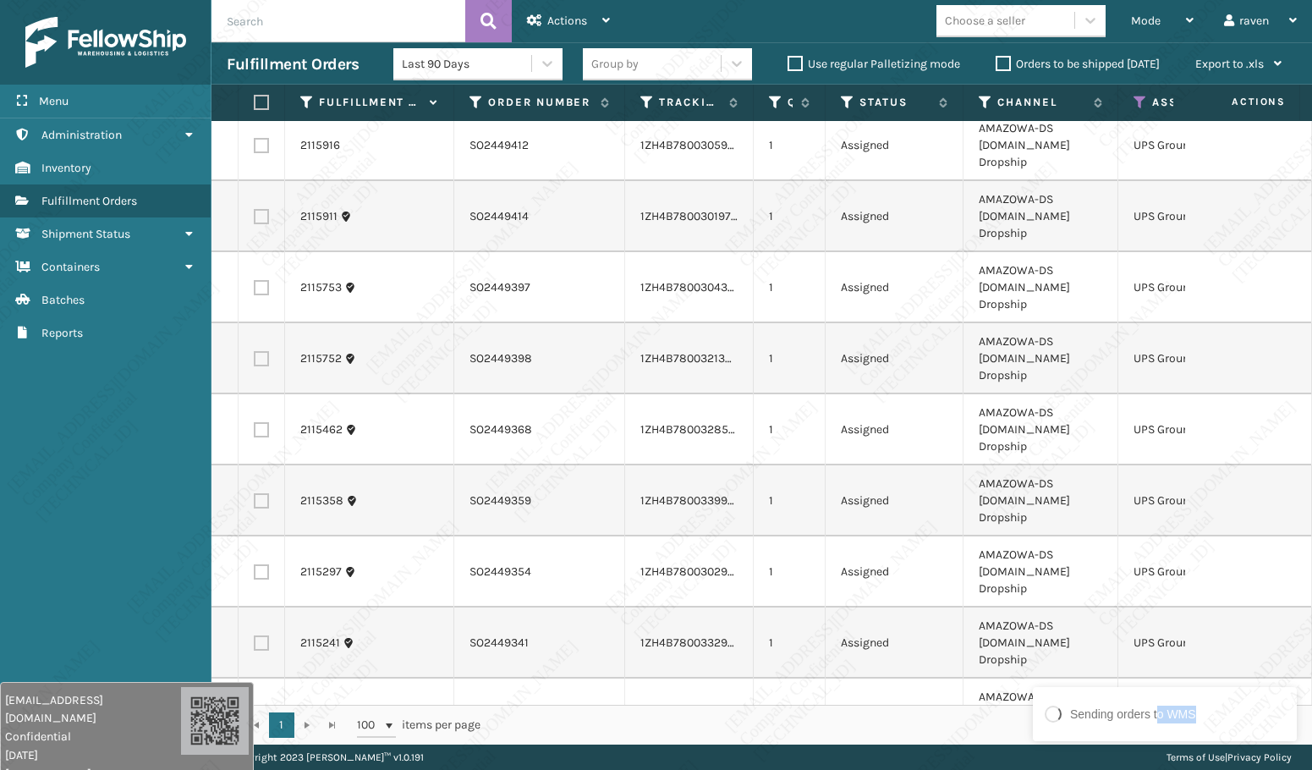
click at [1159, 734] on div "Sending orders to WMS" at bounding box center [1164, 714] width 264 height 54
click at [902, 720] on div "1 - 39 of 39 items" at bounding box center [898, 724] width 789 height 17
click at [1292, 705] on div "Orders have been sent to WMS successfully." at bounding box center [1164, 711] width 264 height 59
click at [254, 104] on label at bounding box center [259, 102] width 10 height 15
click at [254, 104] on input "checkbox" at bounding box center [254, 102] width 1 height 11
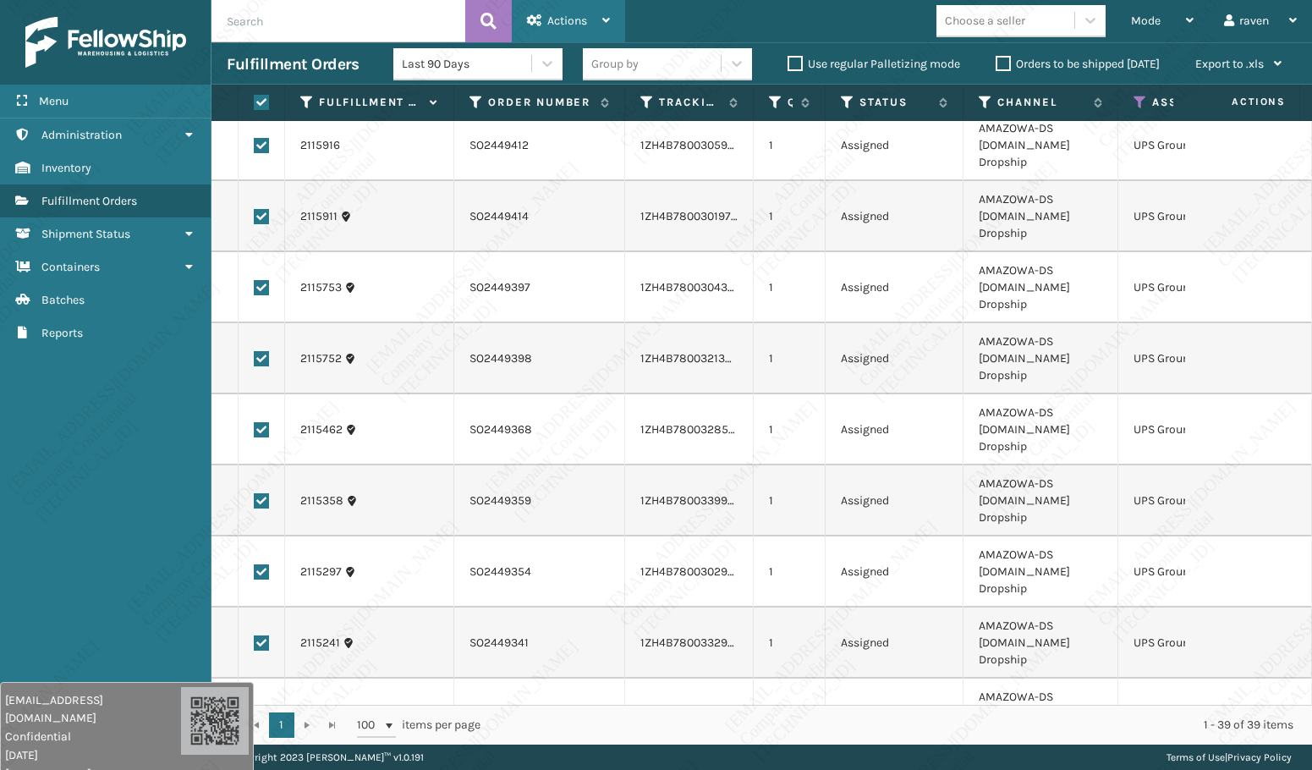
click at [533, 14] on icon at bounding box center [534, 20] width 15 height 12
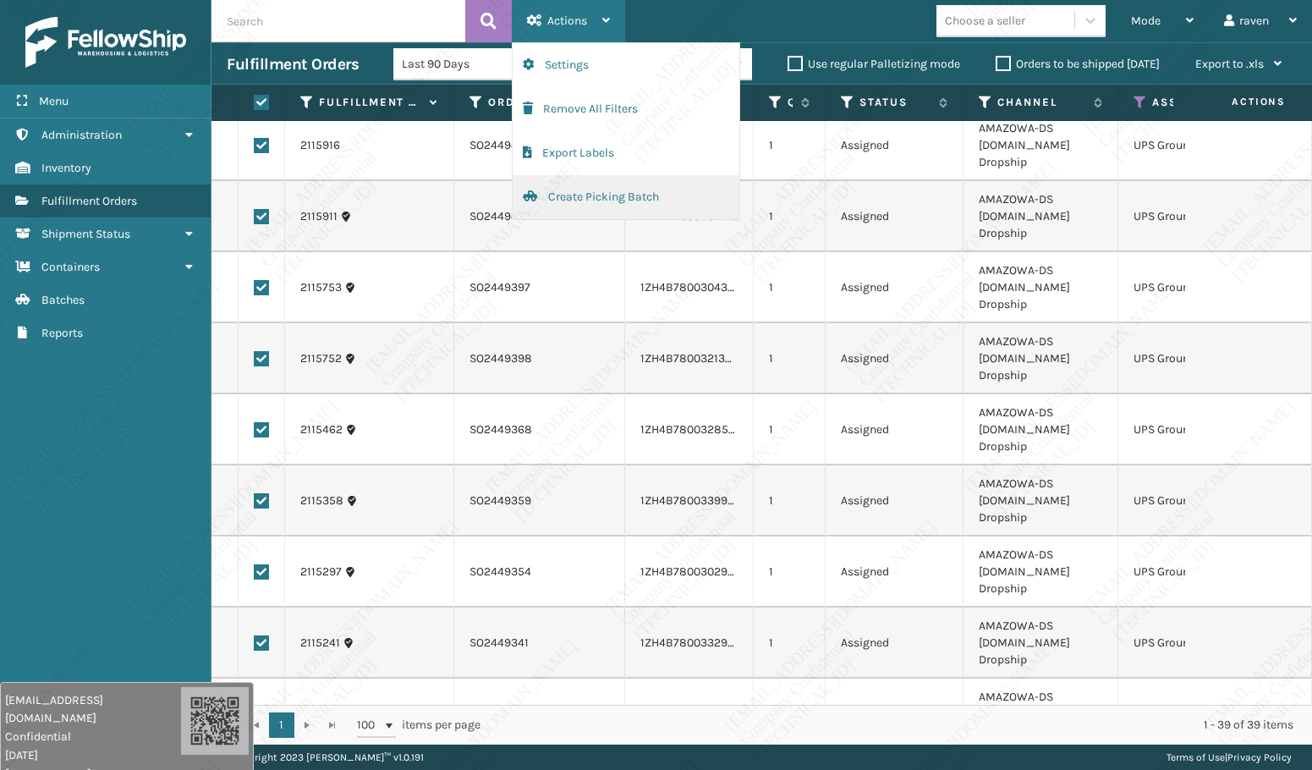
click at [583, 193] on button "Create Picking Batch" at bounding box center [625, 197] width 227 height 44
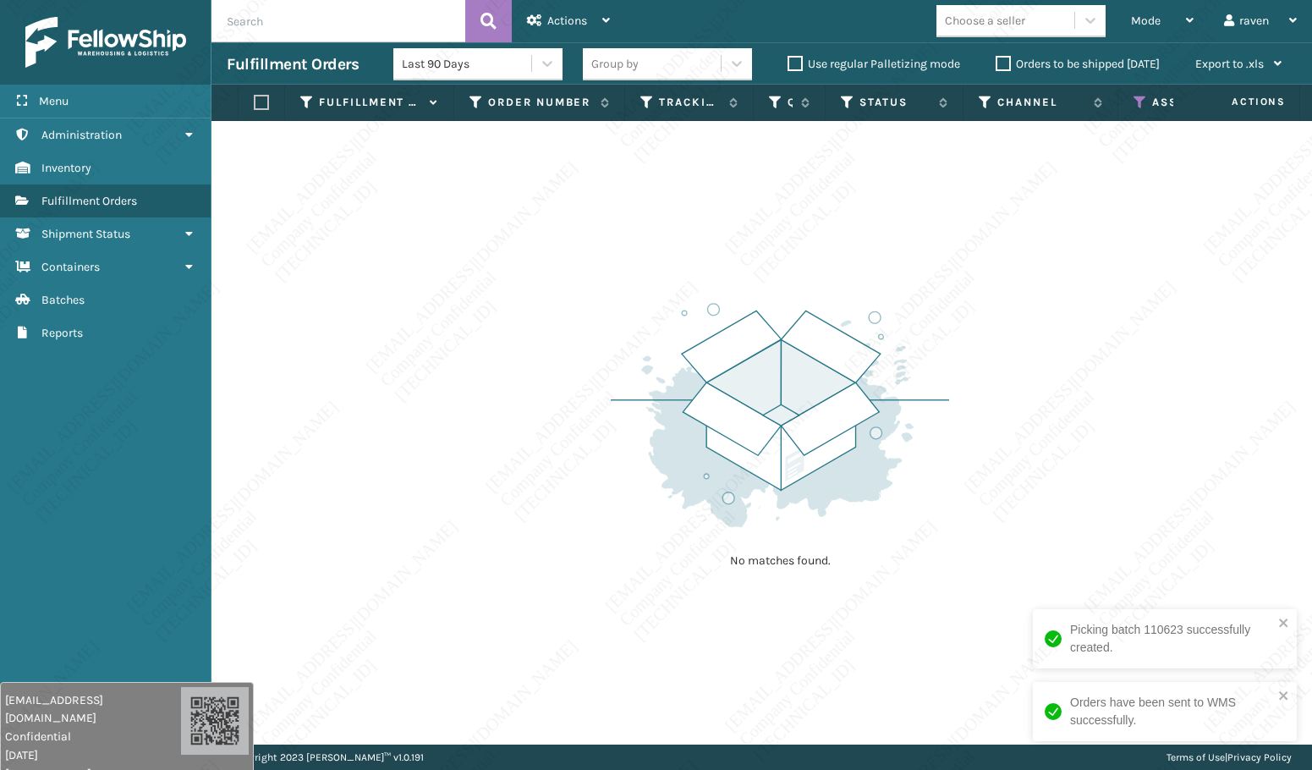
click at [1142, 97] on icon at bounding box center [1140, 102] width 14 height 15
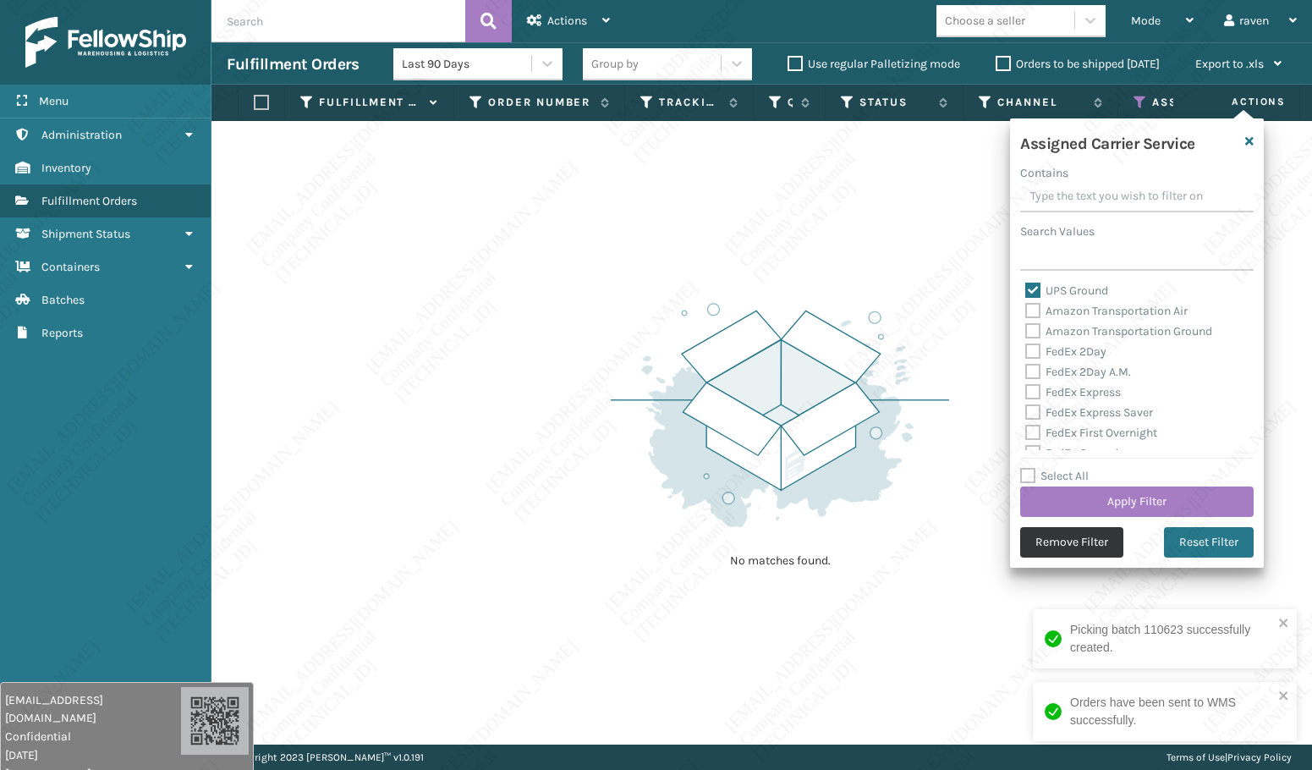
click at [1069, 540] on button "Remove Filter" at bounding box center [1071, 542] width 103 height 30
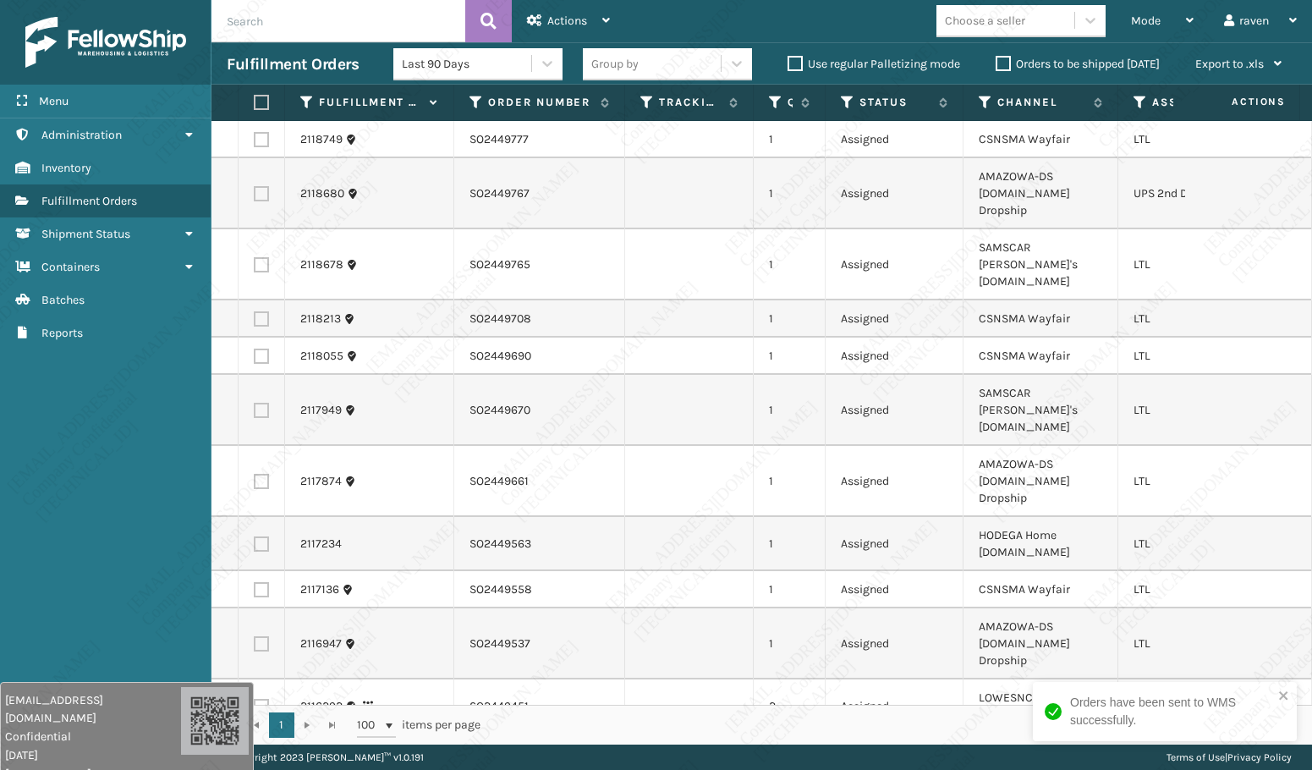
drag, startPoint x: 1292, startPoint y: 696, endPoint x: 1267, endPoint y: 702, distance: 26.0
click at [1291, 696] on div "Orders have been sent to WMS successfully." at bounding box center [1164, 711] width 264 height 59
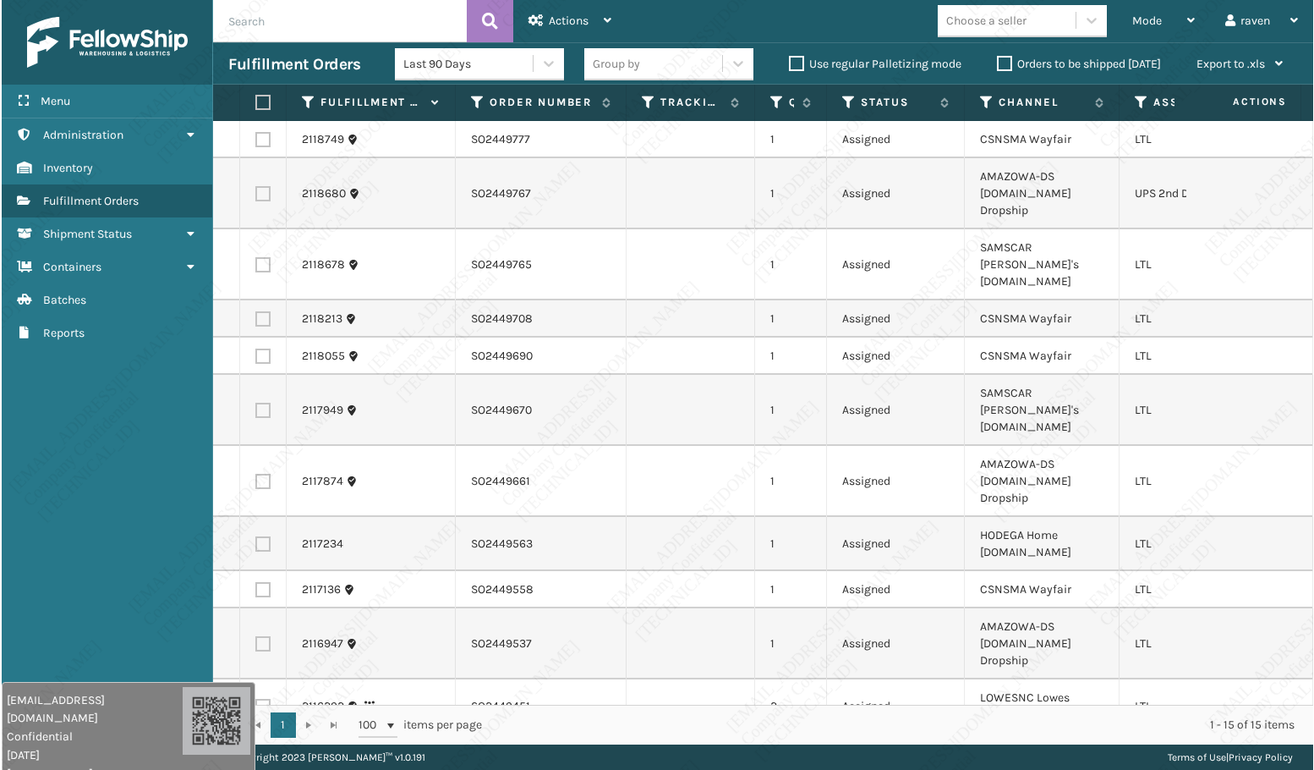
scroll to position [0, 107]
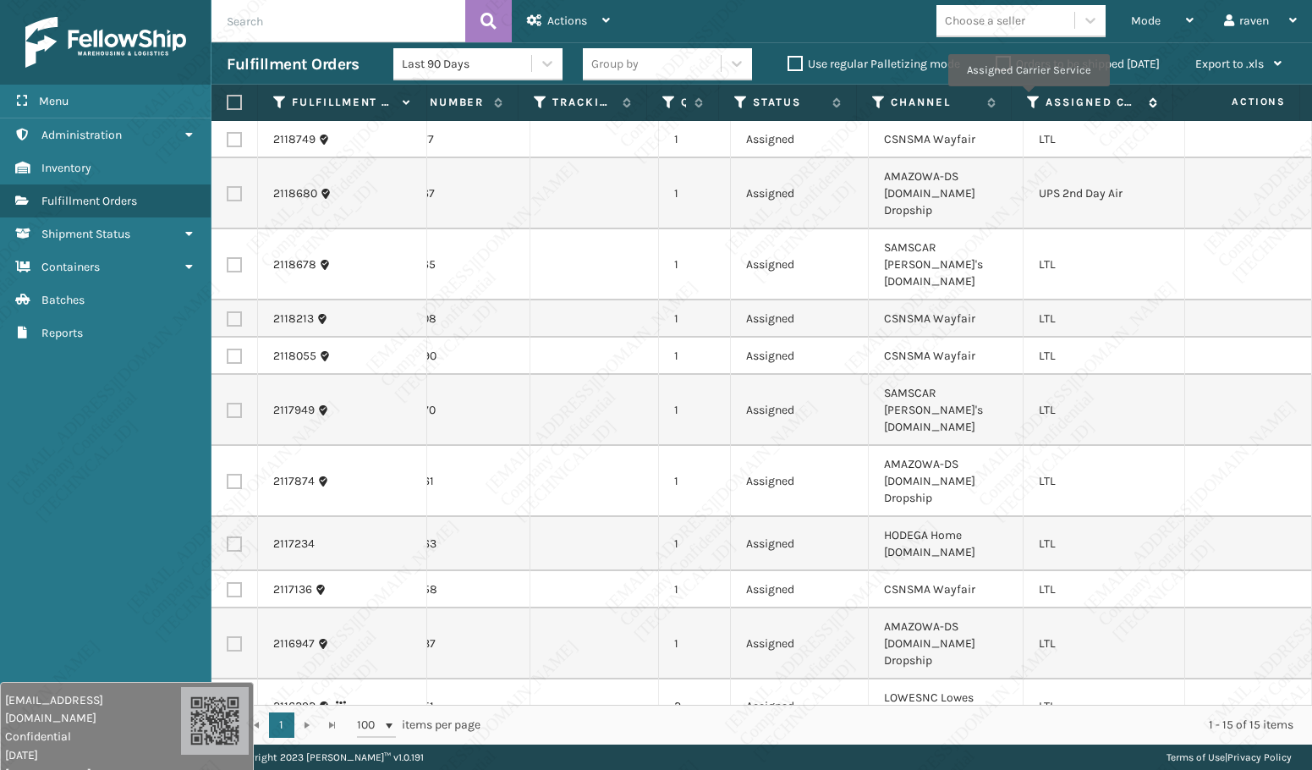
click at [1027, 98] on icon at bounding box center [1034, 102] width 14 height 15
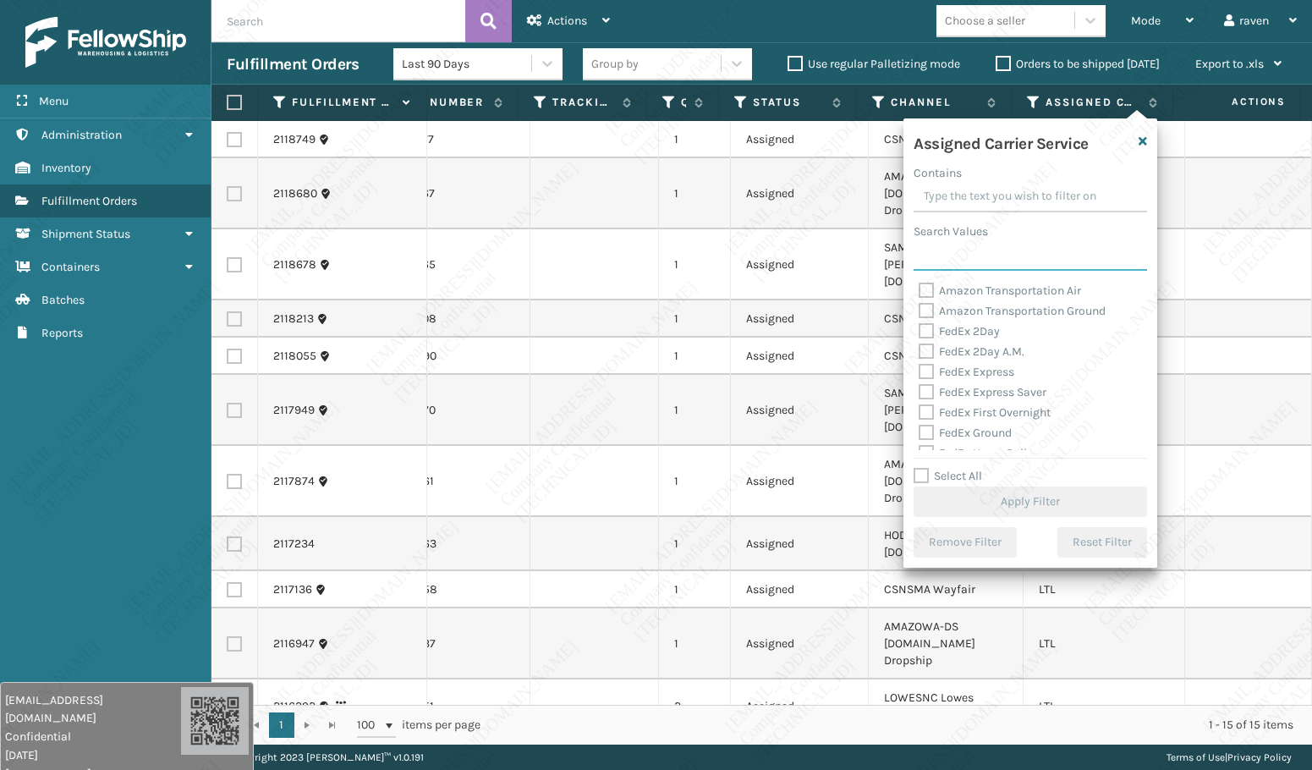
click at [972, 249] on input "Search Values" at bounding box center [1029, 255] width 233 height 30
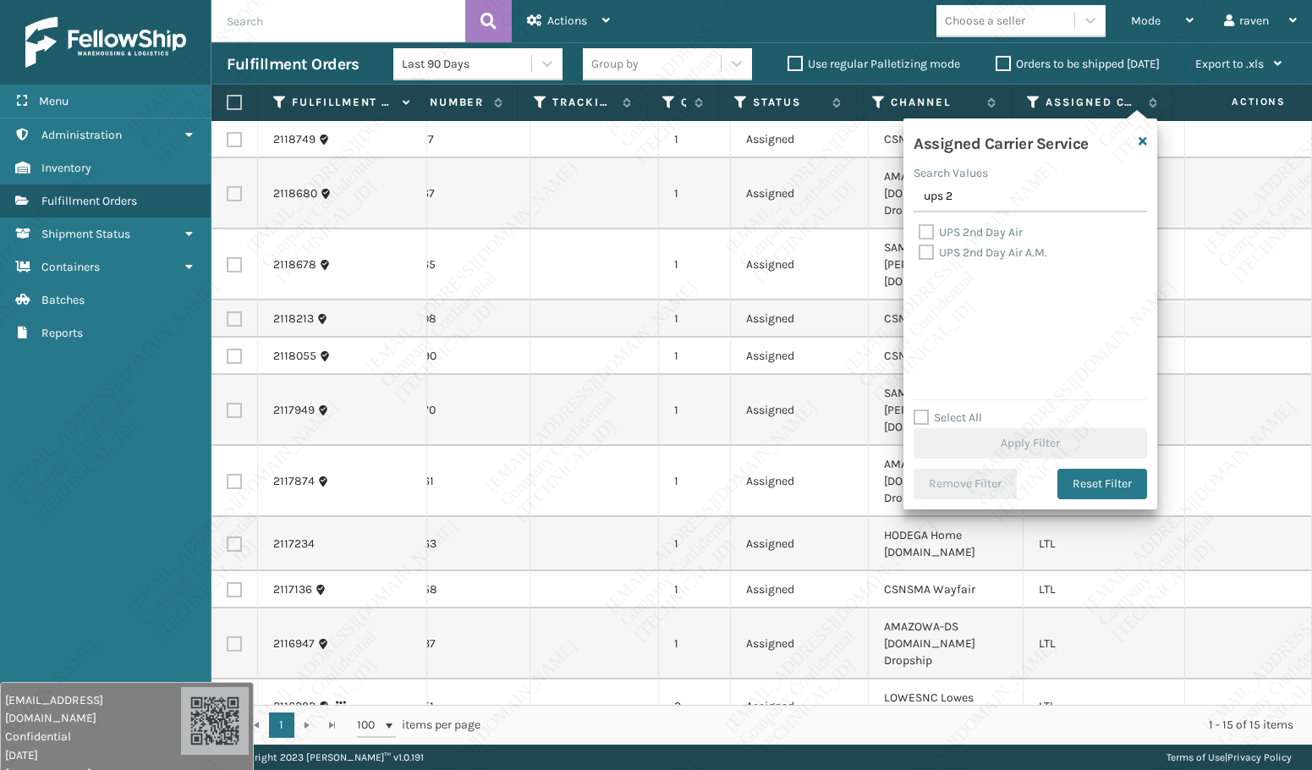
click at [973, 231] on label "UPS 2nd Day Air" at bounding box center [970, 232] width 104 height 14
click at [919, 231] on input "UPS 2nd Day Air" at bounding box center [918, 227] width 1 height 11
click at [1043, 435] on button "Apply Filter" at bounding box center [1029, 443] width 233 height 30
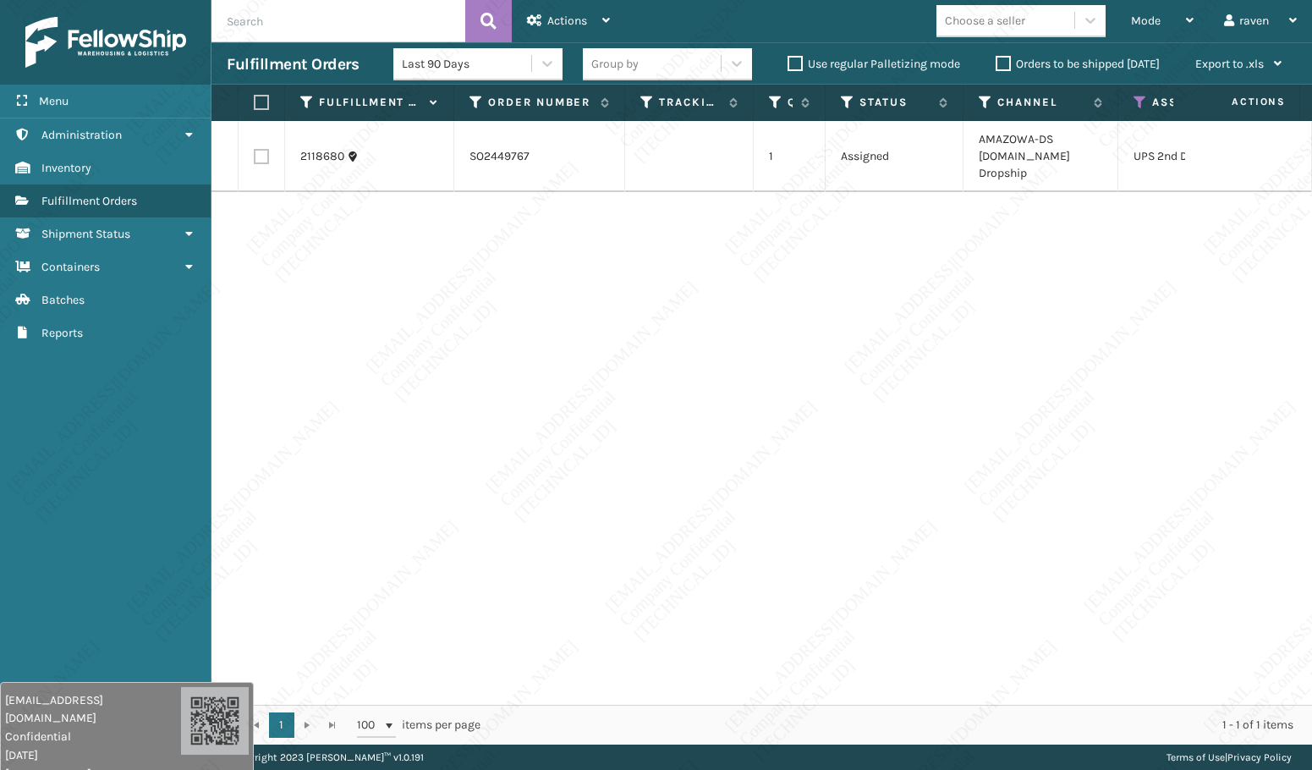
click at [263, 107] on label at bounding box center [259, 102] width 10 height 15
click at [255, 107] on input "checkbox" at bounding box center [254, 102] width 1 height 11
click at [583, 29] on div "Actions" at bounding box center [568, 21] width 83 height 42
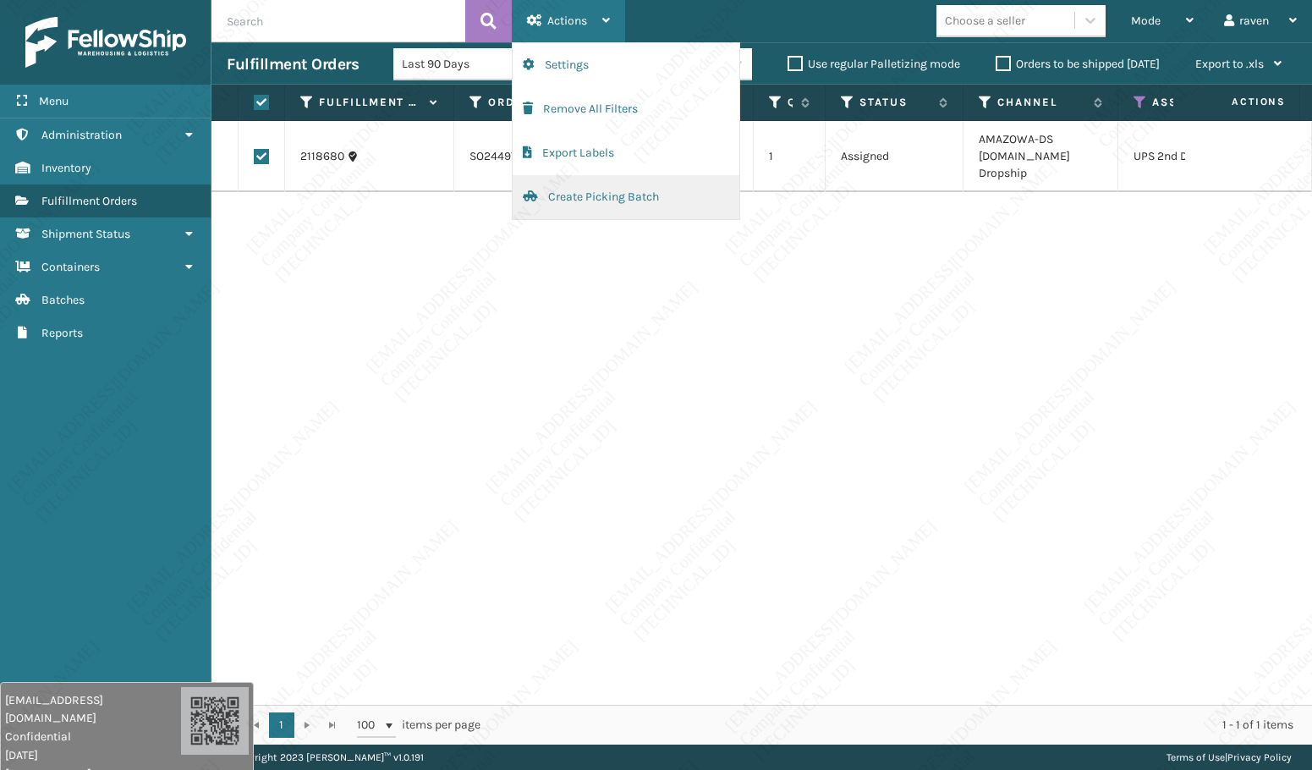
click at [534, 188] on button "Create Picking Batch" at bounding box center [625, 197] width 227 height 44
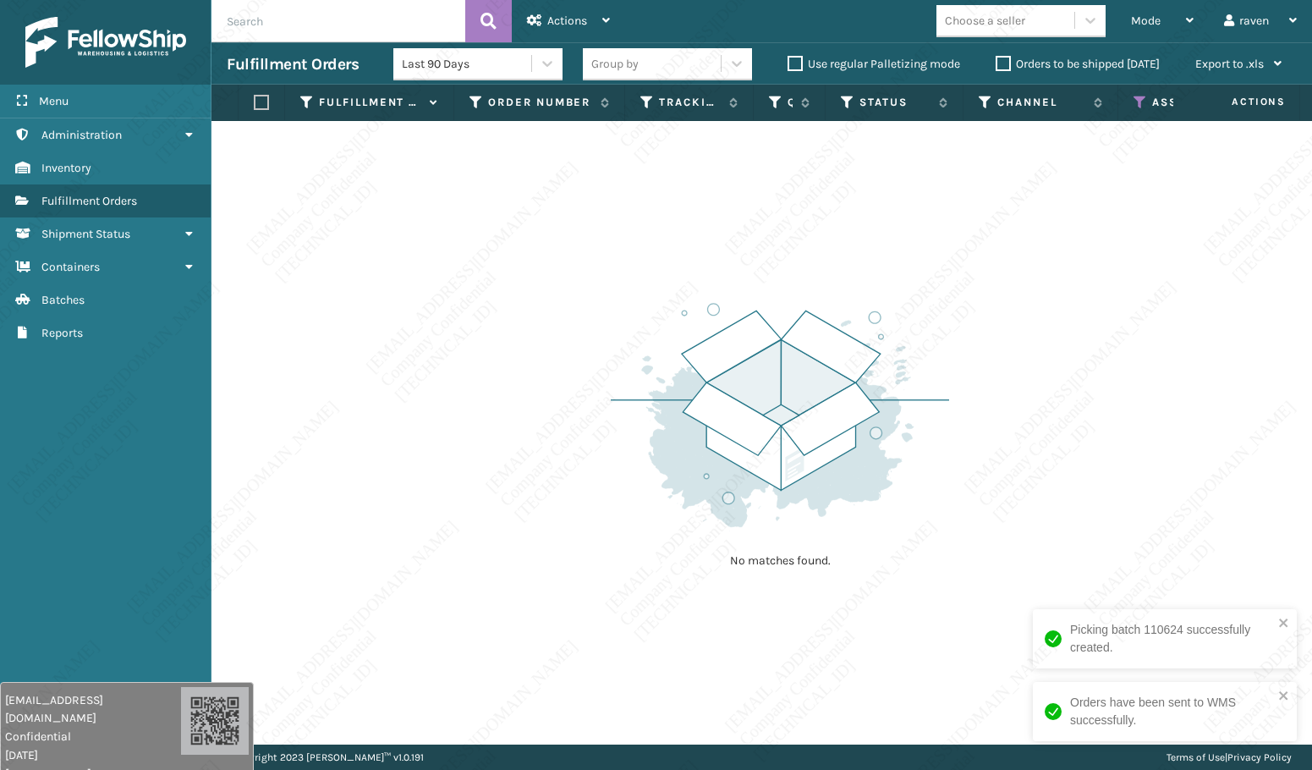
click at [967, 327] on div "No matches found." at bounding box center [761, 432] width 1100 height 623
click at [1283, 622] on icon "close" at bounding box center [1283, 622] width 8 height 8
click at [1290, 693] on div "Orders have been sent to WMS successfully." at bounding box center [1164, 711] width 264 height 59
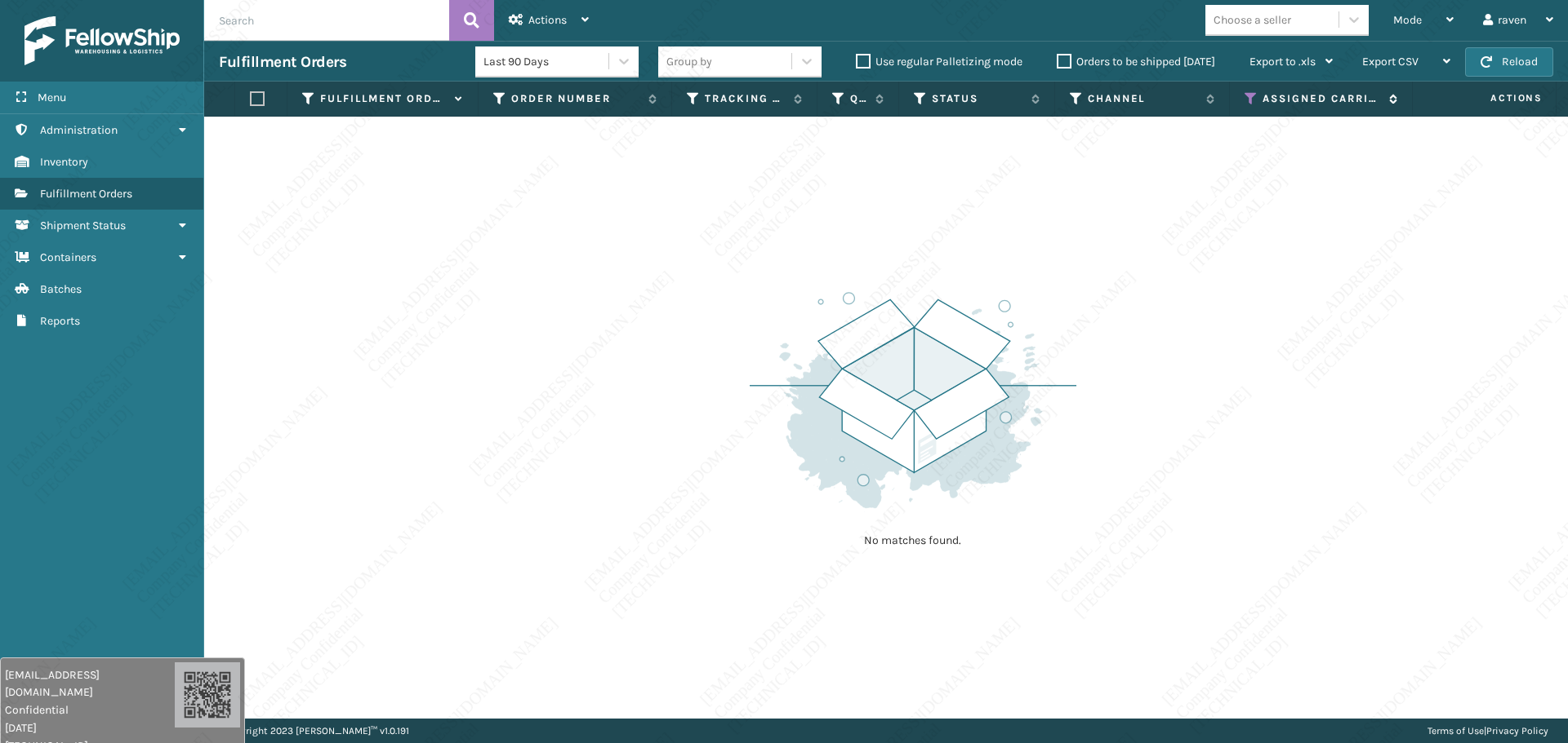
click at [1254, 100] on icon at bounding box center [1251, 98] width 14 height 14
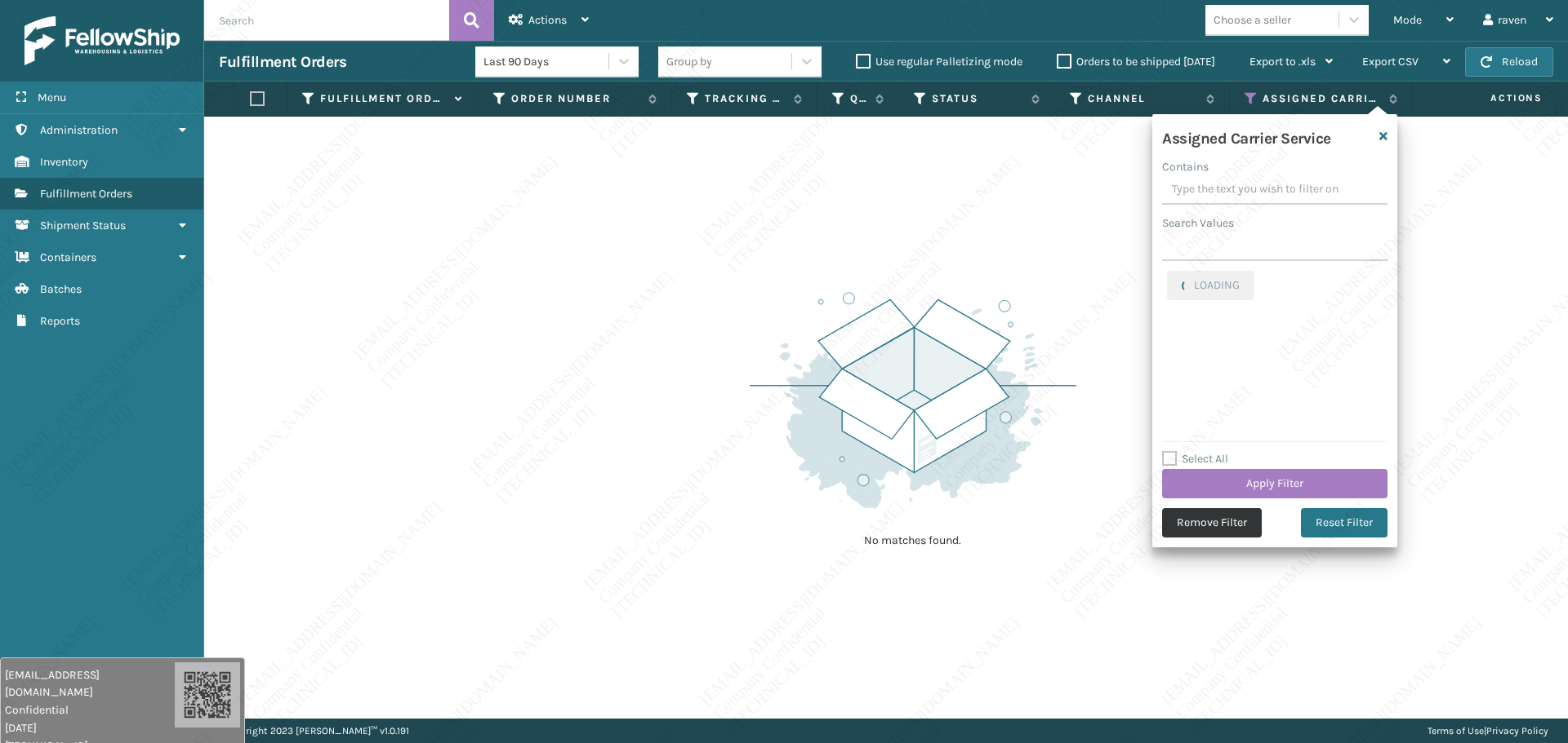
click at [1227, 517] on button "Remove Filter" at bounding box center [1211, 523] width 99 height 29
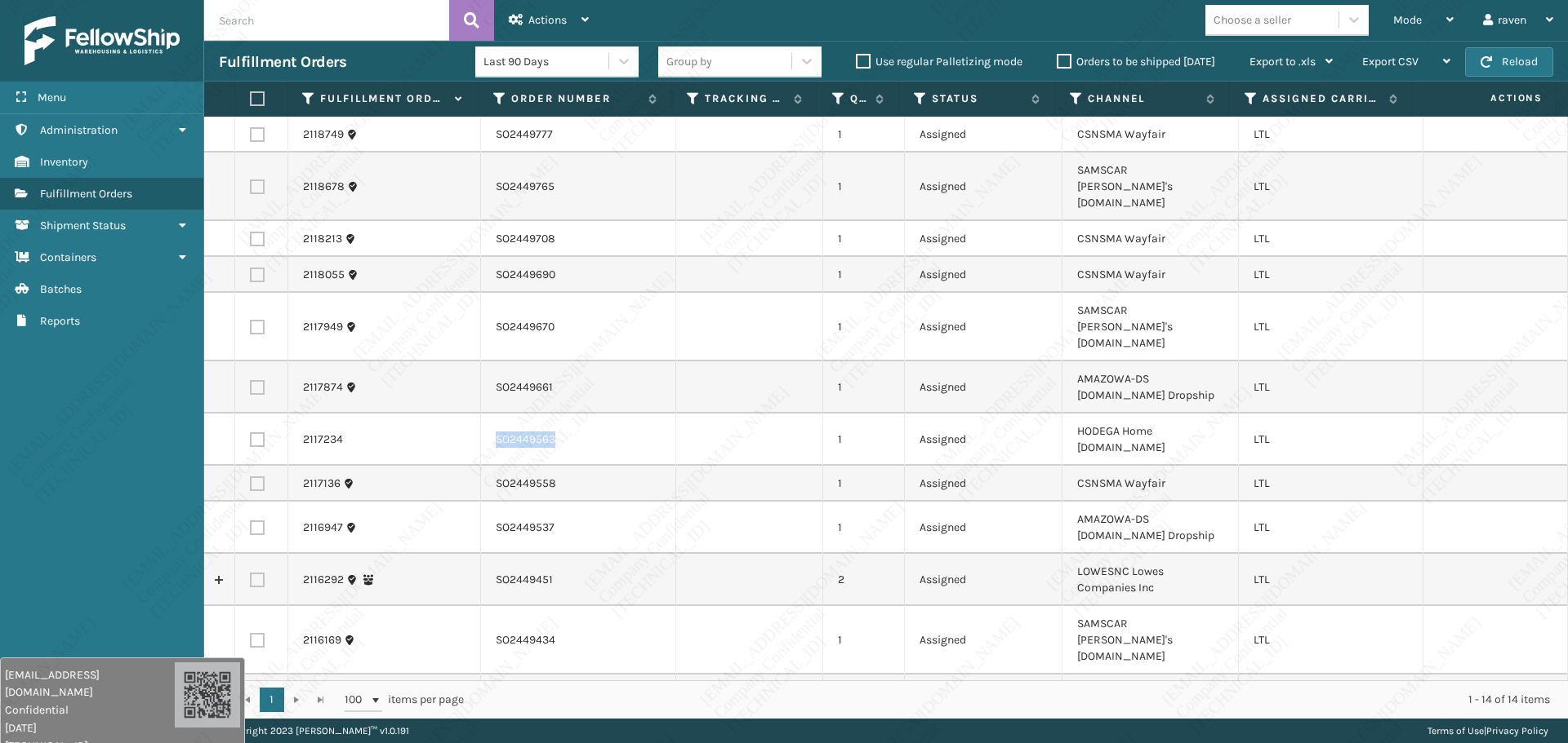
copy td "SO2449563"
drag, startPoint x: 558, startPoint y: 368, endPoint x: 489, endPoint y: 365, distance: 69.1
click at [489, 414] on td "SO2449563" at bounding box center [578, 440] width 195 height 52
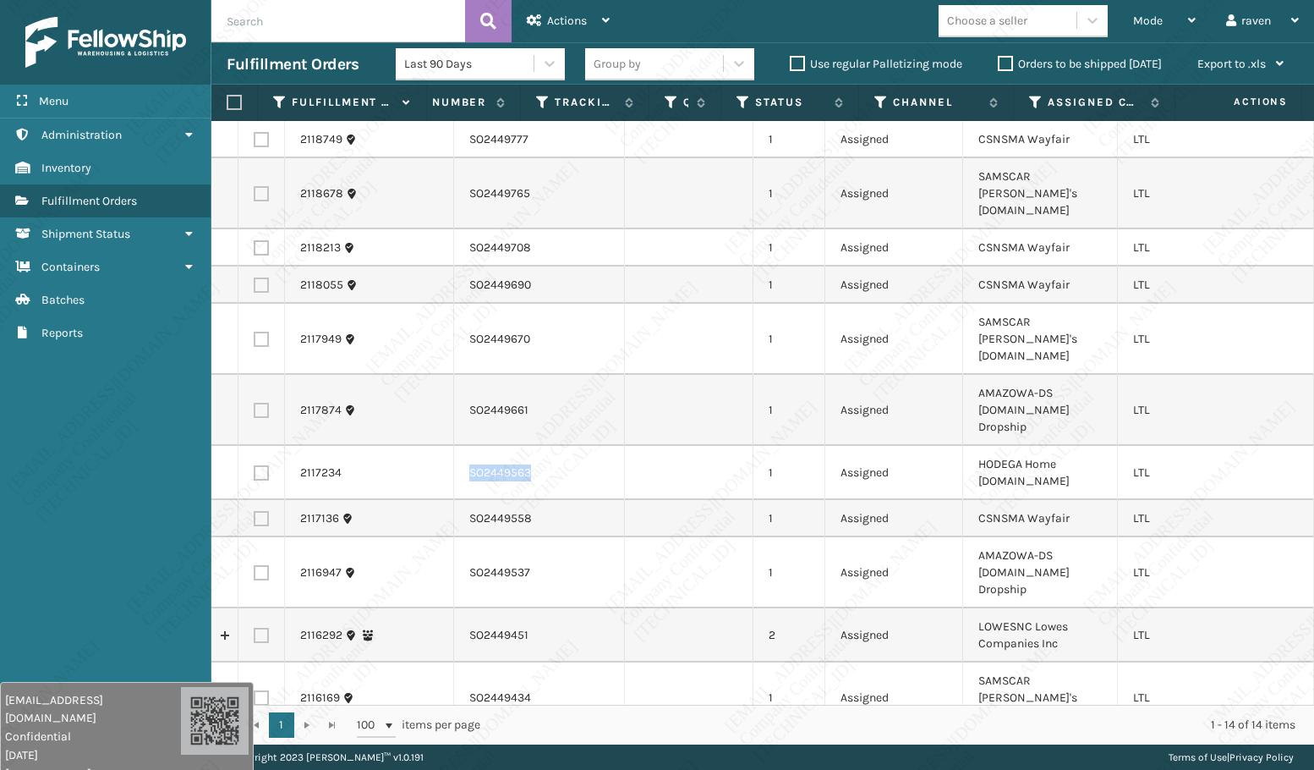
scroll to position [0, 0]
click at [543, 446] on td "SO2449563" at bounding box center [539, 473] width 171 height 54
drag, startPoint x: 483, startPoint y: 427, endPoint x: 459, endPoint y: 423, distance: 24.1
click at [464, 446] on td "SO2449563" at bounding box center [539, 473] width 171 height 54
copy td "SO2449563"
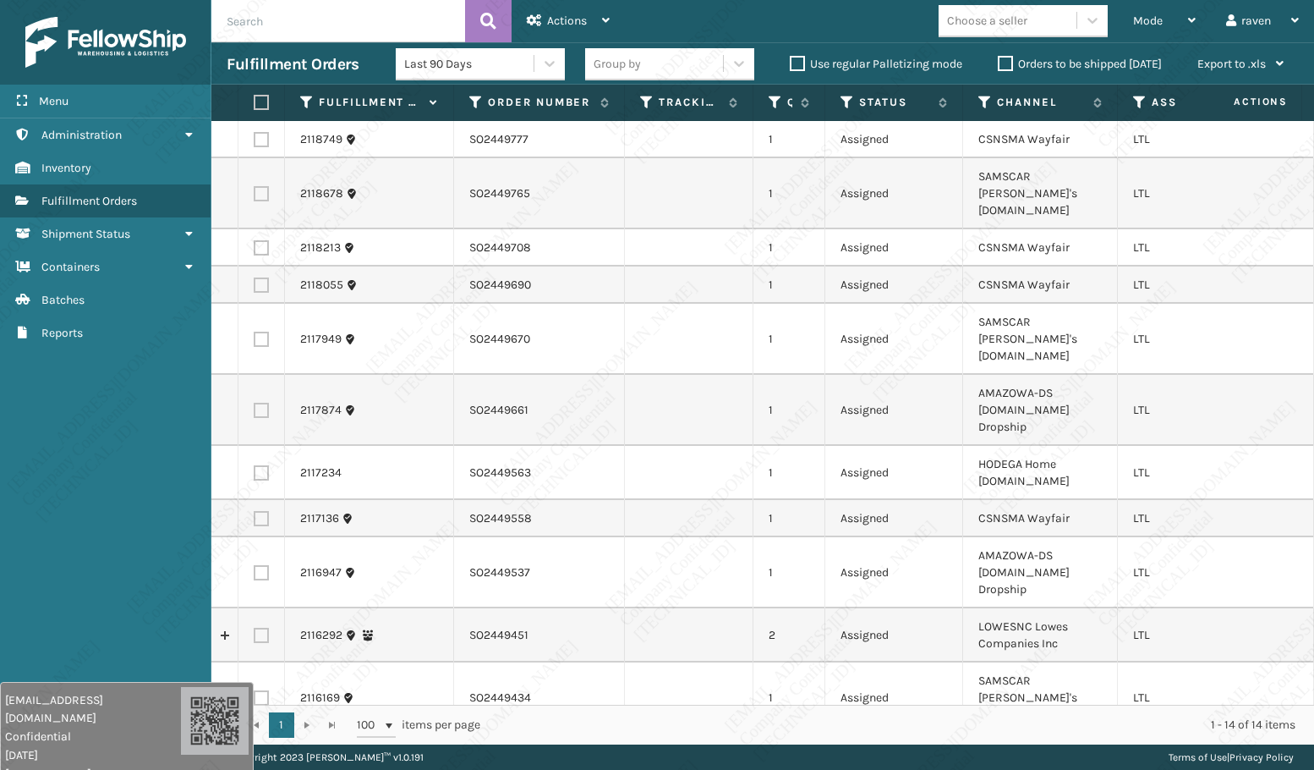
click at [265, 465] on label at bounding box center [261, 472] width 15 height 15
click at [255, 465] on input "checkbox" at bounding box center [254, 470] width 1 height 11
click at [577, 17] on span "Actions" at bounding box center [567, 21] width 40 height 14
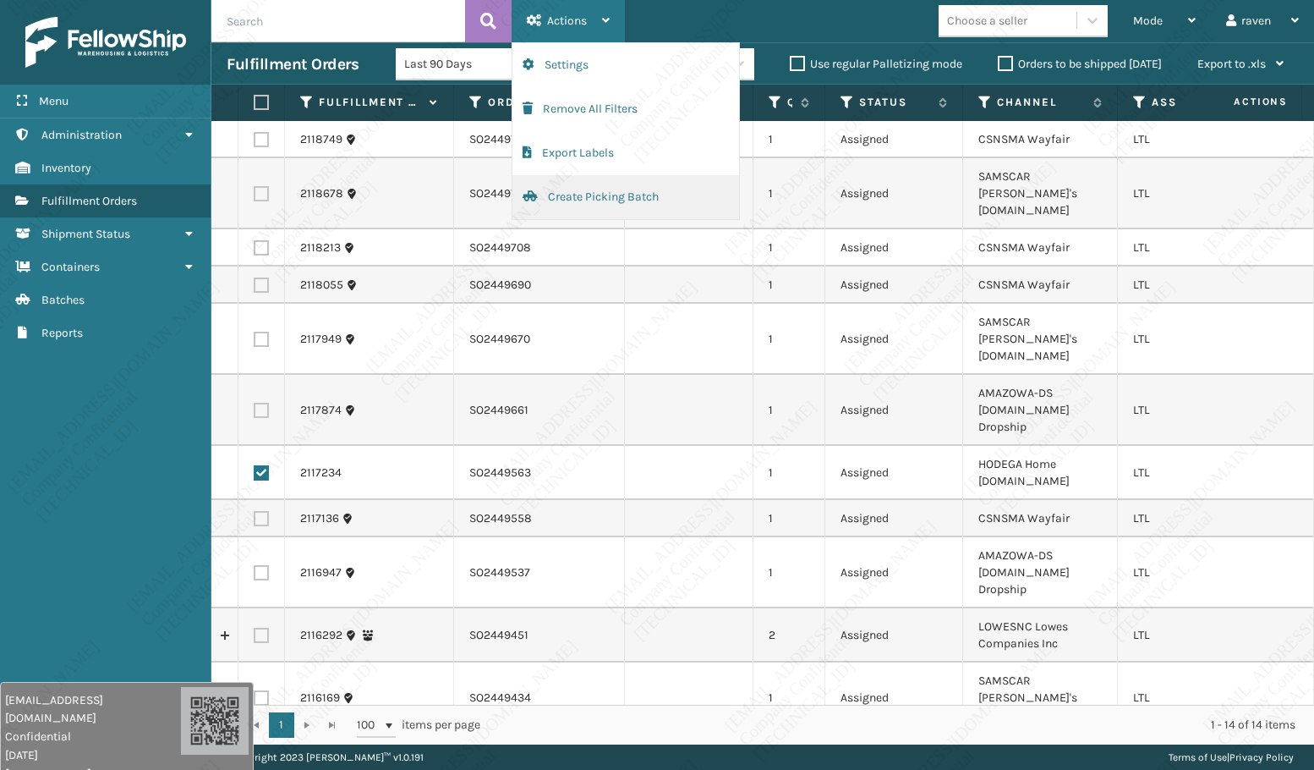
click at [575, 206] on button "Create Picking Batch" at bounding box center [625, 197] width 227 height 44
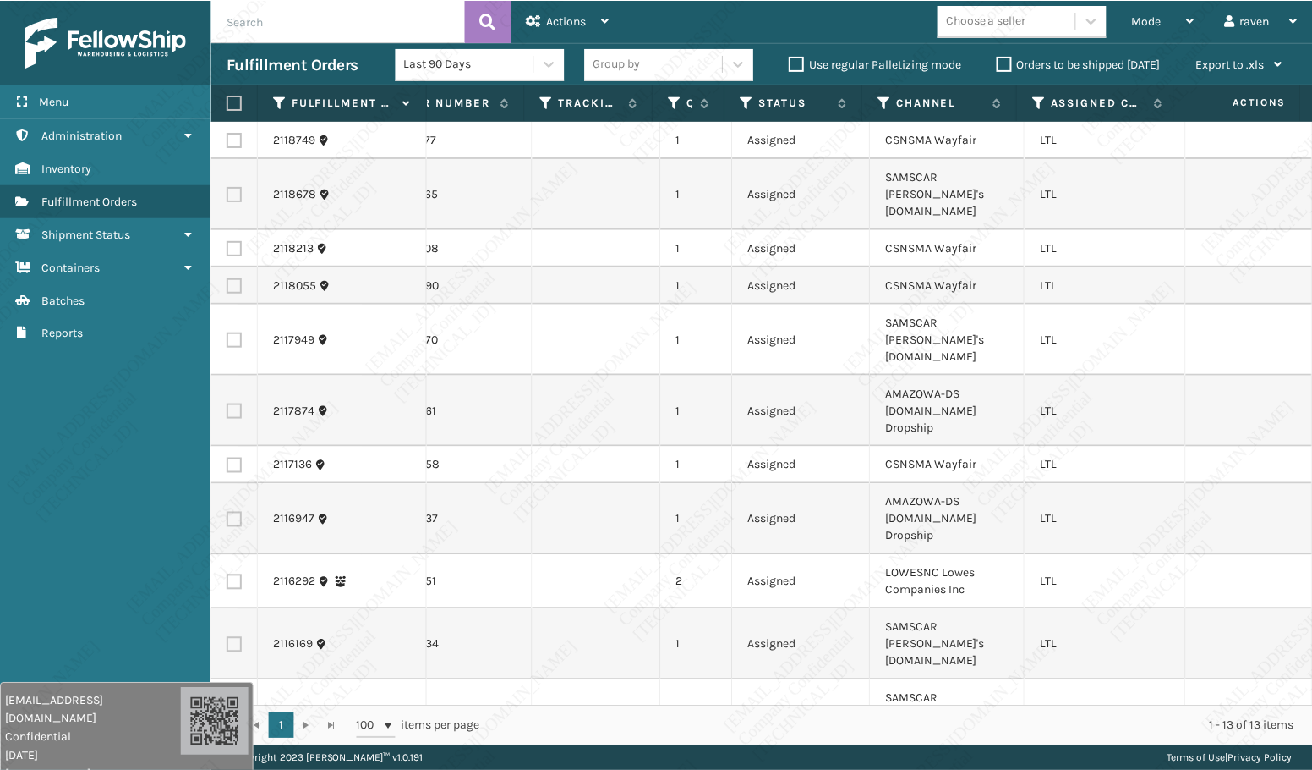
scroll to position [0, 104]
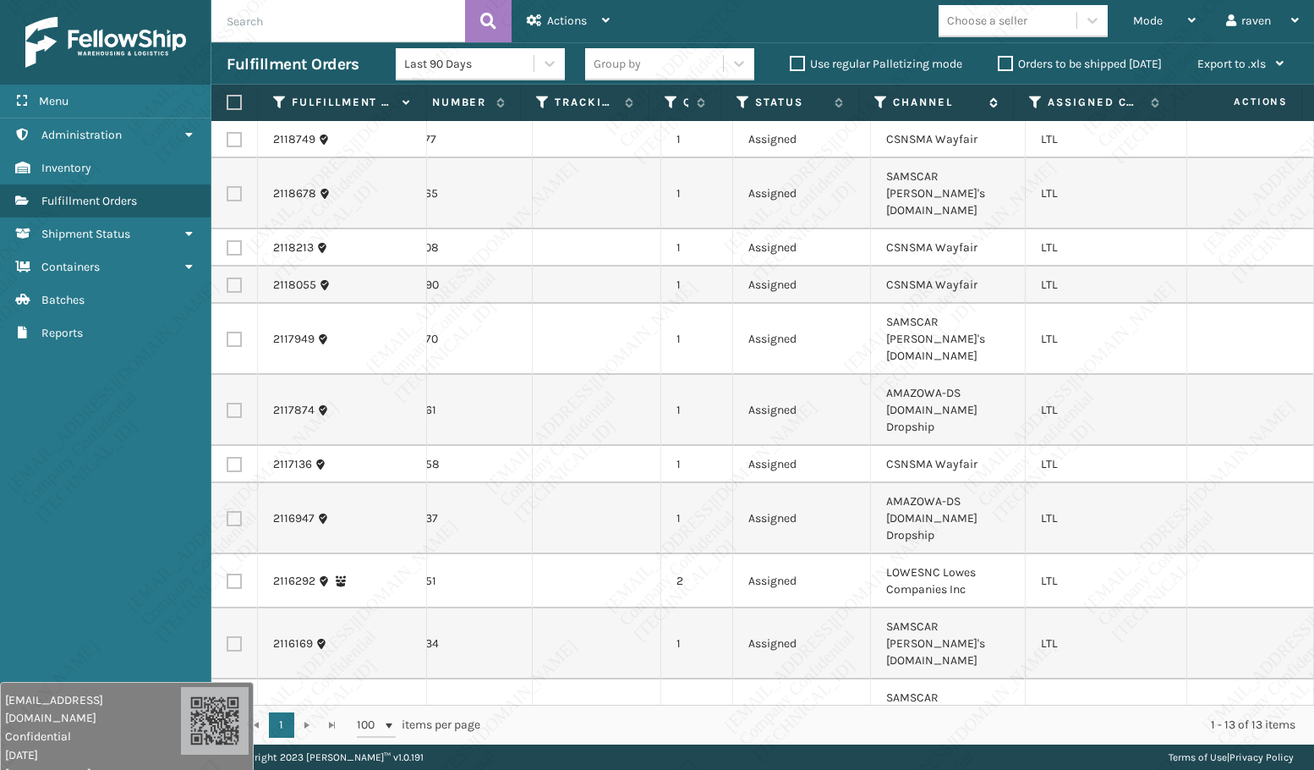
click at [876, 104] on icon at bounding box center [881, 102] width 14 height 15
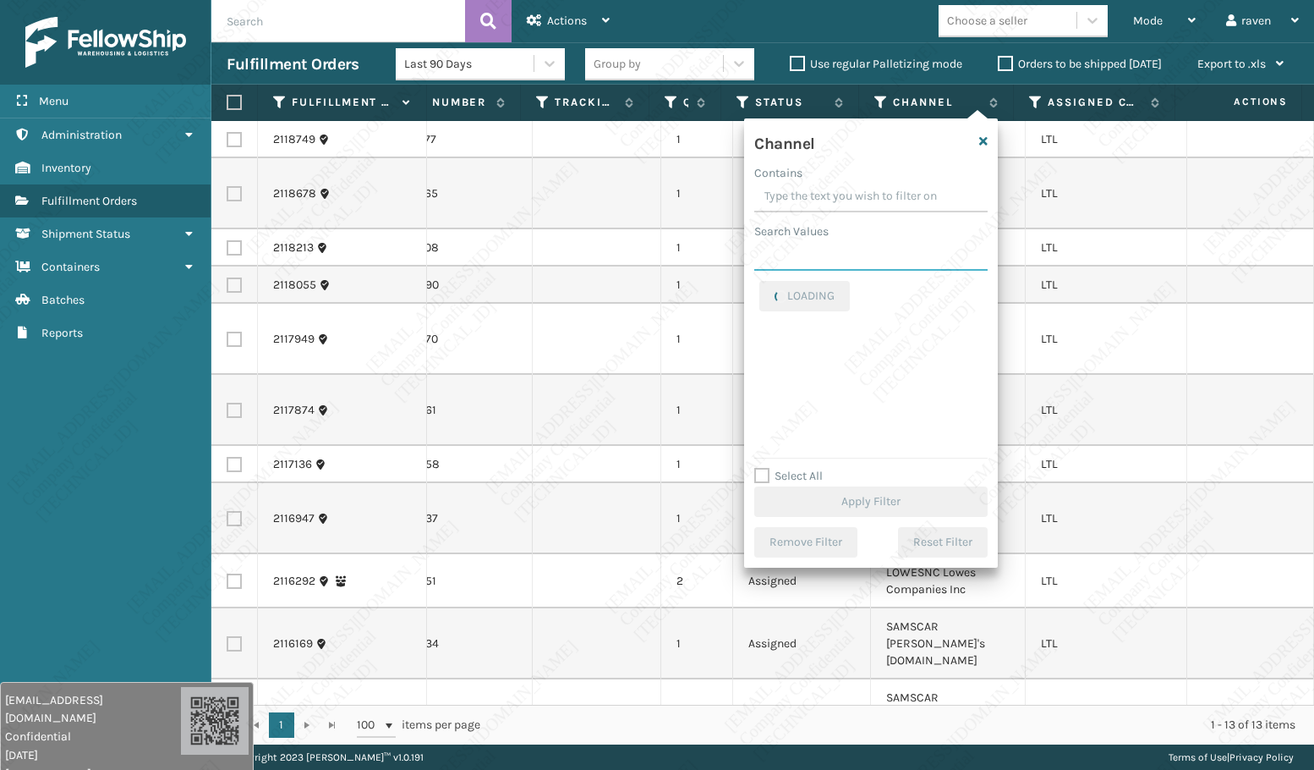
click at [837, 254] on input "Search Values" at bounding box center [870, 255] width 233 height 30
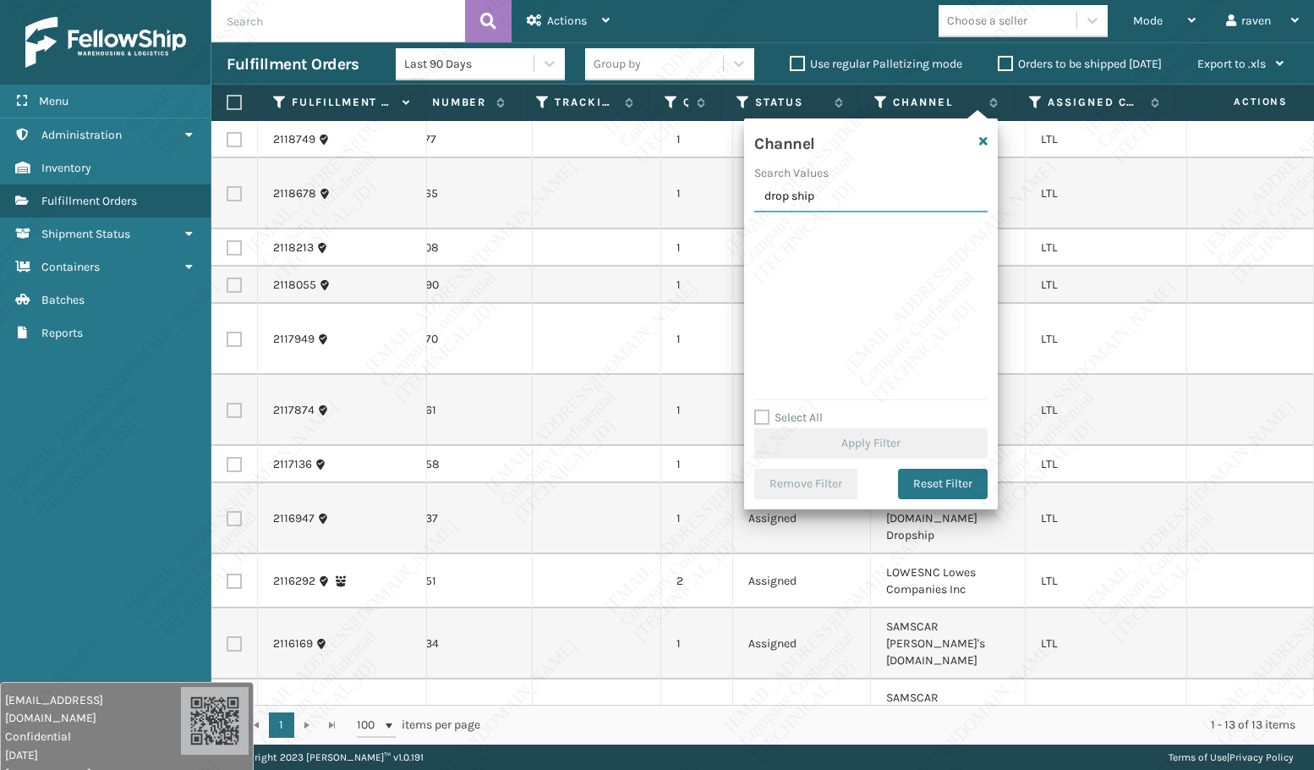
drag, startPoint x: 843, startPoint y: 197, endPoint x: 737, endPoint y: 192, distance: 105.8
click at [737, 192] on section "Fulfillment Orders Last 90 Days Group by Use regular Palletizing mode Orders to…" at bounding box center [762, 393] width 1103 height 702
click at [984, 137] on icon "button" at bounding box center [983, 141] width 8 height 12
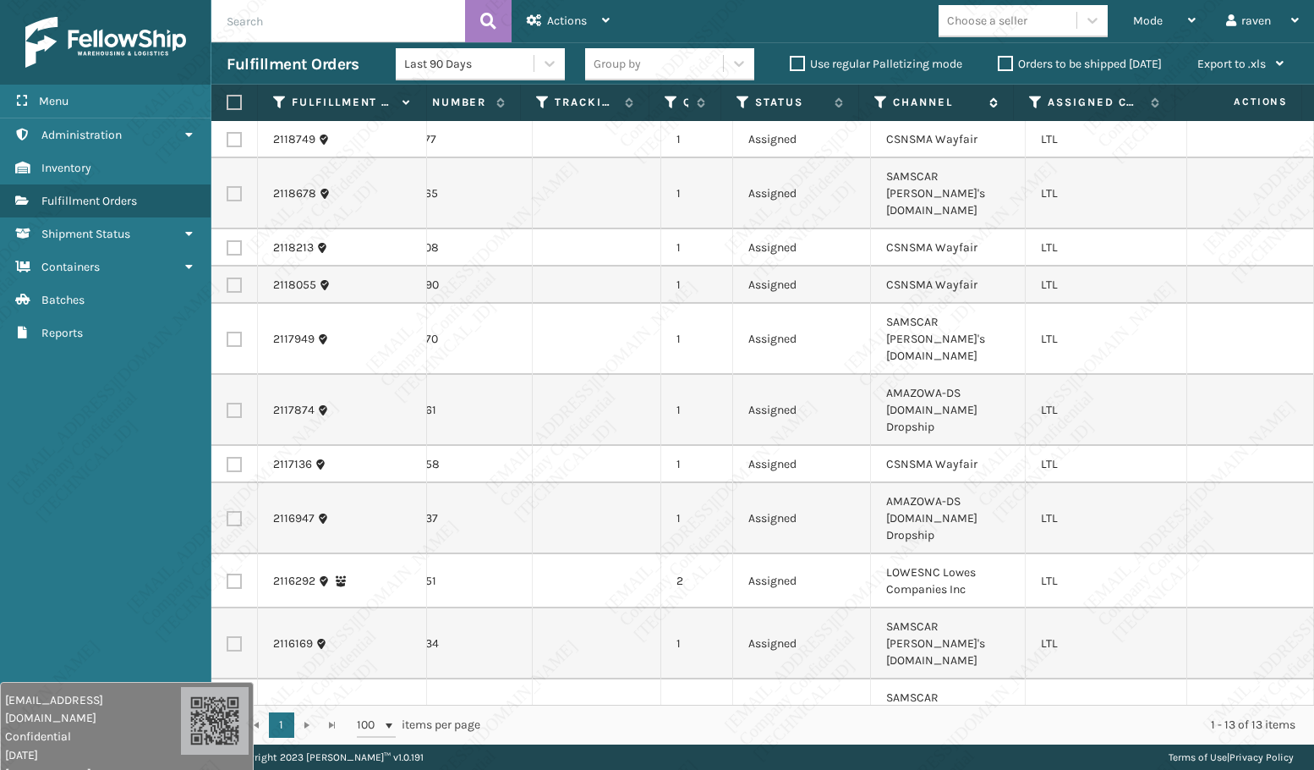
click at [881, 107] on icon at bounding box center [881, 102] width 14 height 15
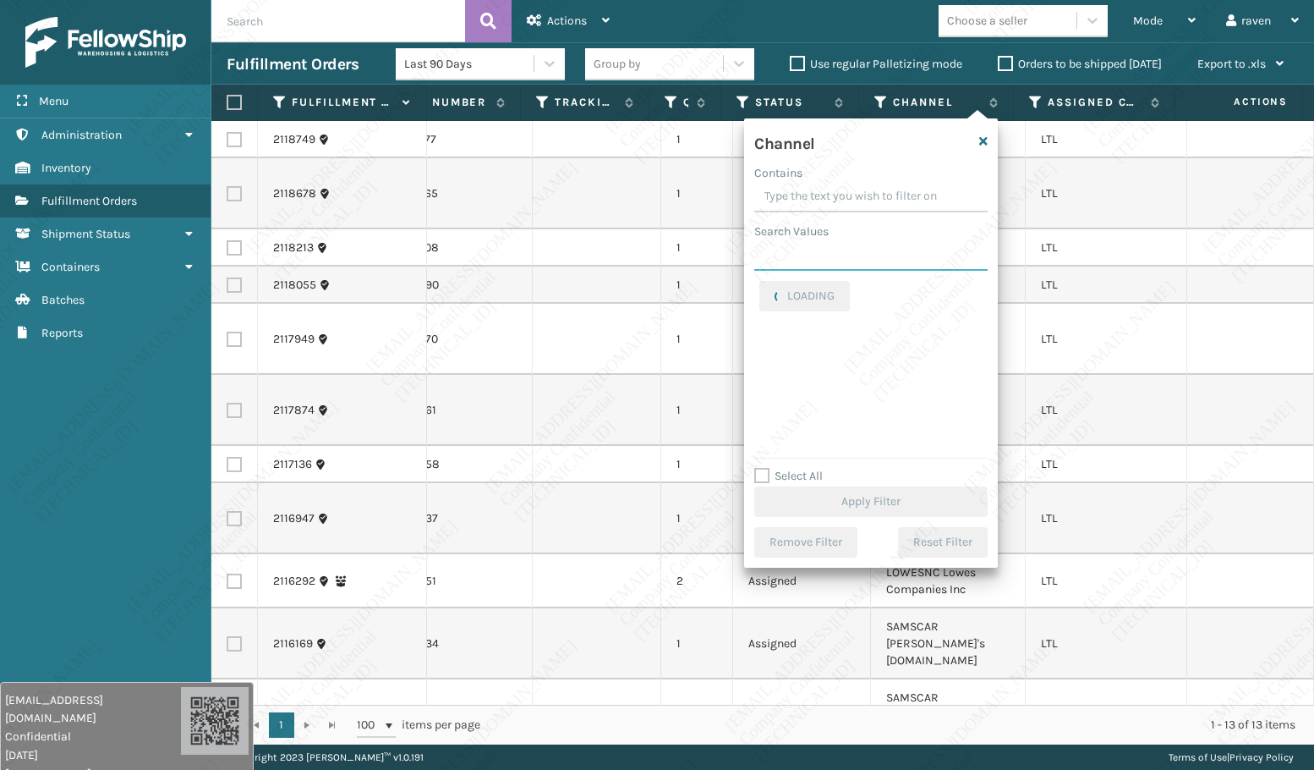
click at [815, 255] on input "Search Values" at bounding box center [870, 255] width 233 height 30
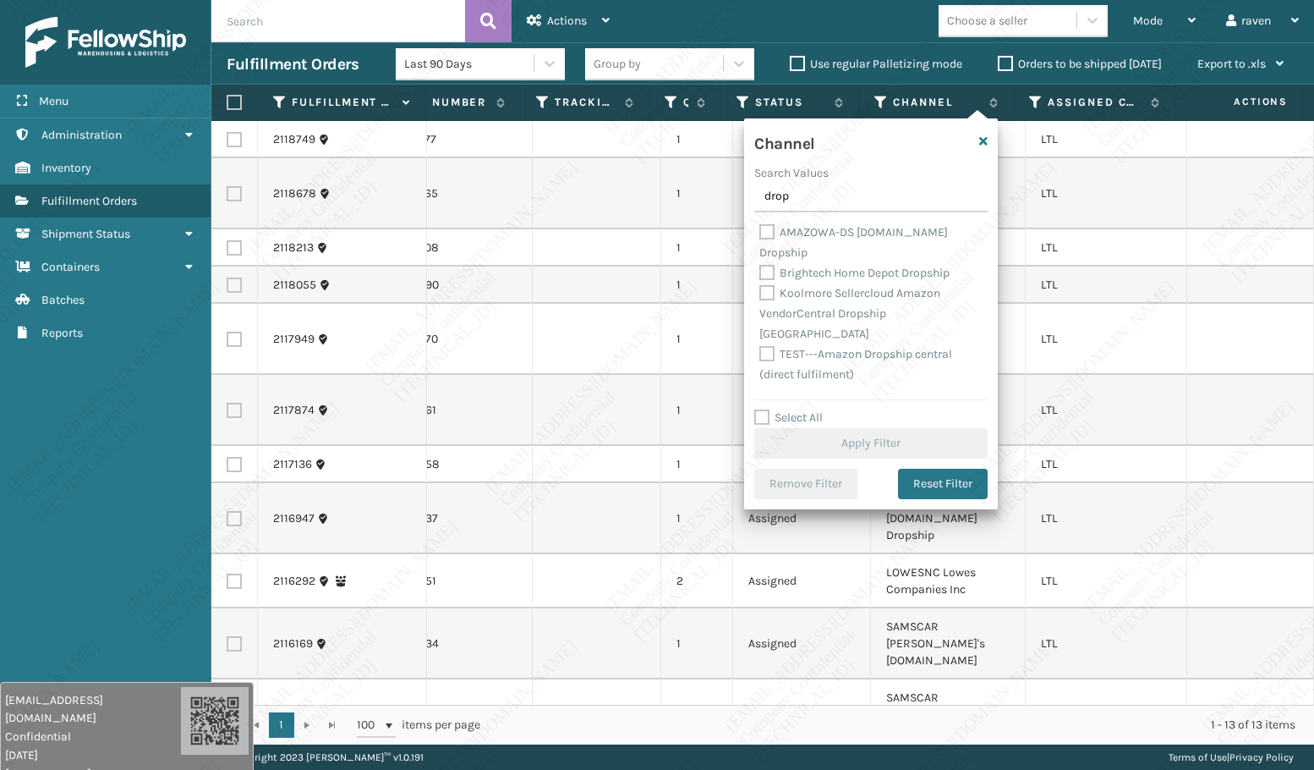
click at [852, 236] on label "AMAZOWA-DS [DOMAIN_NAME] Dropship" at bounding box center [853, 242] width 189 height 35
click at [760, 233] on input "AMAZOWA-DS [DOMAIN_NAME] Dropship" at bounding box center [759, 227] width 1 height 11
click at [838, 442] on button "Apply Filter" at bounding box center [870, 443] width 233 height 30
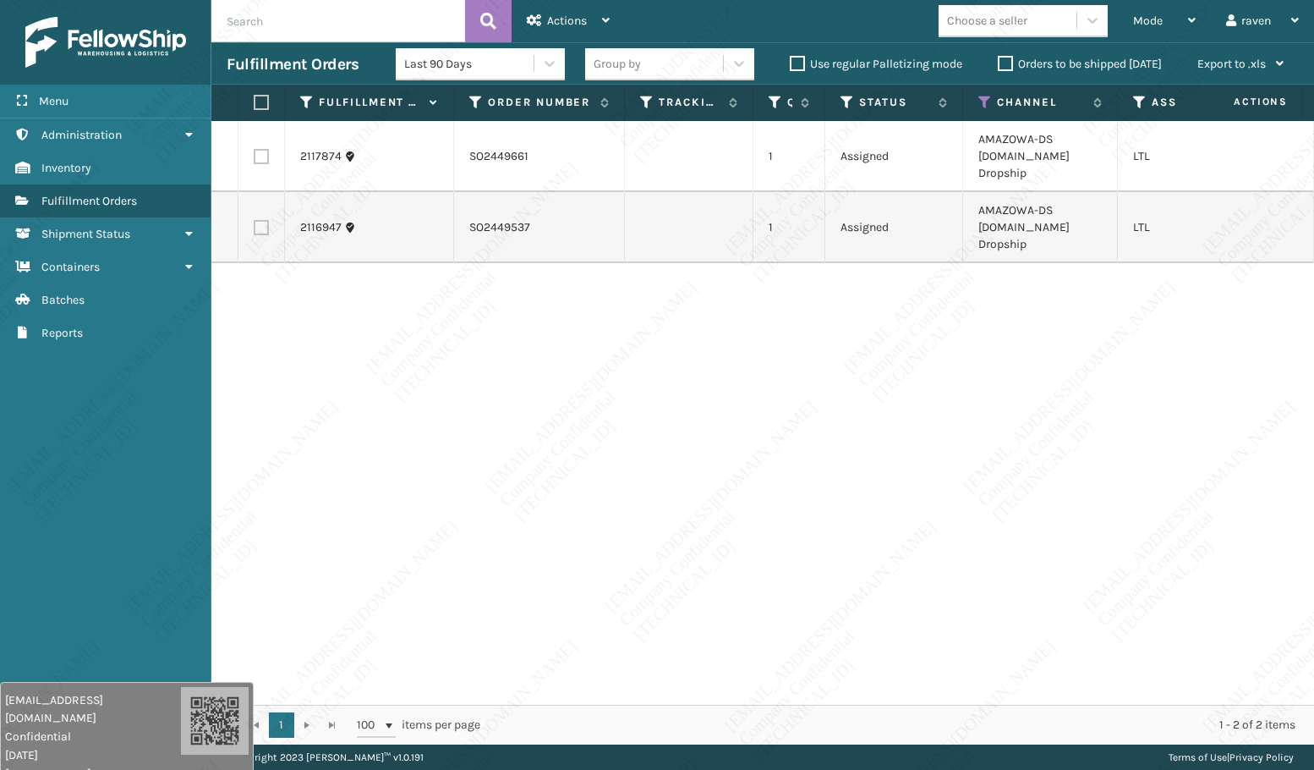
click at [271, 103] on th at bounding box center [261, 103] width 47 height 36
click at [262, 103] on label at bounding box center [259, 102] width 10 height 15
click at [255, 103] on input "checkbox" at bounding box center [254, 102] width 1 height 11
click at [584, 8] on div "Actions" at bounding box center [568, 21] width 83 height 42
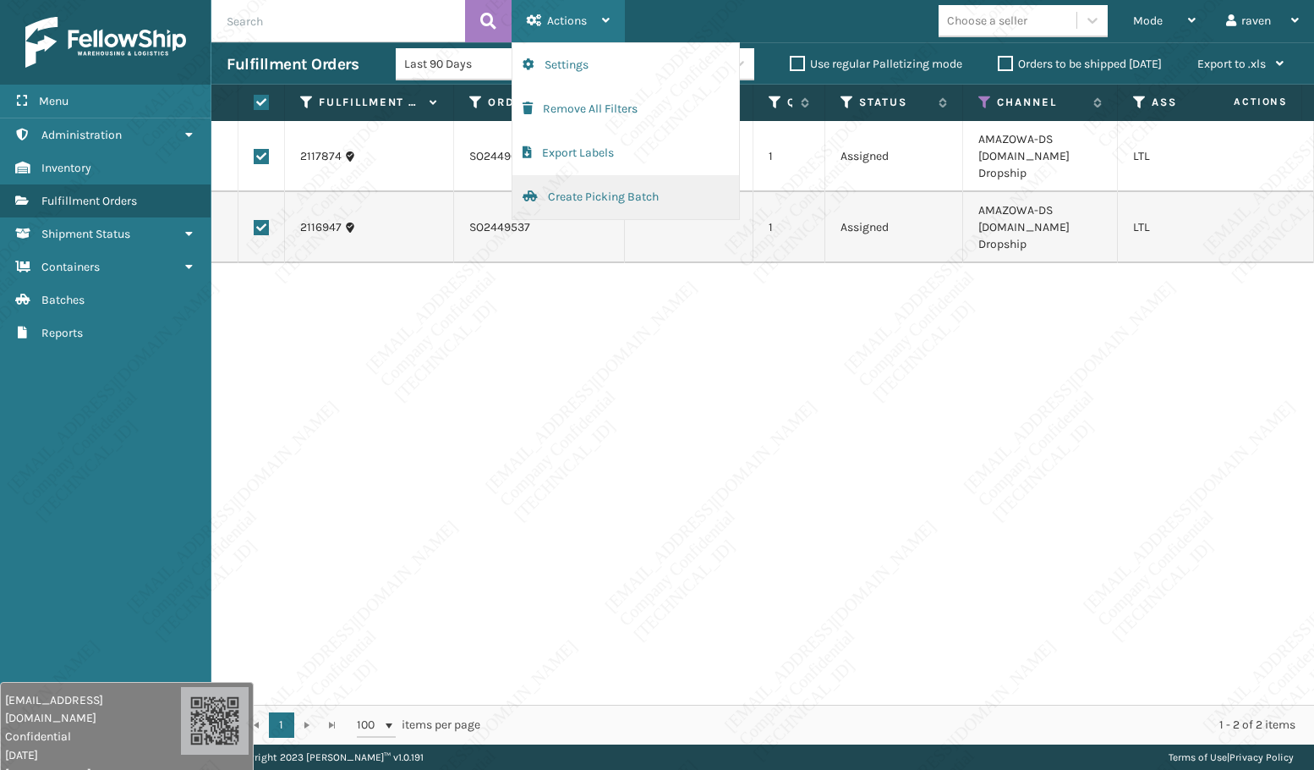
click at [585, 200] on button "Create Picking Batch" at bounding box center [625, 197] width 227 height 44
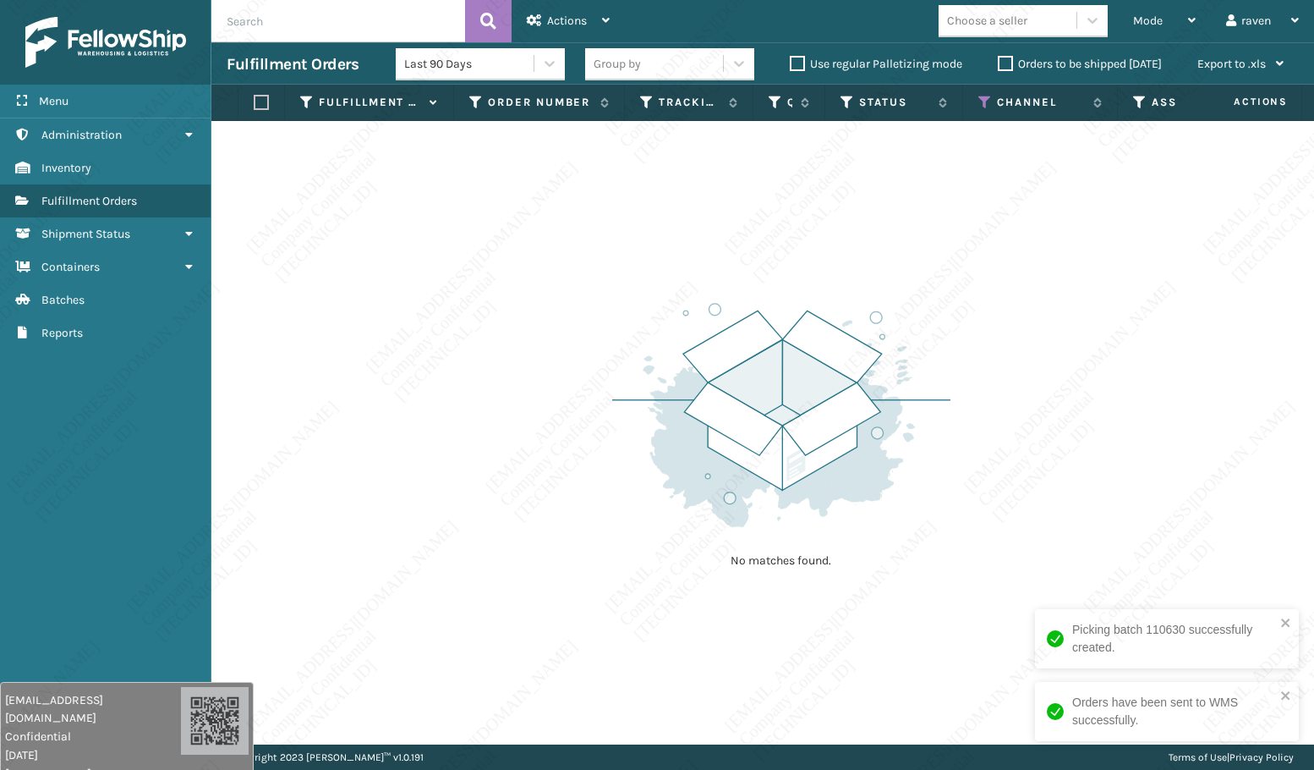
click at [647, 425] on img at bounding box center [781, 415] width 338 height 234
click at [981, 101] on icon at bounding box center [985, 102] width 14 height 15
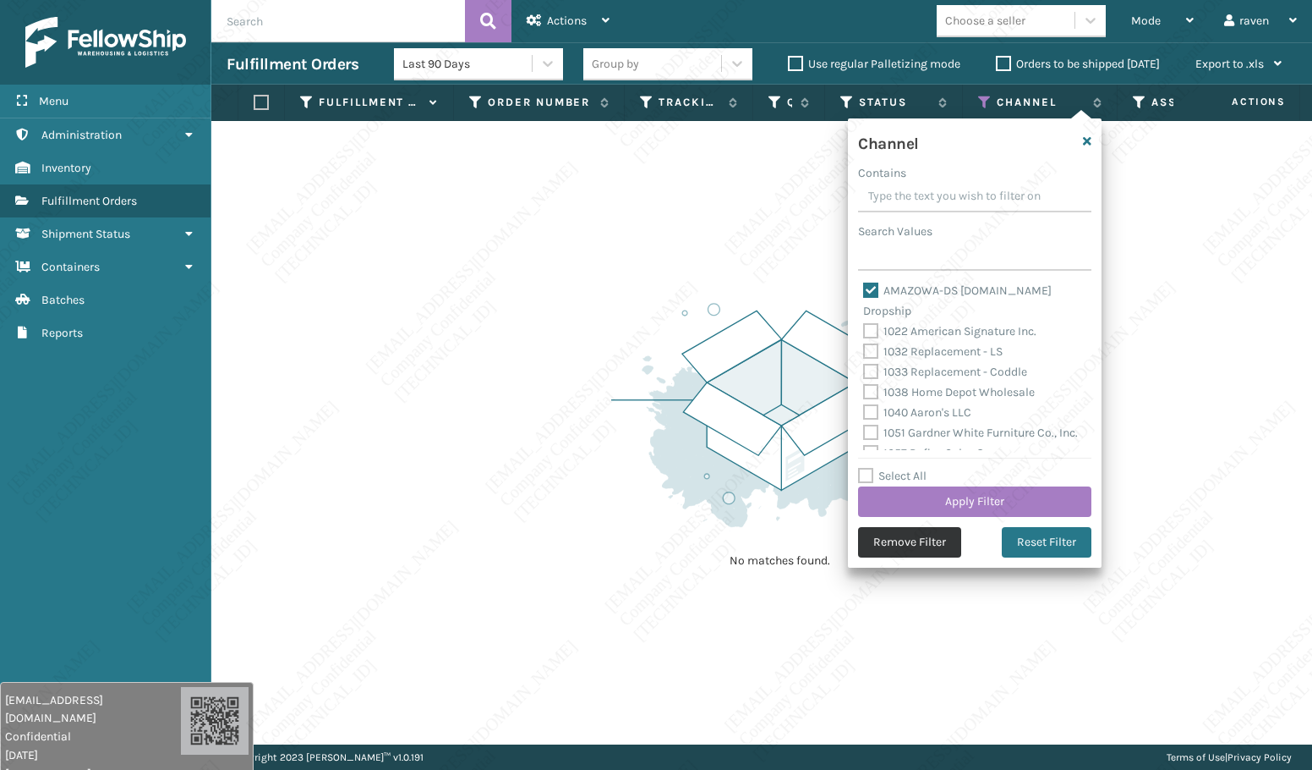
click at [920, 534] on button "Remove Filter" at bounding box center [909, 542] width 103 height 30
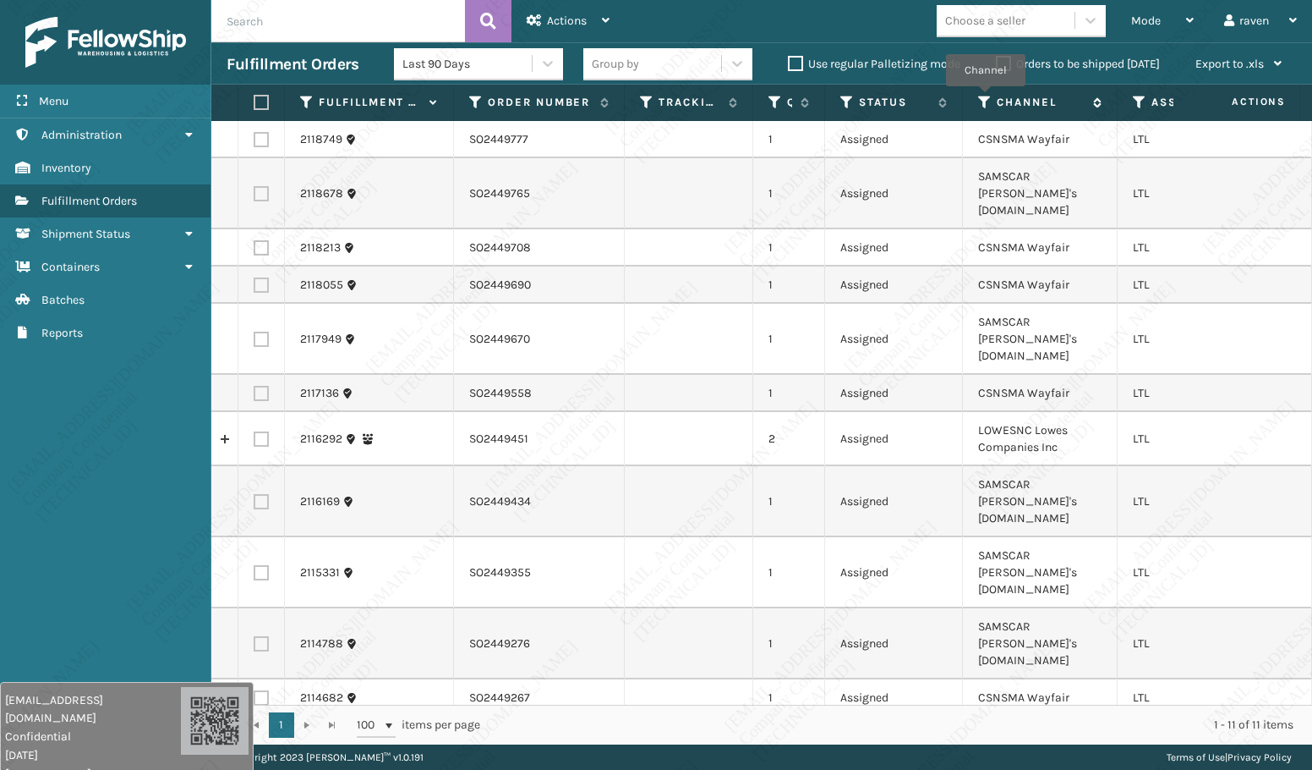
click at [985, 98] on icon at bounding box center [985, 102] width 14 height 15
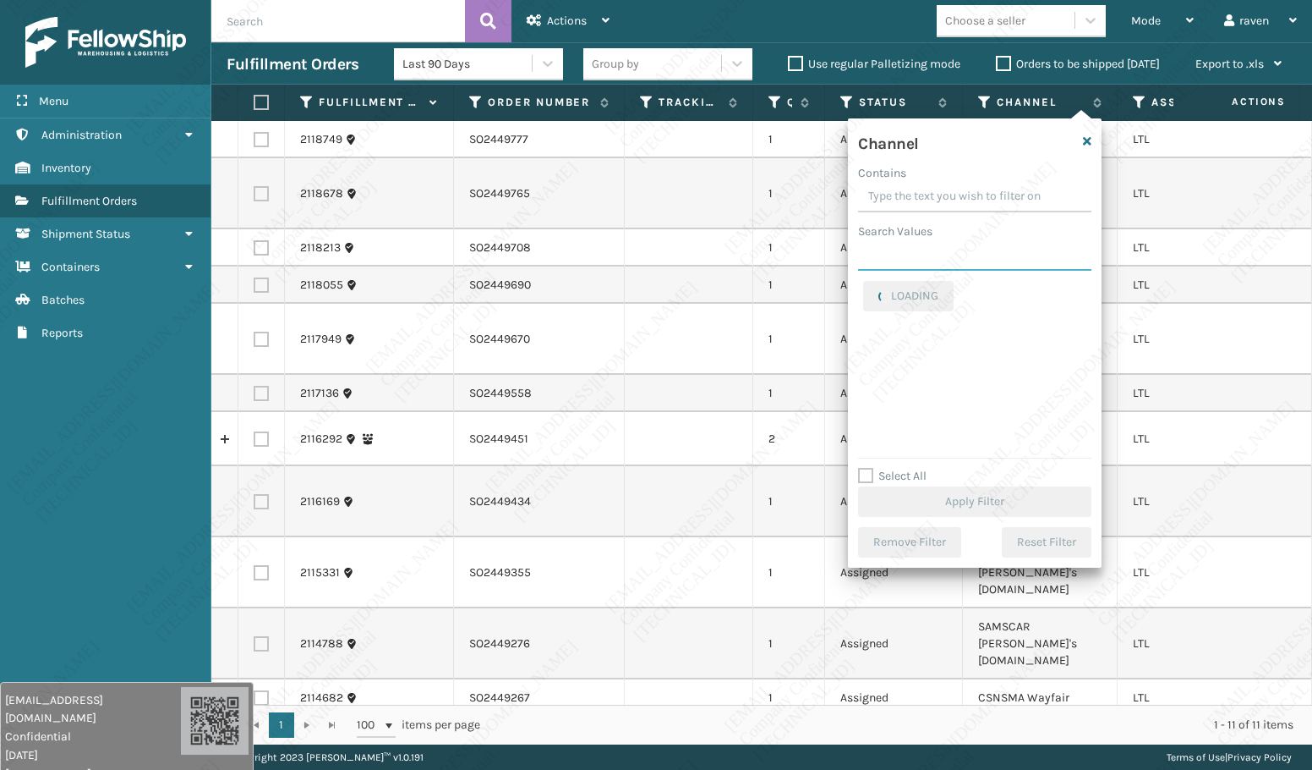
click at [933, 263] on input "Search Values" at bounding box center [974, 255] width 233 height 30
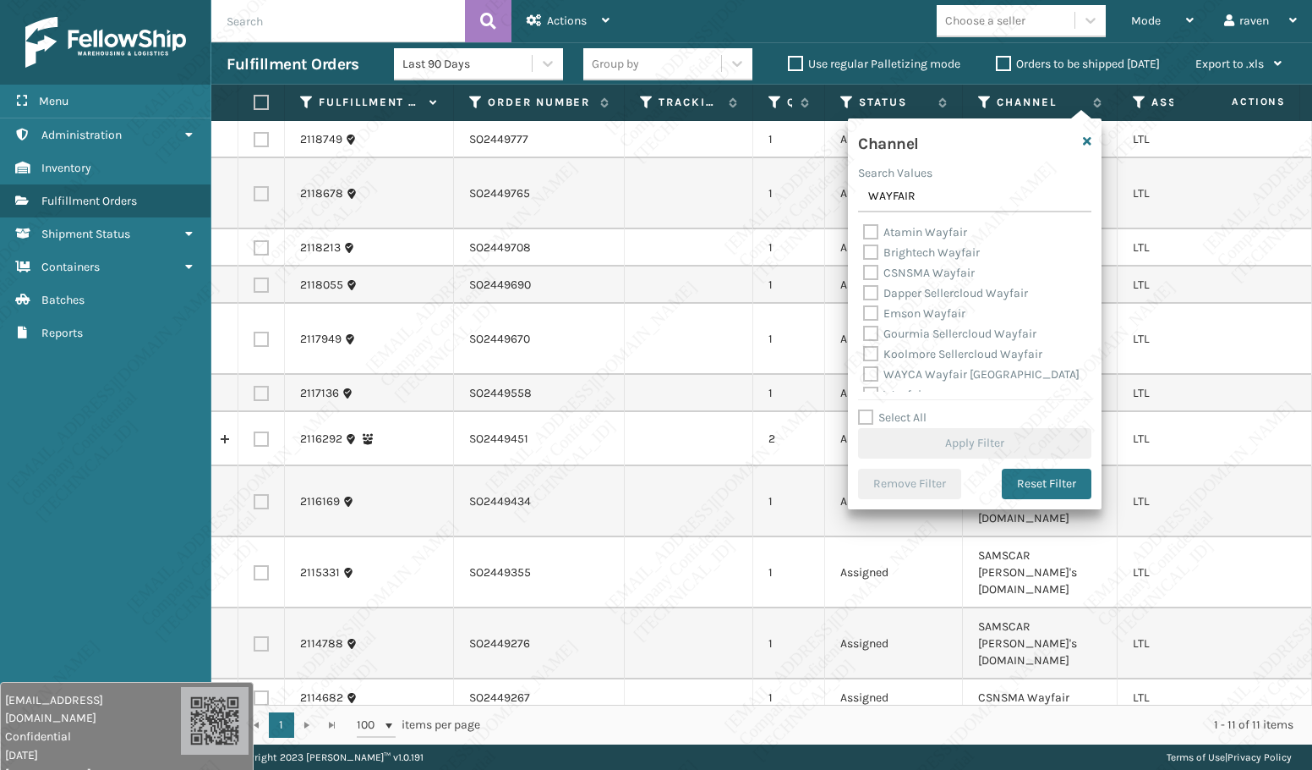
click at [951, 279] on label "CSNSMA Wayfair" at bounding box center [919, 273] width 112 height 14
click at [864, 274] on input "CSNSMA Wayfair" at bounding box center [863, 268] width 1 height 11
click at [927, 232] on label "Atamin Wayfair" at bounding box center [915, 232] width 104 height 14
click at [864, 232] on input "Atamin Wayfair" at bounding box center [863, 227] width 1 height 11
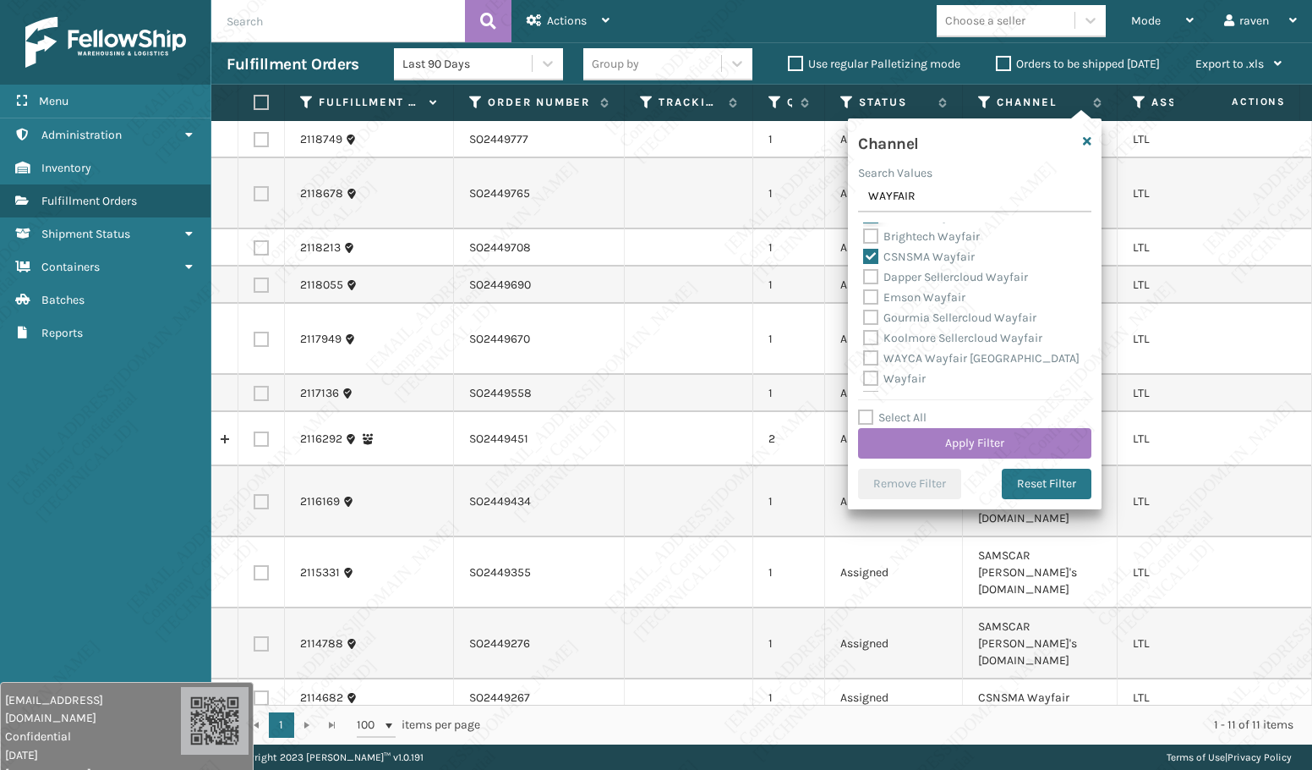
scroll to position [54, 0]
click at [933, 353] on label "Wayfair-B2B Wayfair" at bounding box center [930, 360] width 134 height 14
click at [864, 353] on input "Wayfair-B2B Wayfair" at bounding box center [863, 356] width 1 height 11
click at [914, 328] on div "WAYCA Wayfair [GEOGRAPHIC_DATA]" at bounding box center [974, 320] width 223 height 20
click at [905, 338] on label "Wayfair" at bounding box center [894, 340] width 63 height 14
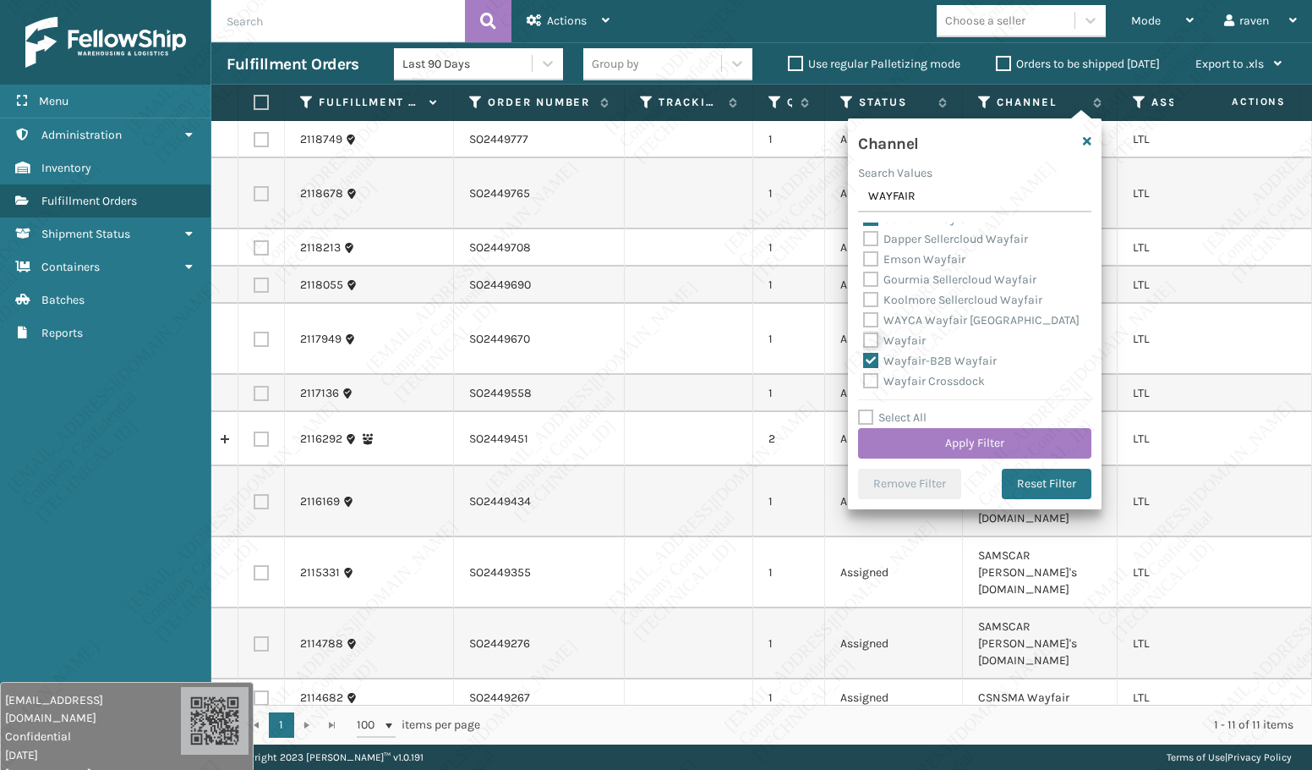
click at [864, 338] on input "Wayfair" at bounding box center [863, 336] width 1 height 11
click at [983, 436] on button "Apply Filter" at bounding box center [974, 443] width 233 height 30
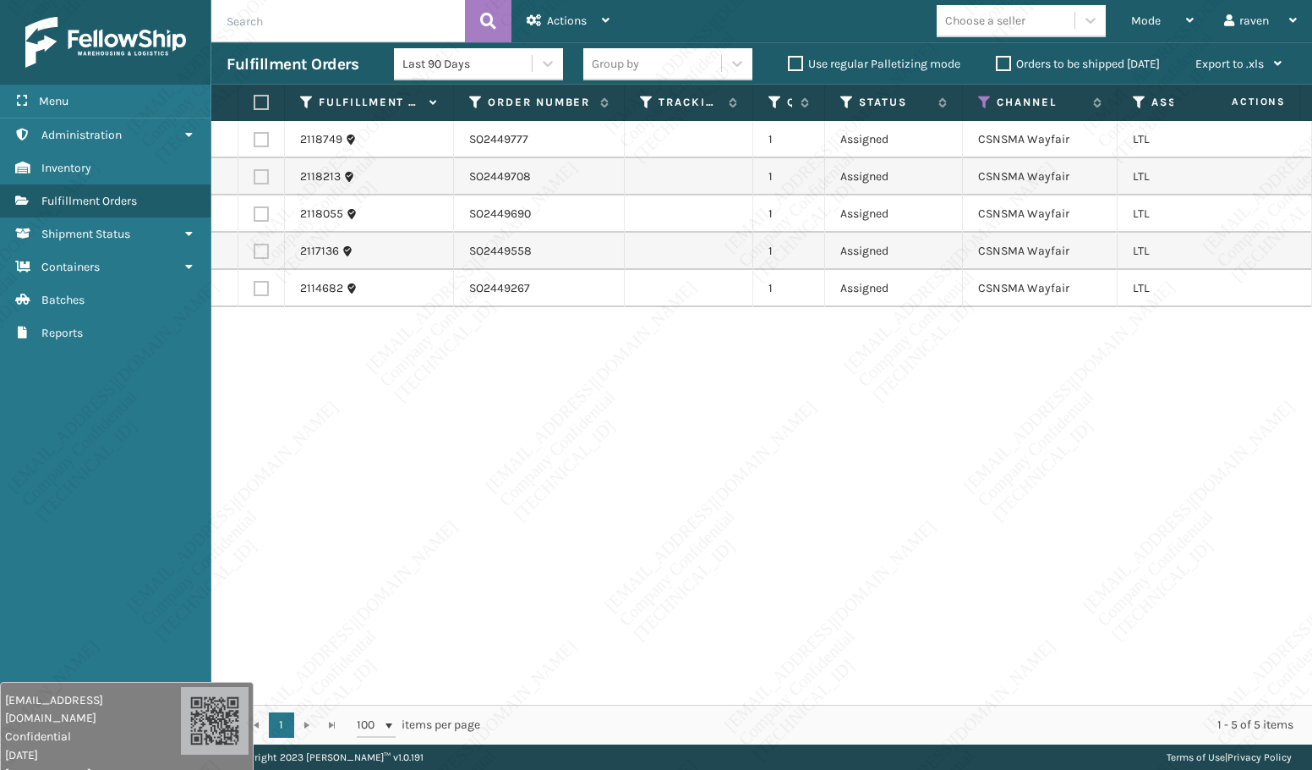
drag, startPoint x: 726, startPoint y: 512, endPoint x: 434, endPoint y: 297, distance: 363.5
click at [717, 510] on div "2118749 SO2449777 1 Assigned CSNSMA Wayfair LTL 2118213 SO2449708 1 Assigned CS…" at bounding box center [761, 412] width 1101 height 583
click at [277, 107] on th at bounding box center [261, 103] width 47 height 36
click at [269, 101] on th at bounding box center [261, 103] width 47 height 36
click at [258, 101] on label at bounding box center [259, 102] width 10 height 15
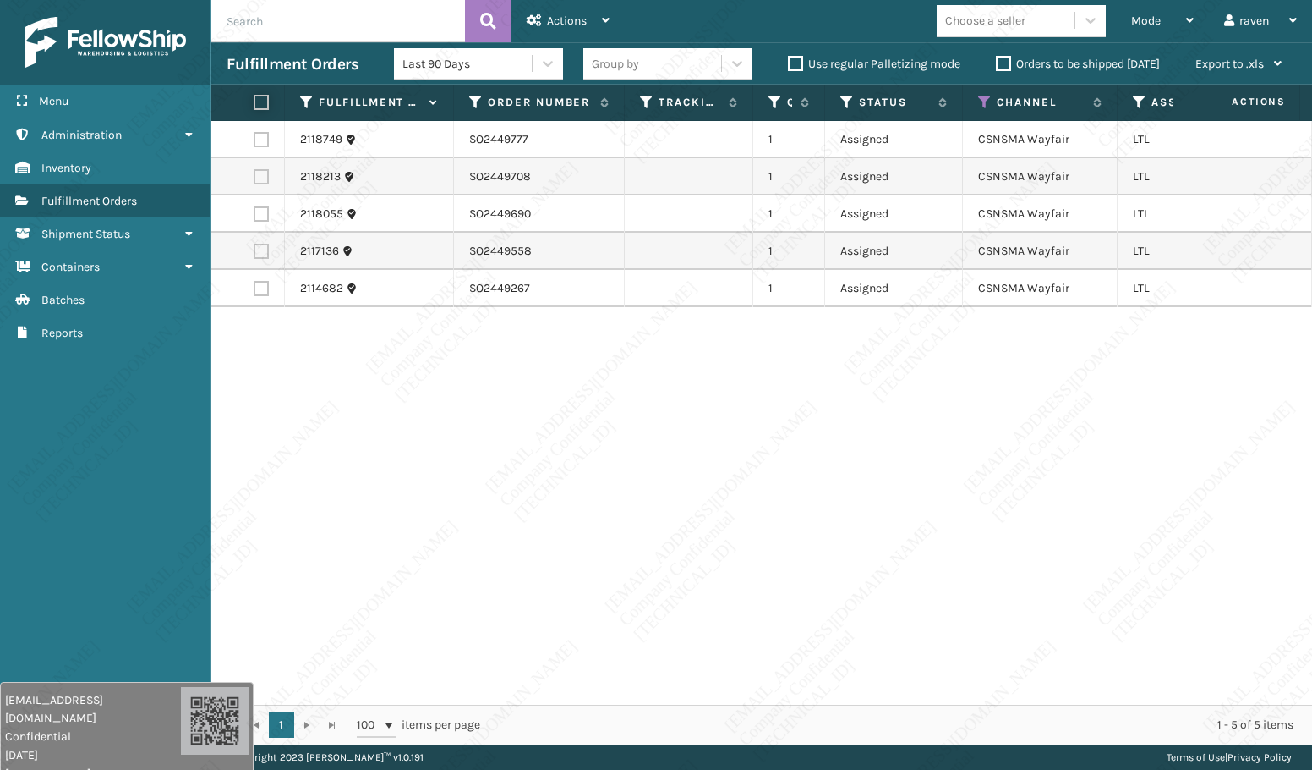
click at [255, 101] on input "checkbox" at bounding box center [254, 102] width 1 height 11
click at [550, 19] on span "Actions" at bounding box center [567, 21] width 40 height 14
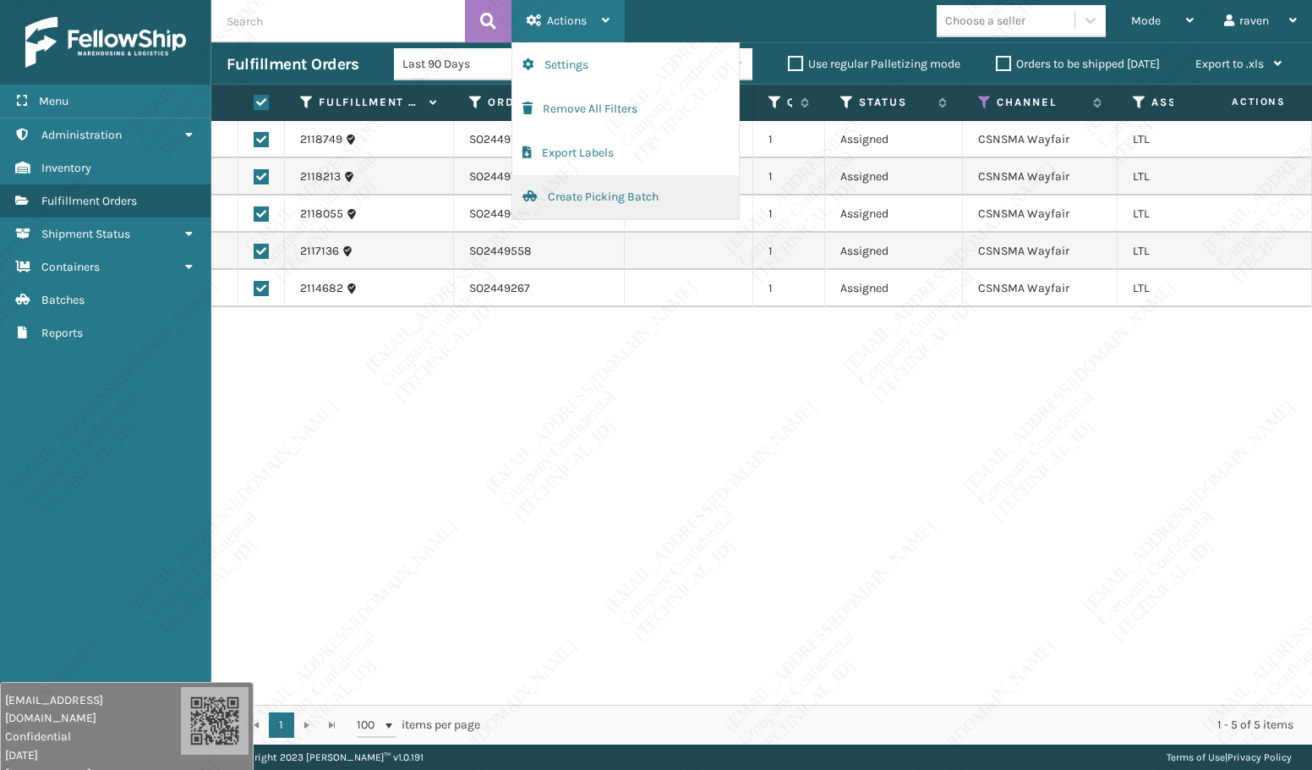
click at [600, 199] on button "Create Picking Batch" at bounding box center [625, 197] width 227 height 44
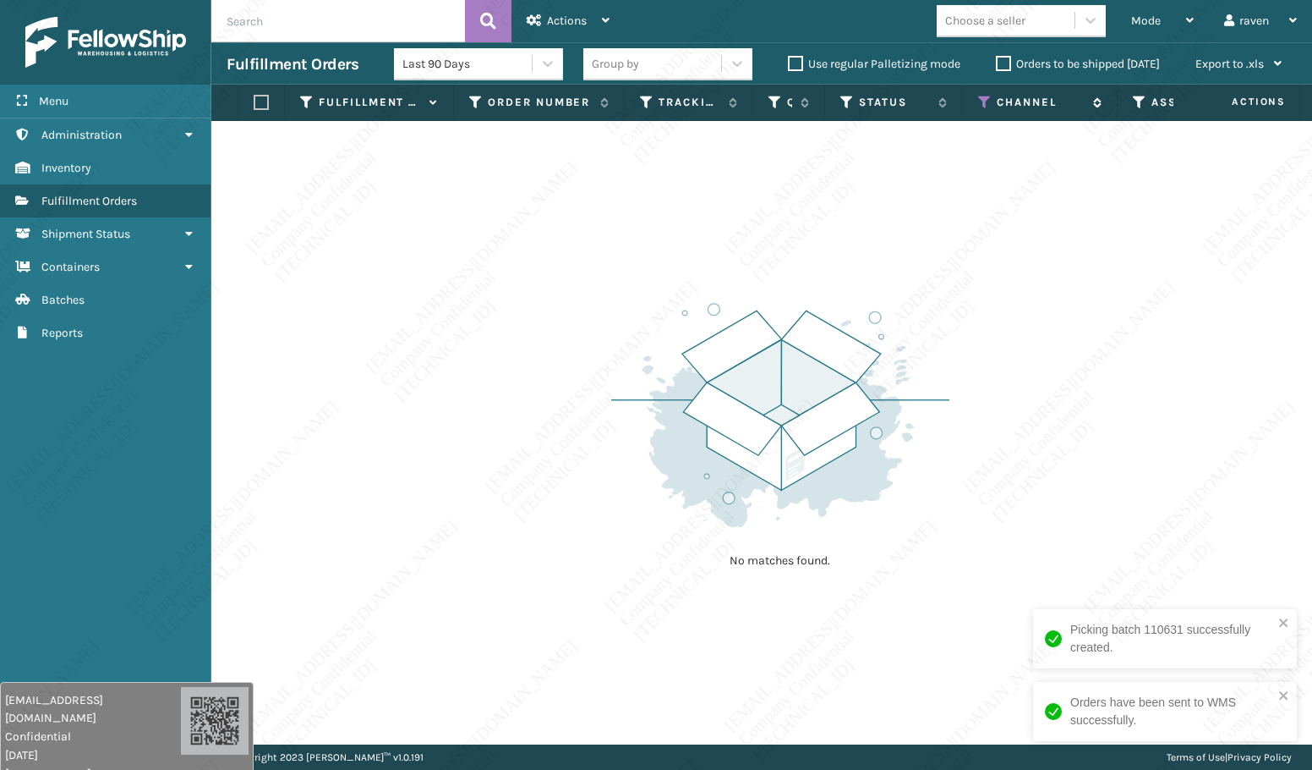
click at [983, 101] on icon at bounding box center [985, 102] width 14 height 15
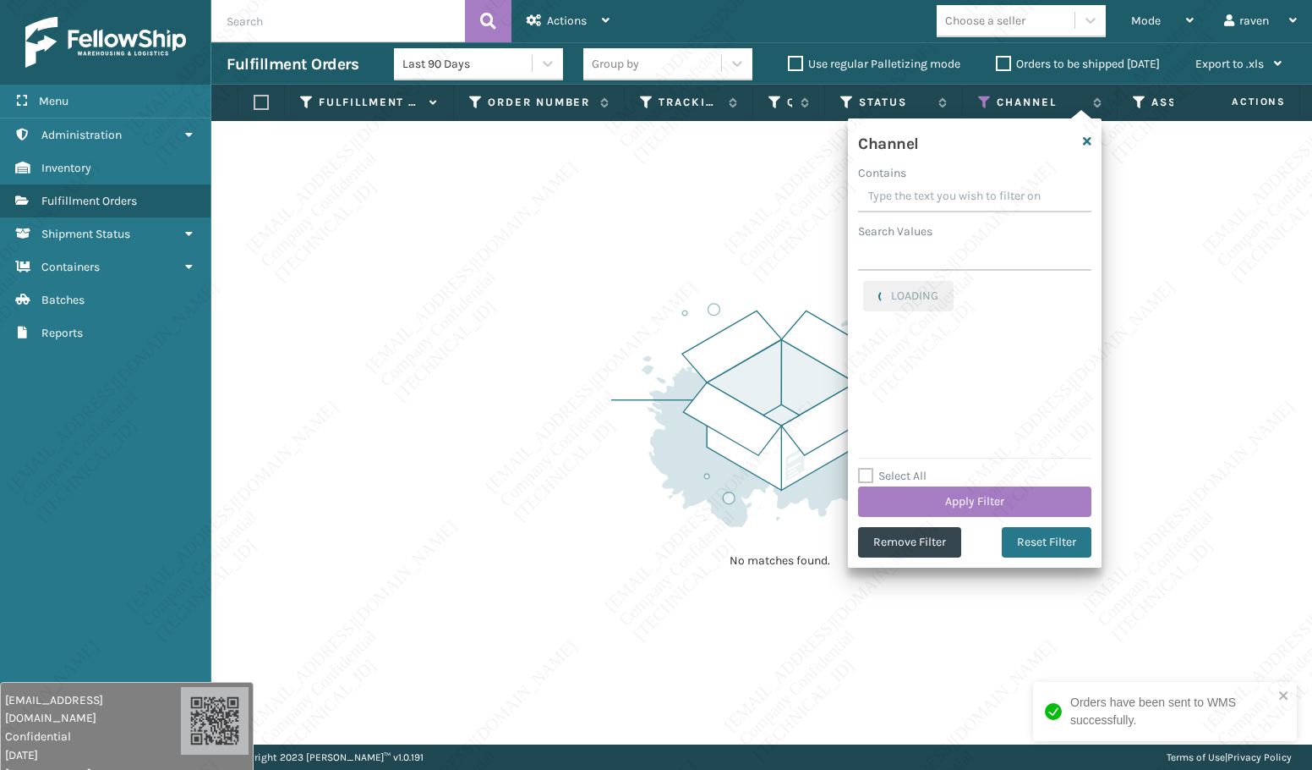
click at [698, 419] on img at bounding box center [780, 415] width 338 height 234
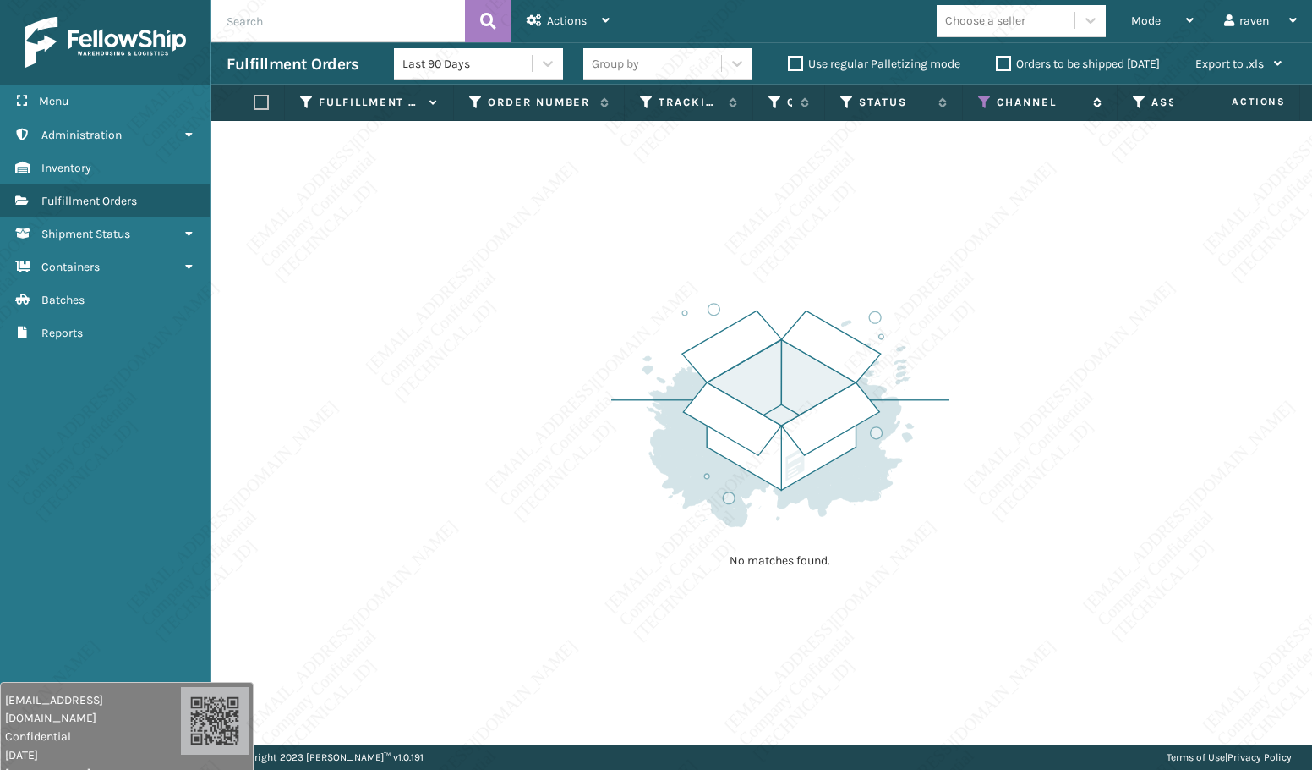
click at [986, 98] on icon at bounding box center [985, 102] width 14 height 15
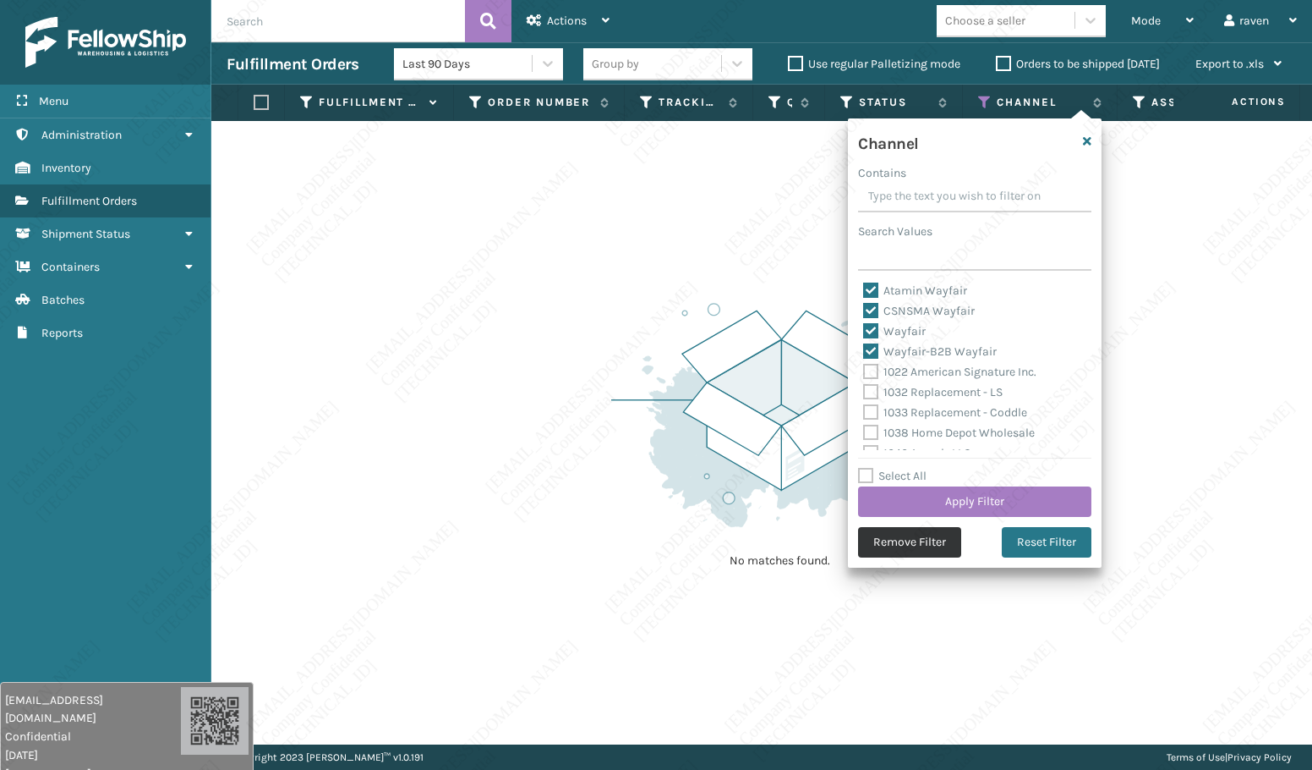
click at [912, 538] on button "Remove Filter" at bounding box center [909, 542] width 103 height 30
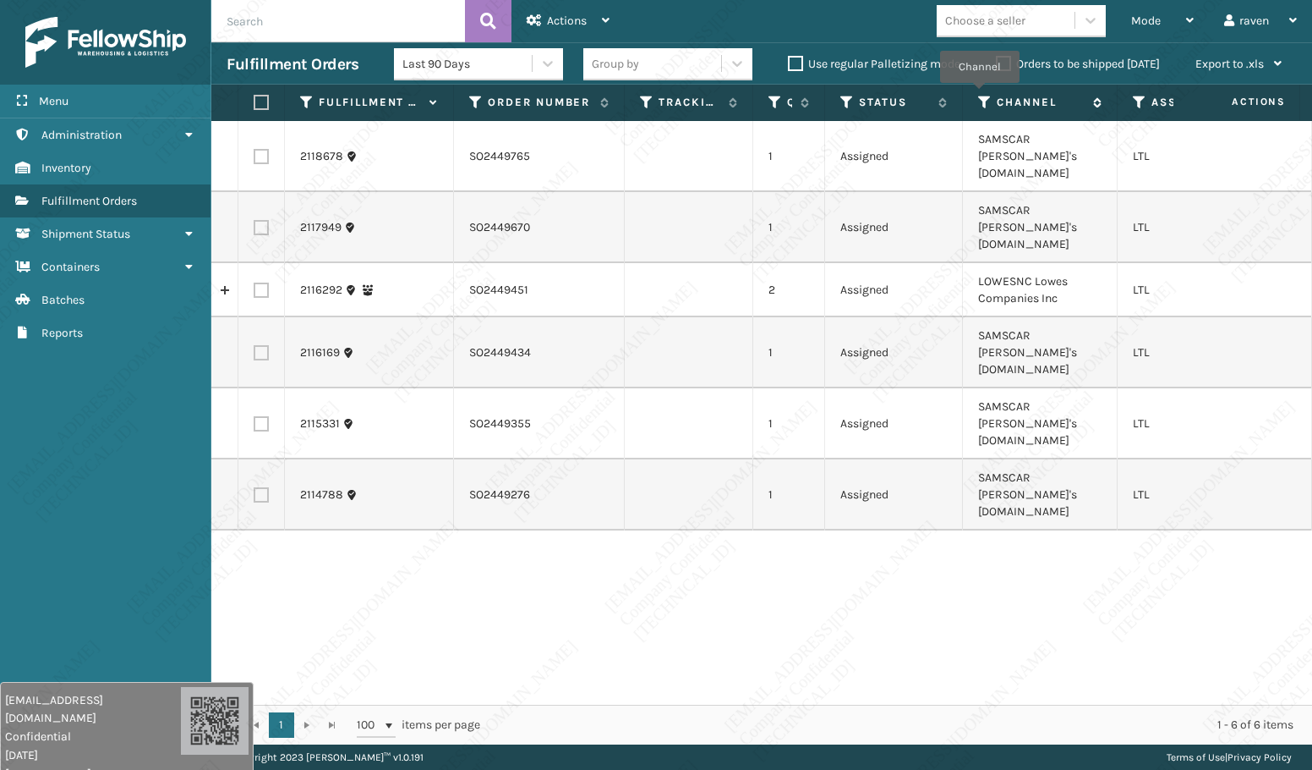
click at [986, 98] on icon at bounding box center [985, 102] width 14 height 15
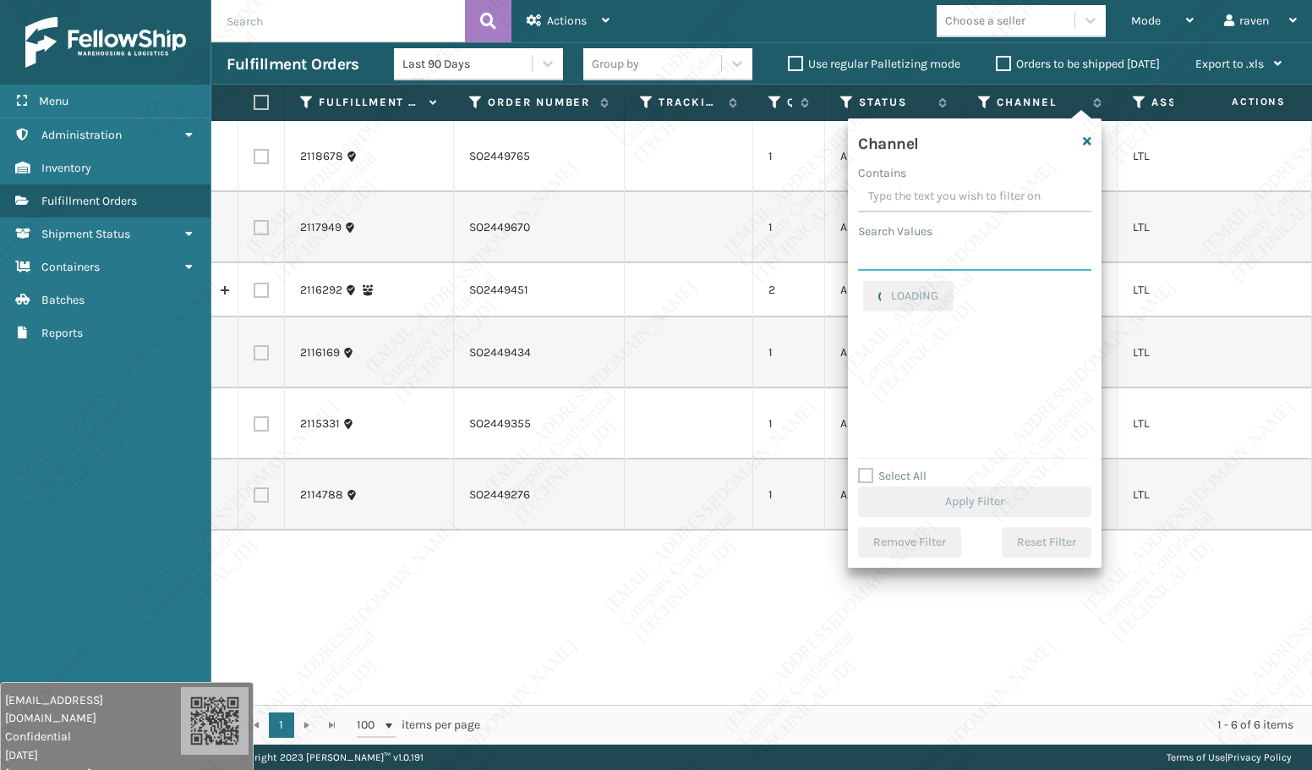
click at [947, 255] on input "Search Values" at bounding box center [974, 255] width 233 height 30
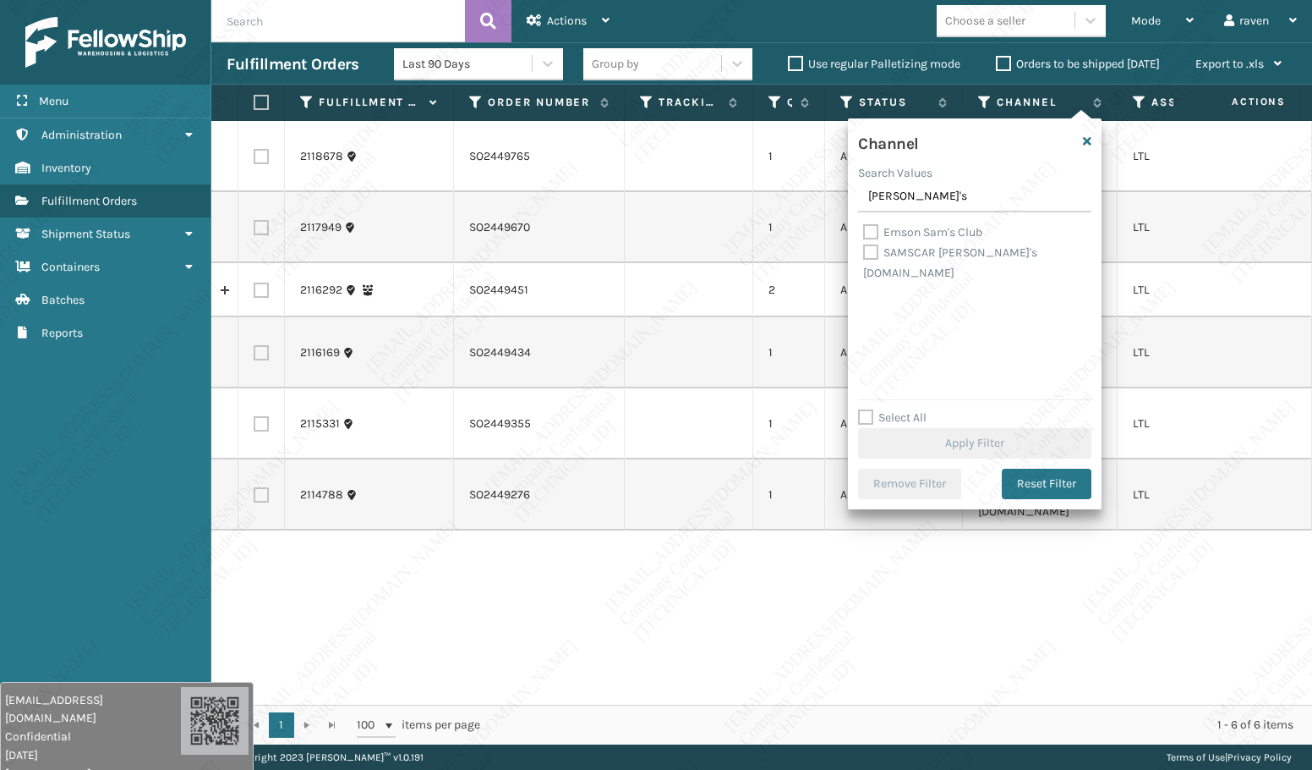
drag, startPoint x: 1058, startPoint y: 481, endPoint x: 950, endPoint y: 217, distance: 285.2
click at [881, 301] on div "Channel Search Values [PERSON_NAME]'s Emson [PERSON_NAME]'s Club SAMSCAR [PERSO…" at bounding box center [975, 313] width 254 height 391
click at [873, 254] on label "SAMSCAR [PERSON_NAME]'s [DOMAIN_NAME]" at bounding box center [950, 262] width 174 height 35
click at [864, 254] on input "SAMSCAR [PERSON_NAME]'s [DOMAIN_NAME]" at bounding box center [863, 248] width 1 height 11
click at [987, 438] on button "Apply Filter" at bounding box center [974, 443] width 233 height 30
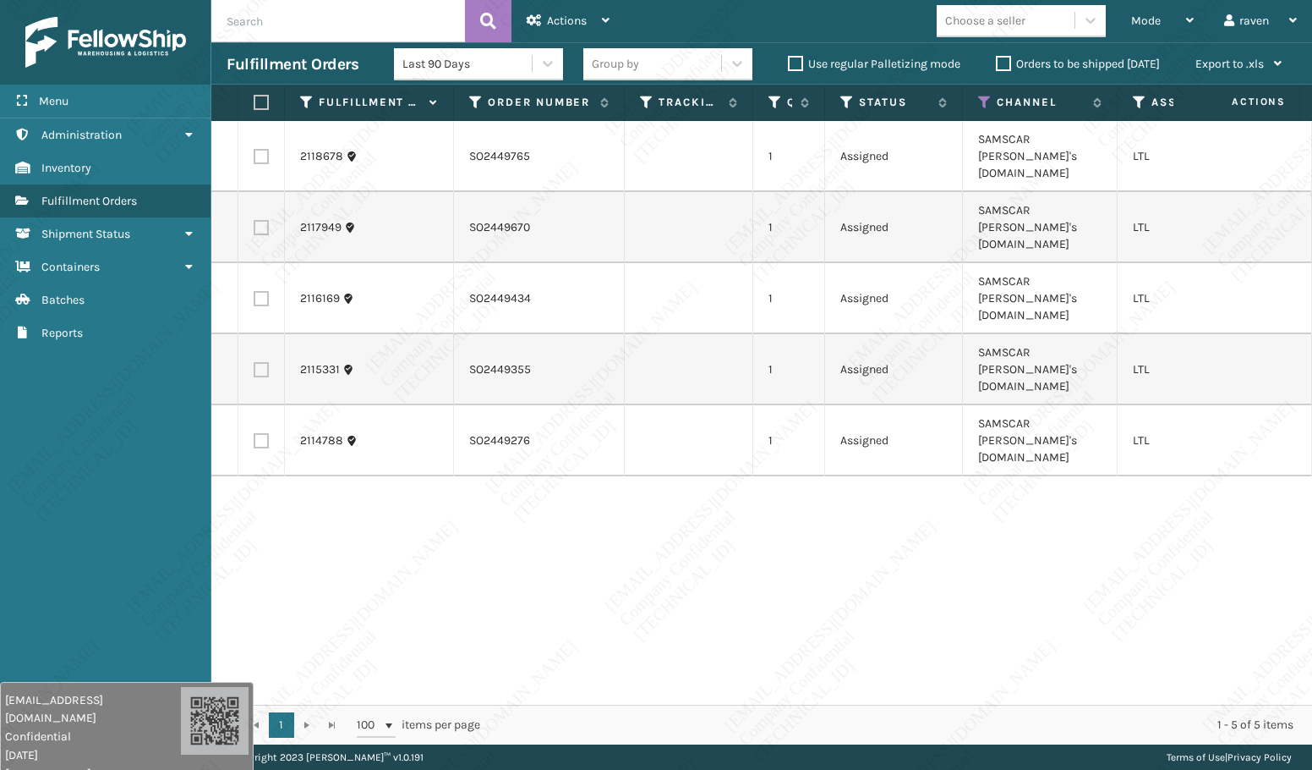
drag, startPoint x: 529, startPoint y: 535, endPoint x: 445, endPoint y: 434, distance: 132.1
click at [526, 531] on div "2118678 SO2449765 1 Assigned SAMSCAR [PERSON_NAME]'s [DOMAIN_NAME] LTL 2117949 …" at bounding box center [761, 412] width 1101 height 583
click at [254, 99] on label at bounding box center [259, 102] width 10 height 15
click at [254, 99] on input "checkbox" at bounding box center [254, 102] width 1 height 11
click at [520, 29] on div "Actions Settings Remove All Filters Export Labels Create Picking Batch" at bounding box center [568, 21] width 113 height 42
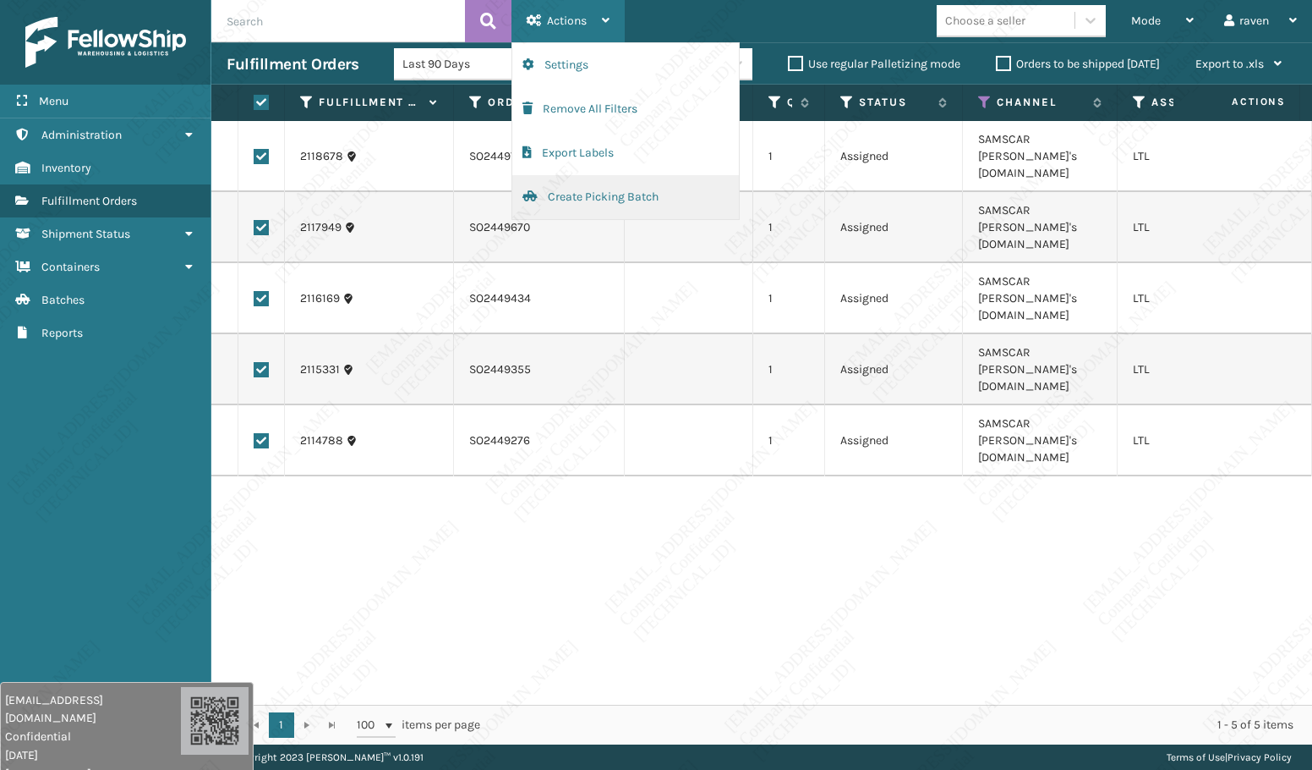
click at [594, 198] on button "Create Picking Batch" at bounding box center [625, 197] width 227 height 44
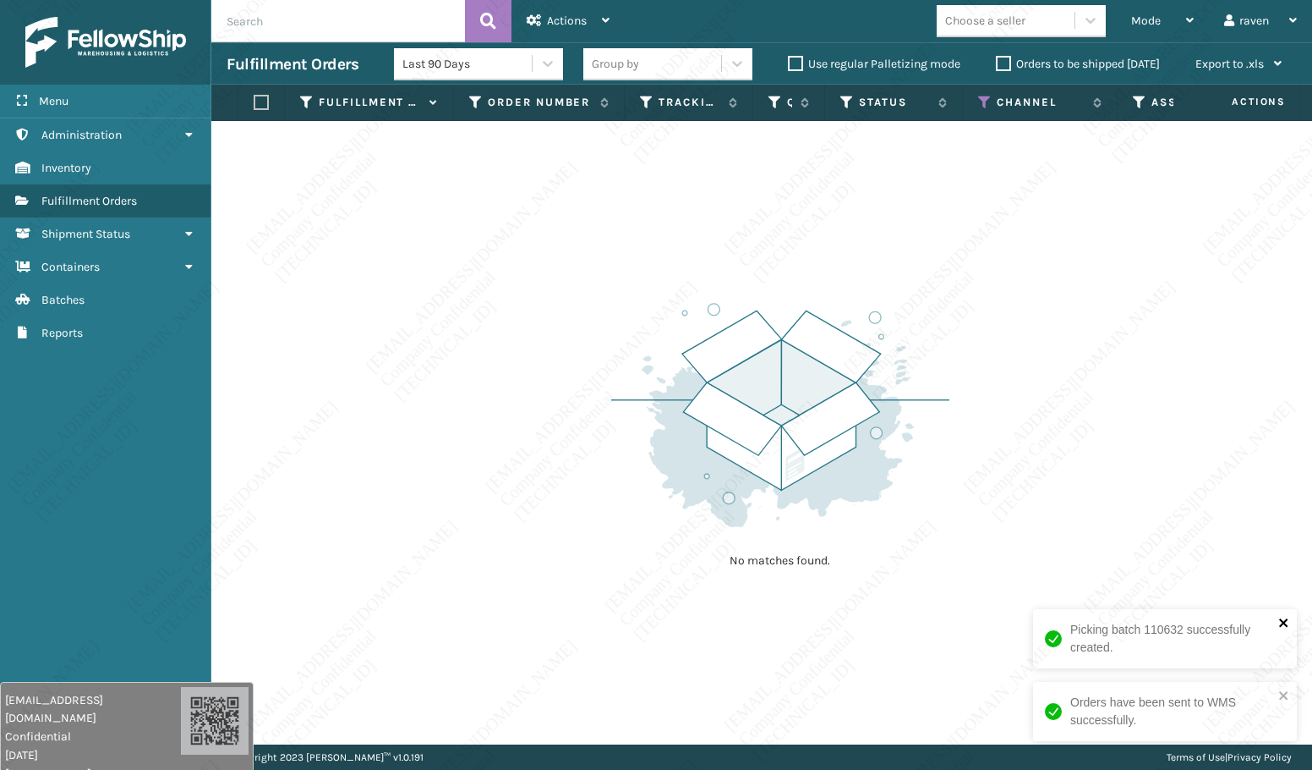
click at [1281, 618] on icon "close" at bounding box center [1285, 623] width 12 height 14
click at [1290, 691] on div "Orders have been sent to WMS successfully." at bounding box center [1165, 711] width 264 height 59
click at [977, 102] on th "Channel" at bounding box center [1040, 103] width 155 height 36
click at [983, 96] on icon at bounding box center [985, 102] width 14 height 15
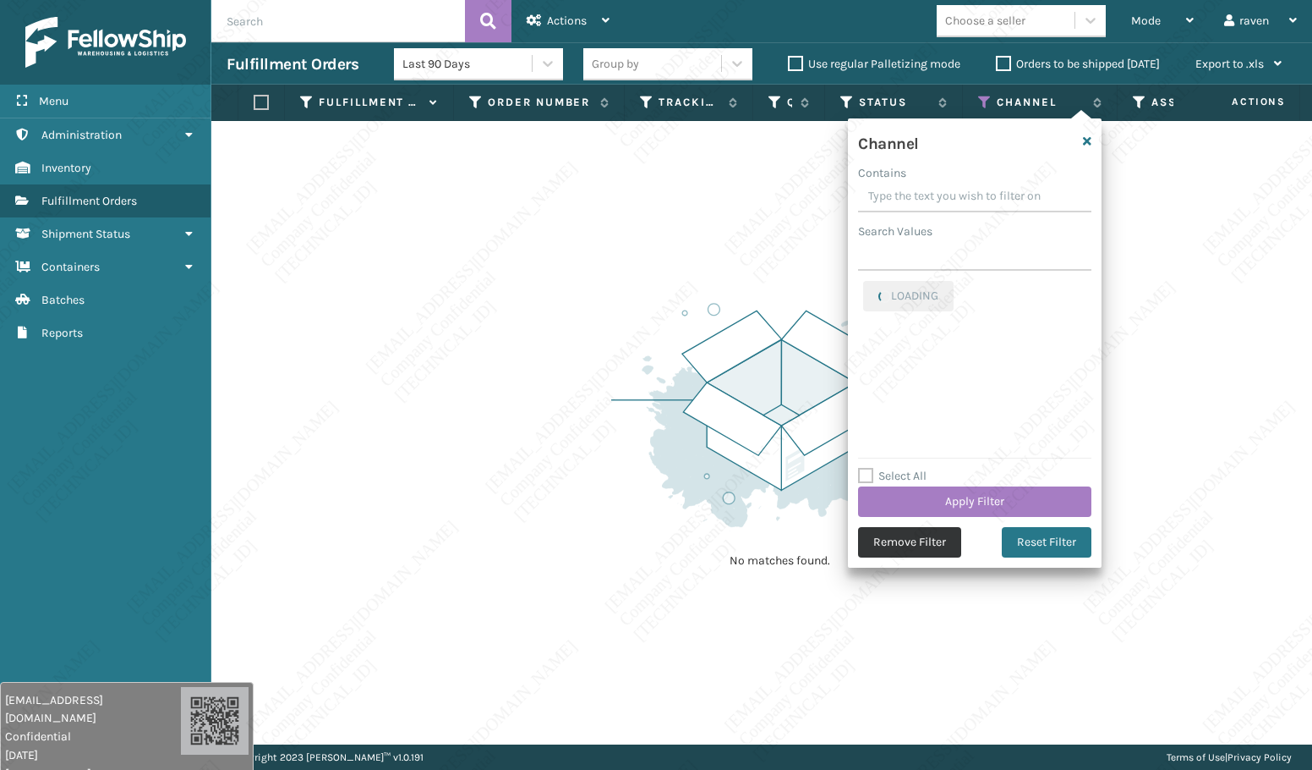
click at [907, 539] on button "Remove Filter" at bounding box center [909, 542] width 103 height 30
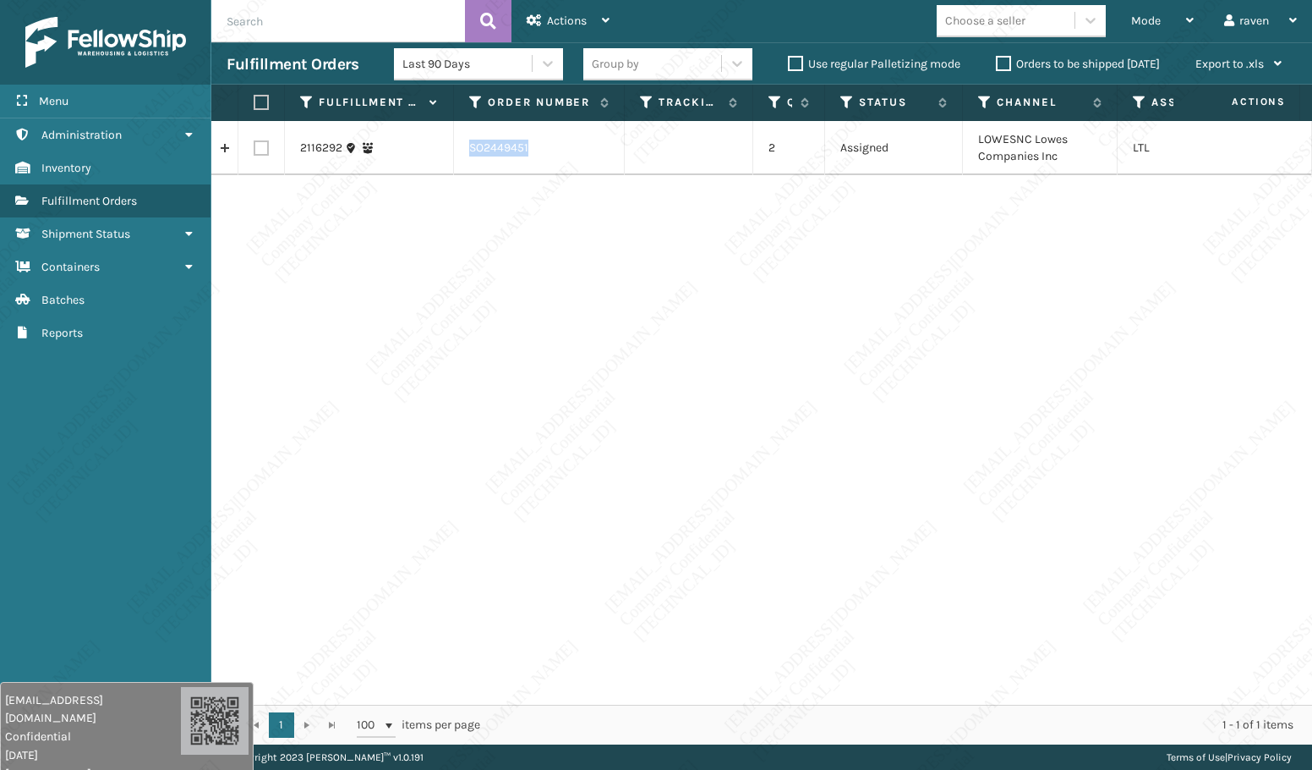
copy td "SO2449451"
drag, startPoint x: 532, startPoint y: 151, endPoint x: 472, endPoint y: 149, distance: 60.1
click at [472, 149] on td "SO2449451" at bounding box center [539, 148] width 171 height 54
click at [523, 331] on div "2116292 SO2449451 2 Assigned LOWESNC Lowes Companies Inc LTL" at bounding box center [761, 412] width 1101 height 583
click at [260, 101] on label at bounding box center [259, 102] width 10 height 15
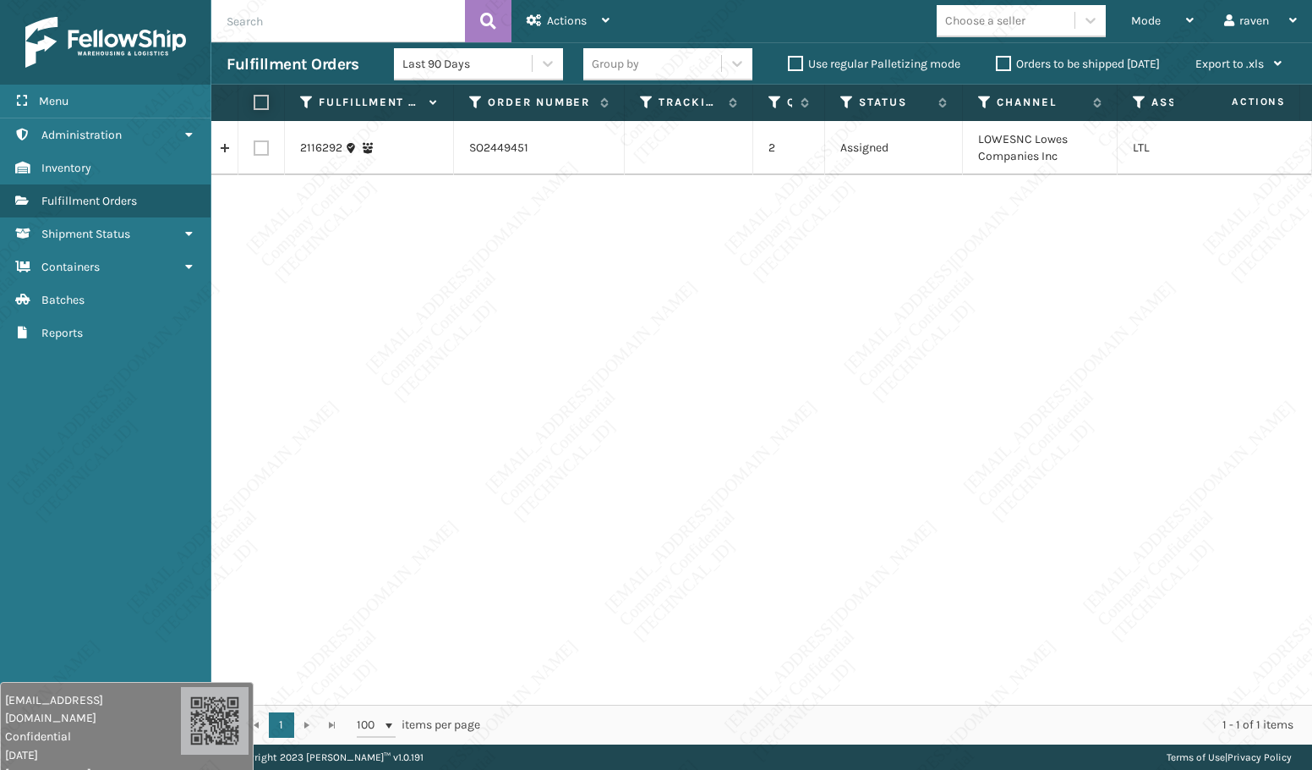
click at [255, 101] on input "checkbox" at bounding box center [254, 102] width 1 height 11
click at [565, 13] on div "Actions" at bounding box center [568, 21] width 83 height 42
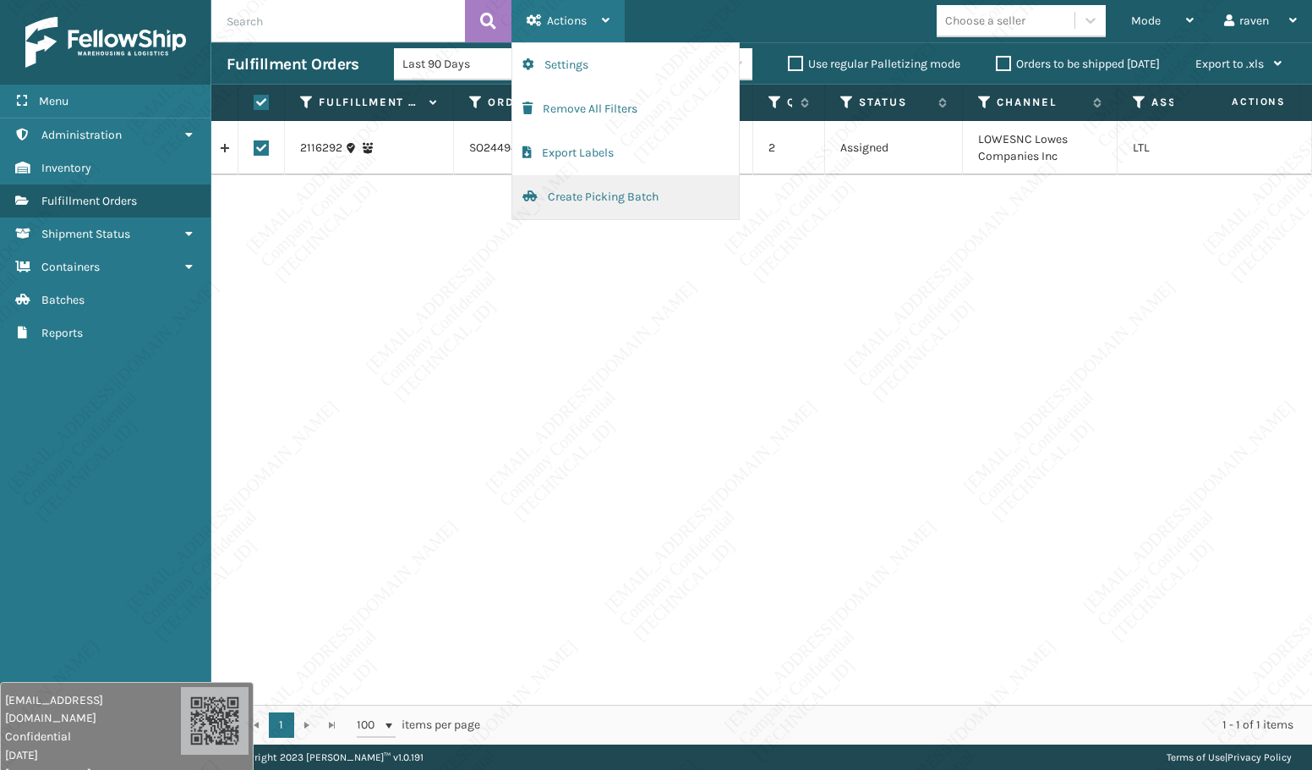
click at [579, 200] on button "Create Picking Batch" at bounding box center [625, 197] width 227 height 44
